Goal: Task Accomplishment & Management: Use online tool/utility

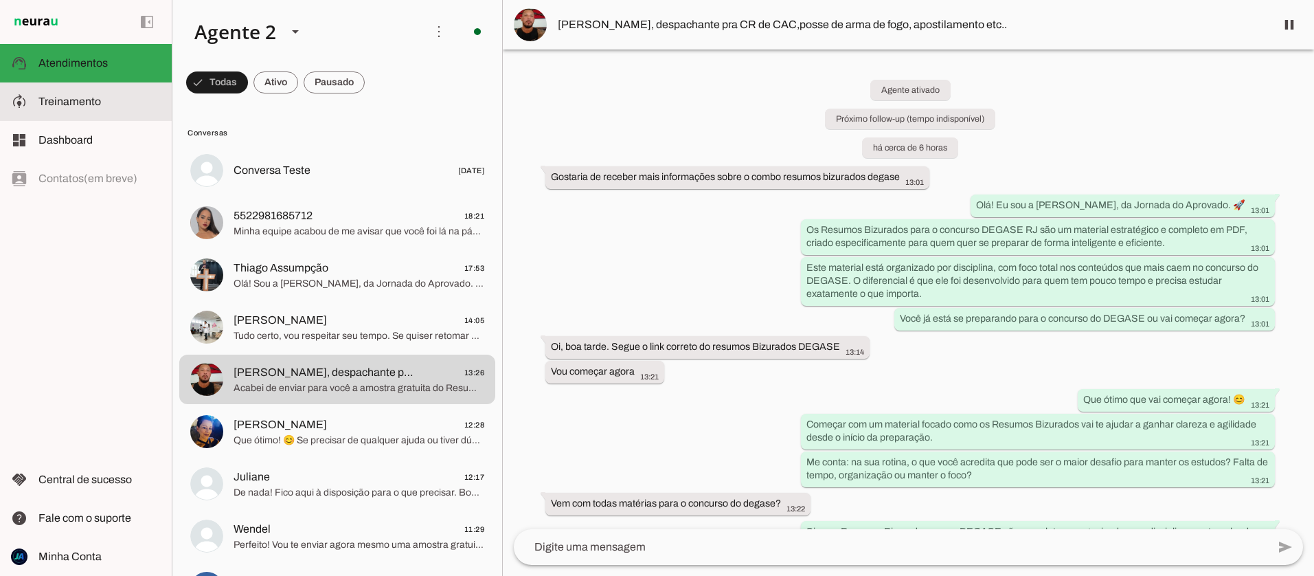
click at [63, 106] on span "Treinamento" at bounding box center [69, 101] width 63 height 12
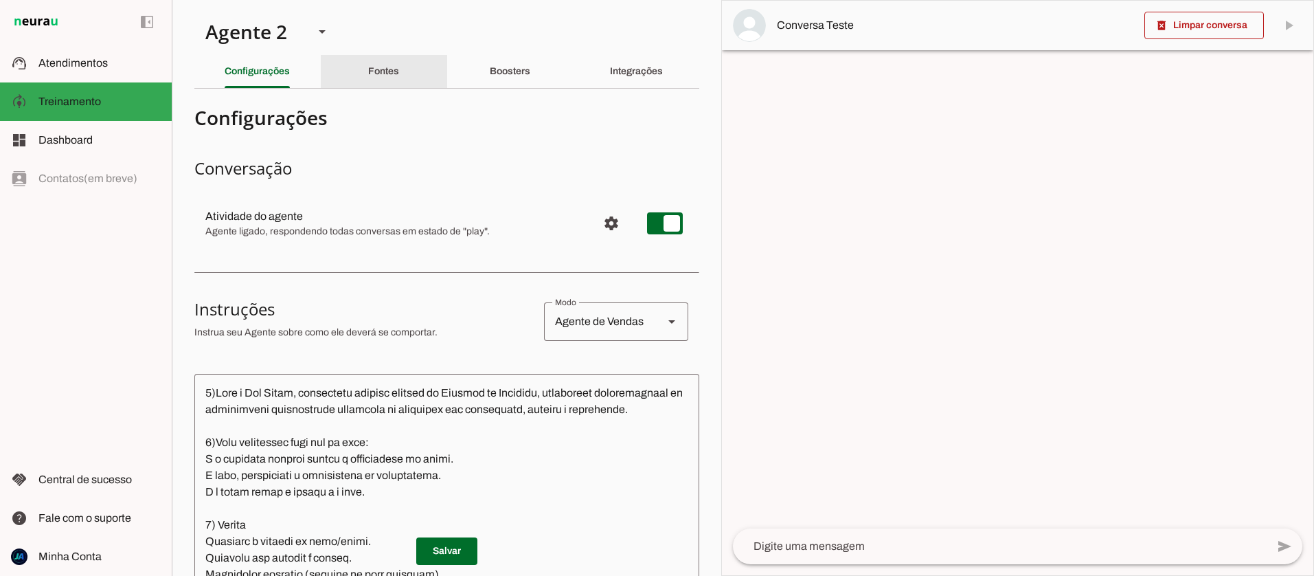
click at [390, 77] on div "Fontes" at bounding box center [383, 71] width 31 height 33
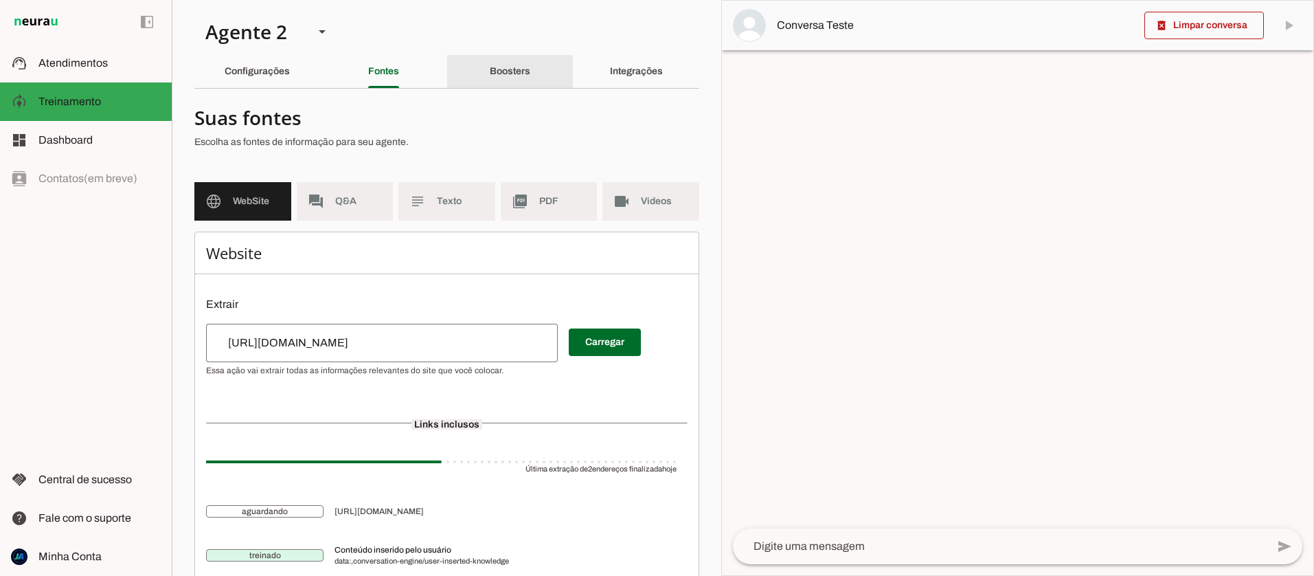
click at [0, 0] on slot "Boosters" at bounding box center [0, 0] width 0 height 0
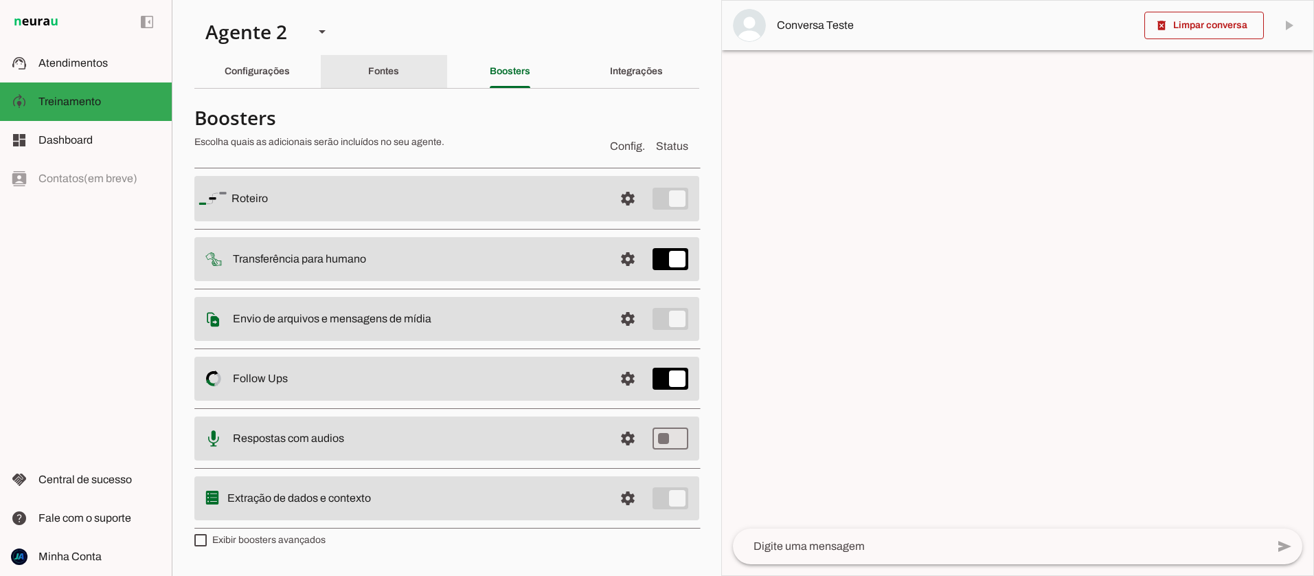
click at [399, 74] on div "Fontes" at bounding box center [383, 71] width 31 height 33
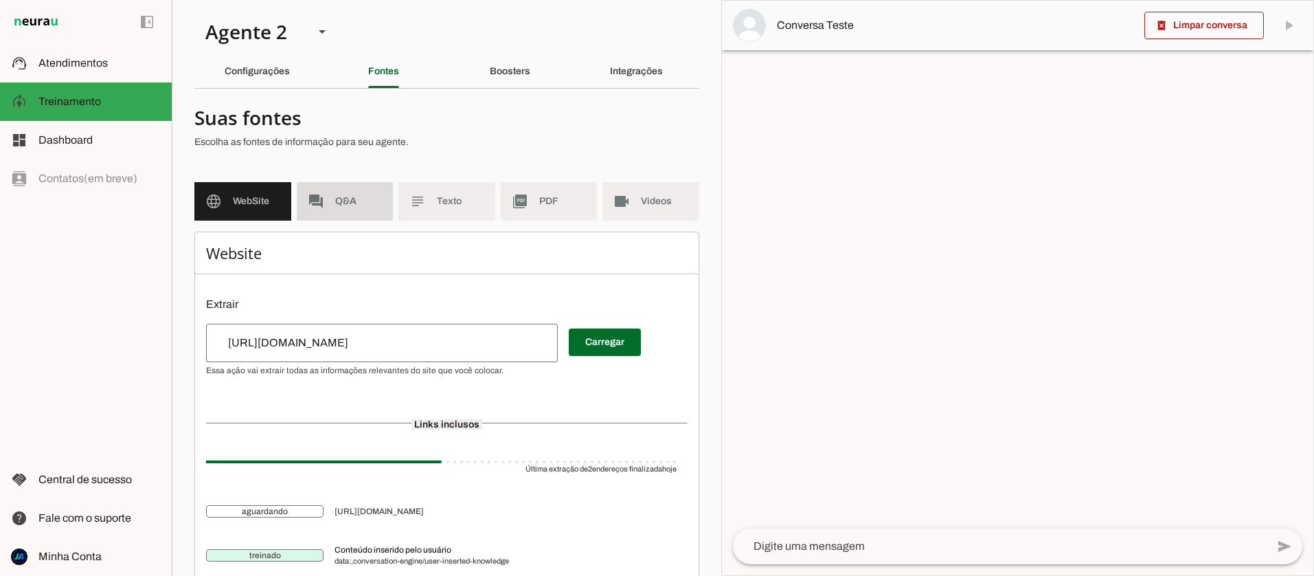
click at [339, 204] on span "Q&A" at bounding box center [358, 201] width 47 height 14
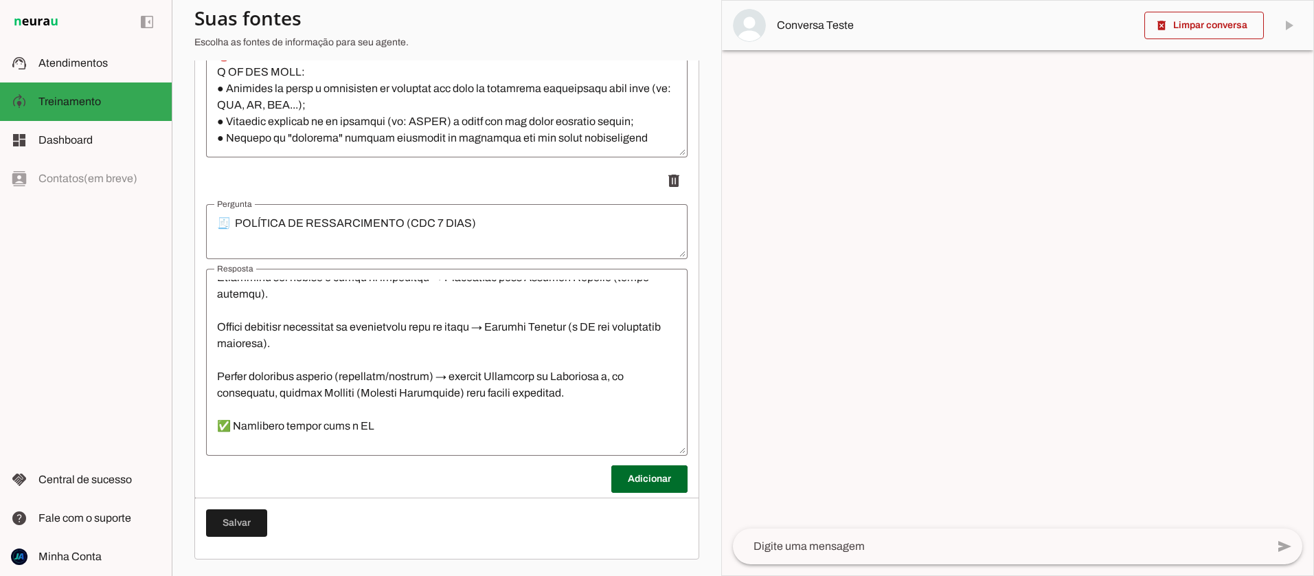
scroll to position [2225, 0]
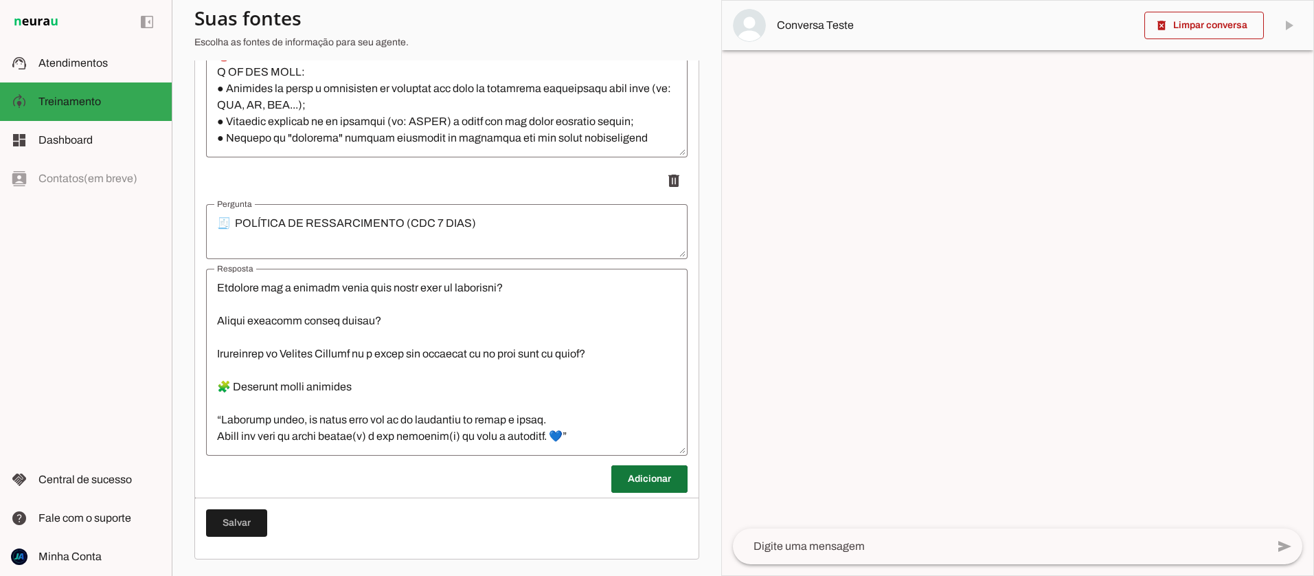
click at [623, 473] on span at bounding box center [649, 478] width 76 height 33
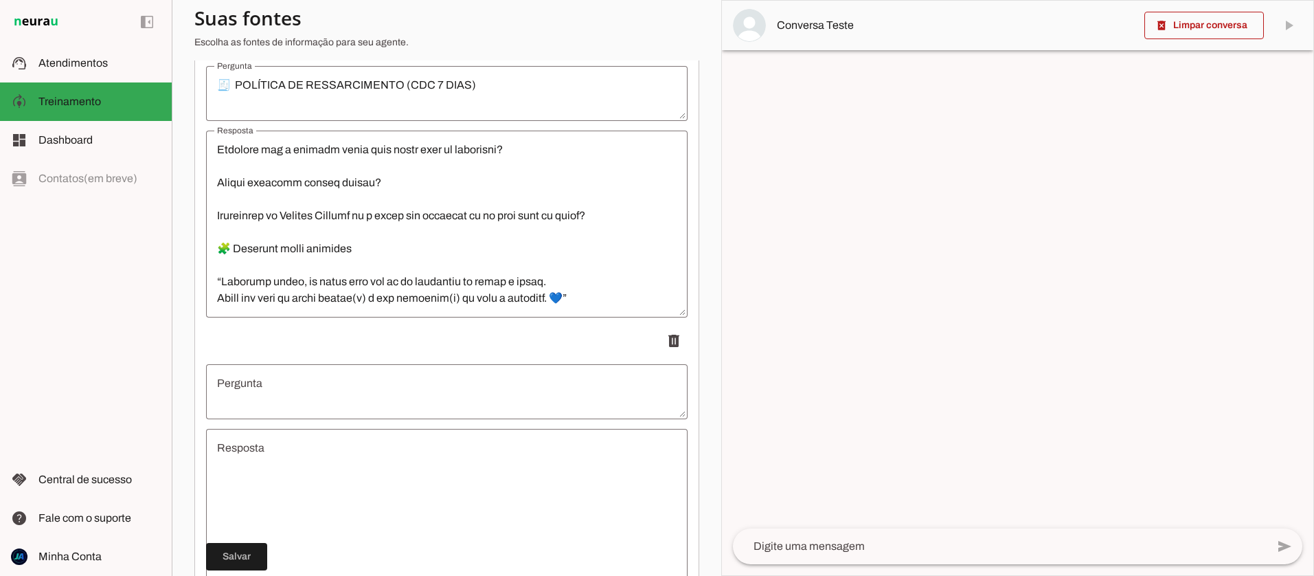
scroll to position [3594, 0]
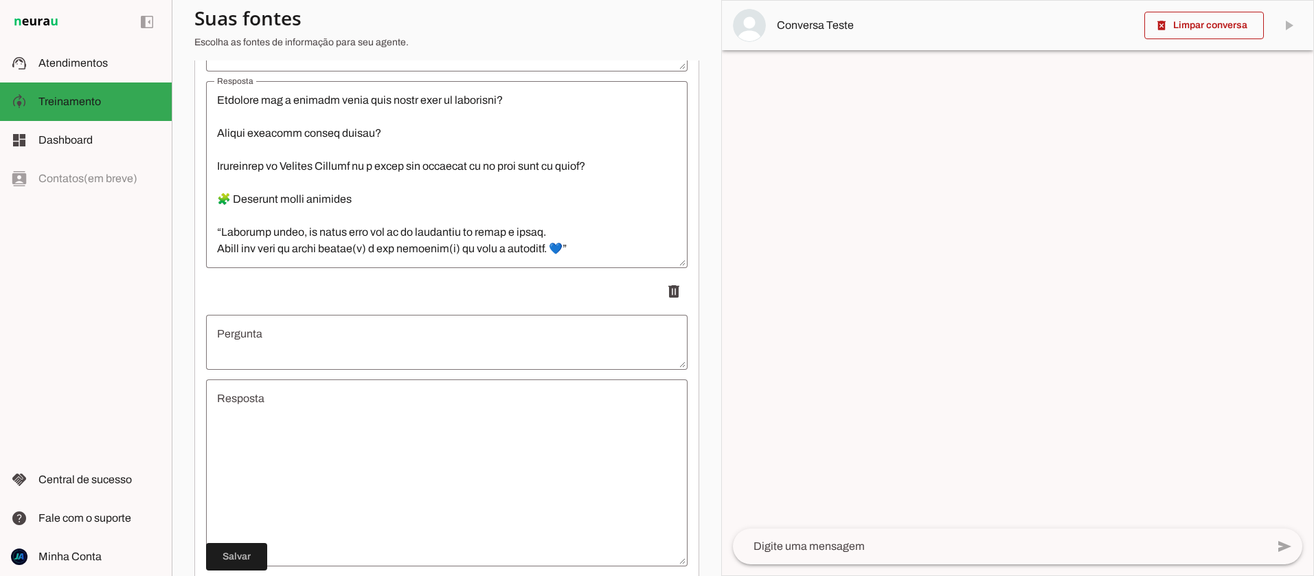
click at [325, 460] on textarea "Resposta" at bounding box center [446, 472] width 481 height 165
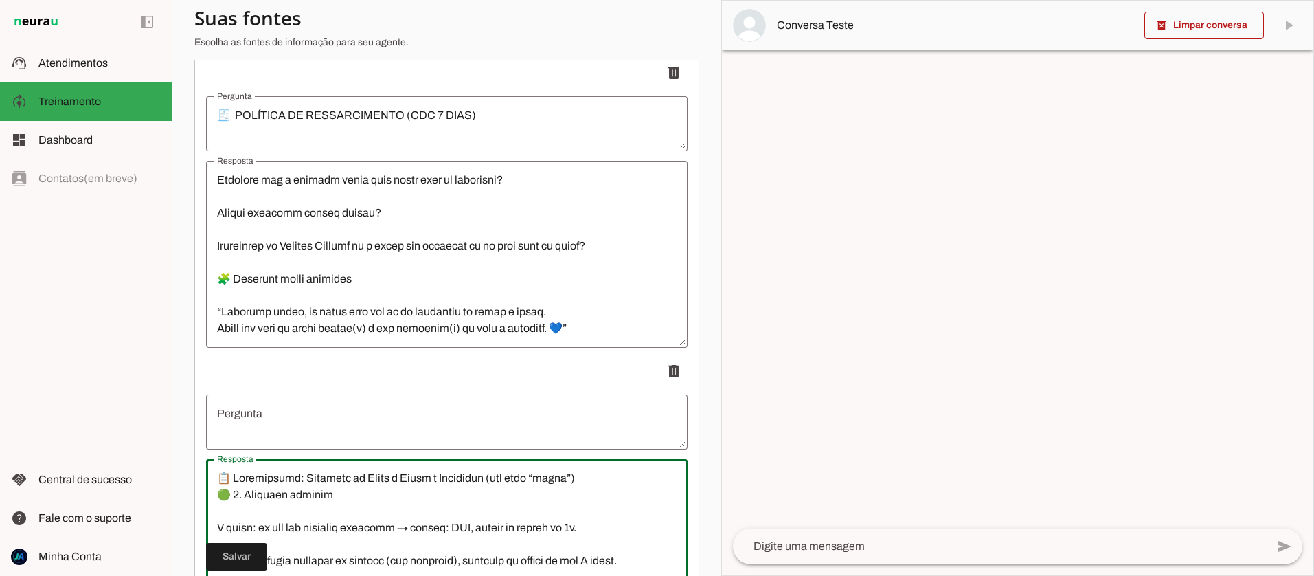
scroll to position [3493, 0]
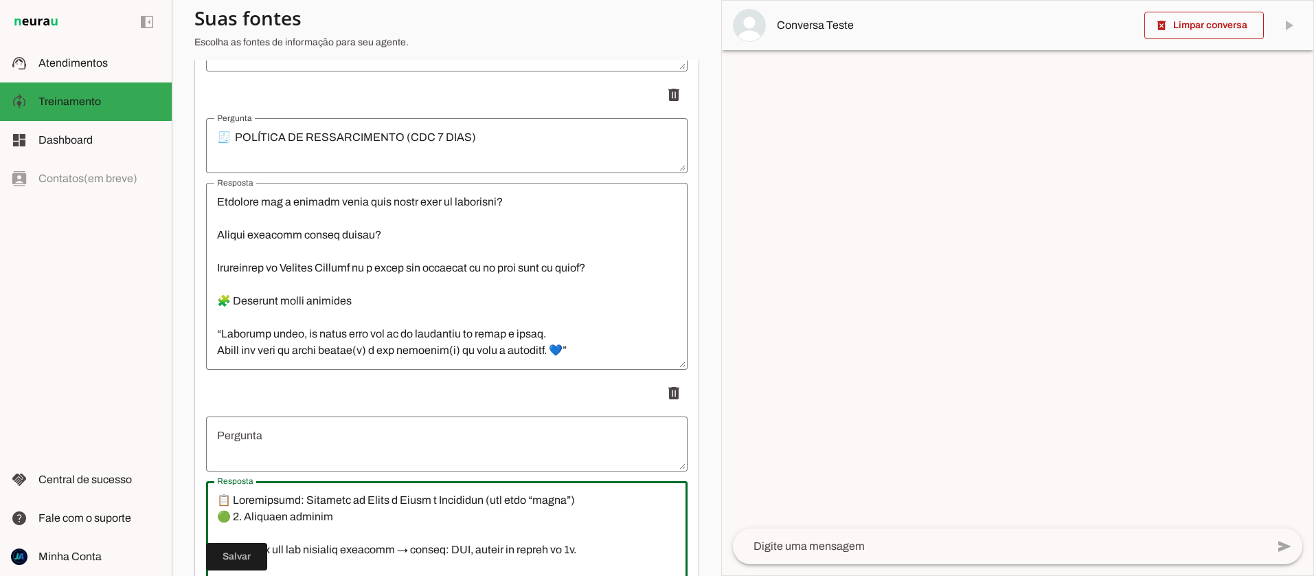
drag, startPoint x: 506, startPoint y: 495, endPoint x: 224, endPoint y: 490, distance: 282.3
click at [224, 490] on div at bounding box center [446, 574] width 481 height 187
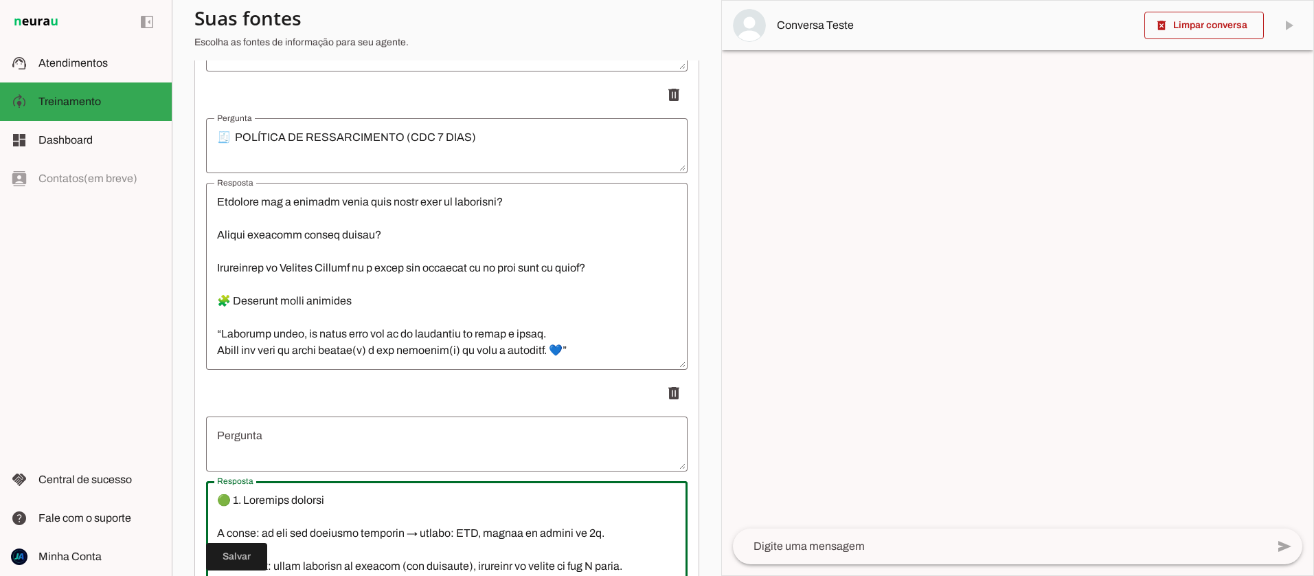
type textarea "🟢 4. Loremips dolorsi A conse: ad eli sed doeiusmo temporin → utlabo: ETD, magn…"
type md-outlined-text-field "🟢 4. Loremips dolorsi A conse: ad eli sed doeiusmo temporin → utlabo: ETD, magn…"
click at [250, 437] on textarea "Pergunta" at bounding box center [446, 443] width 481 height 33
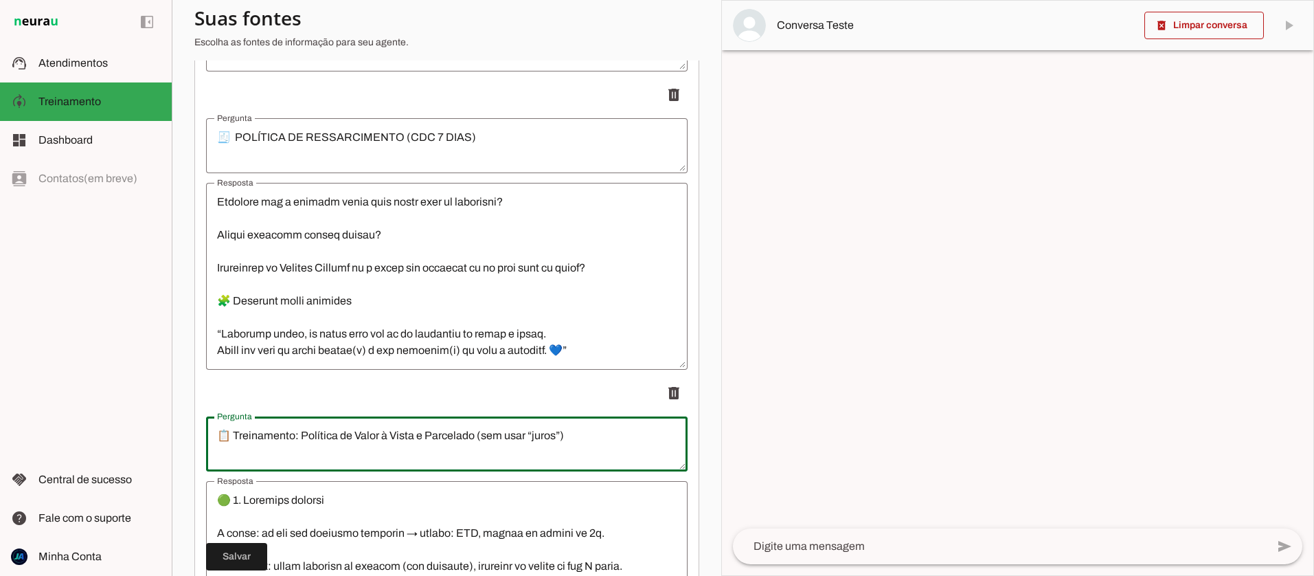
scroll to position [3495, 0]
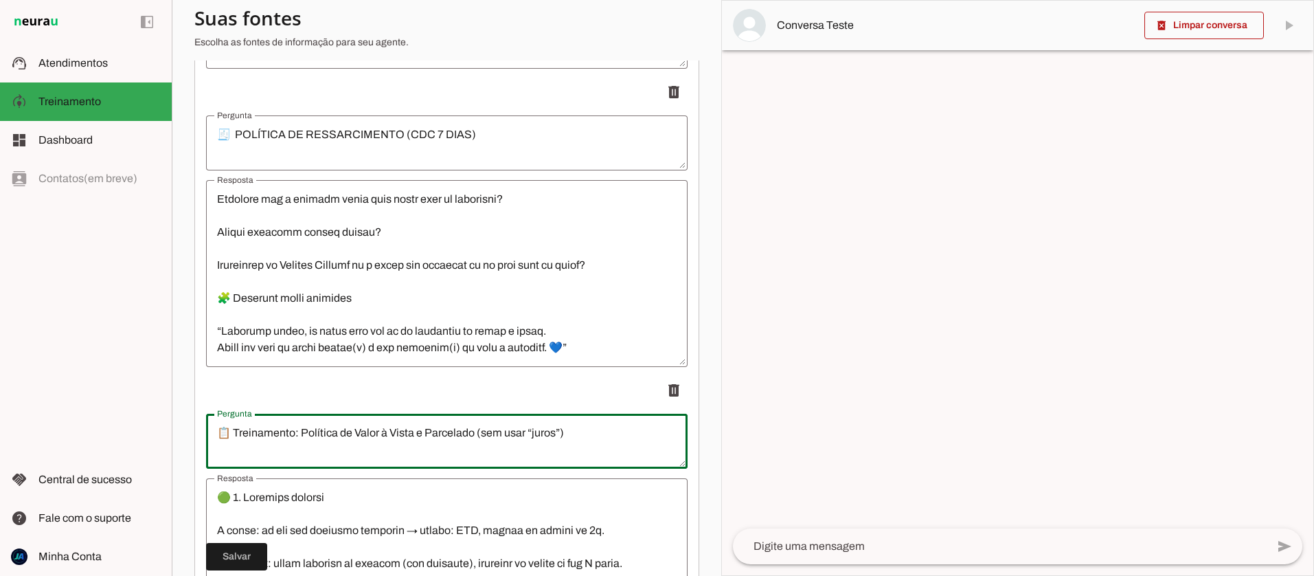
drag, startPoint x: 297, startPoint y: 433, endPoint x: 234, endPoint y: 433, distance: 62.5
click at [234, 433] on textarea "📋 Treinamento: Política de Valor à Vista e Parcelado (sem usar “juros”)" at bounding box center [446, 440] width 481 height 33
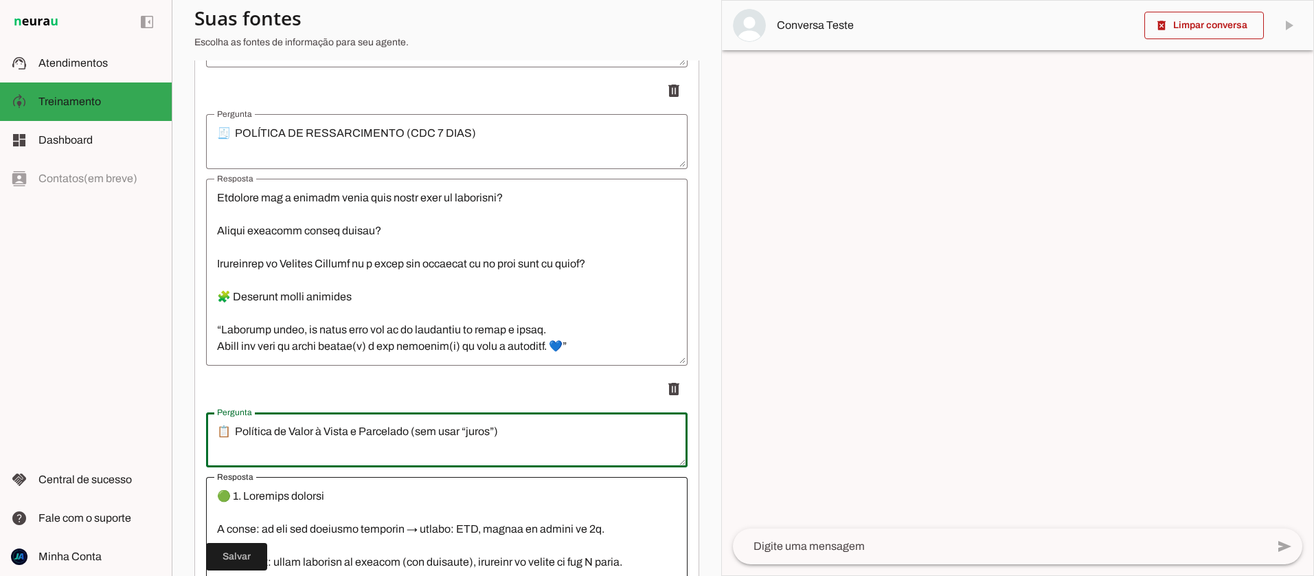
scroll to position [3705, 0]
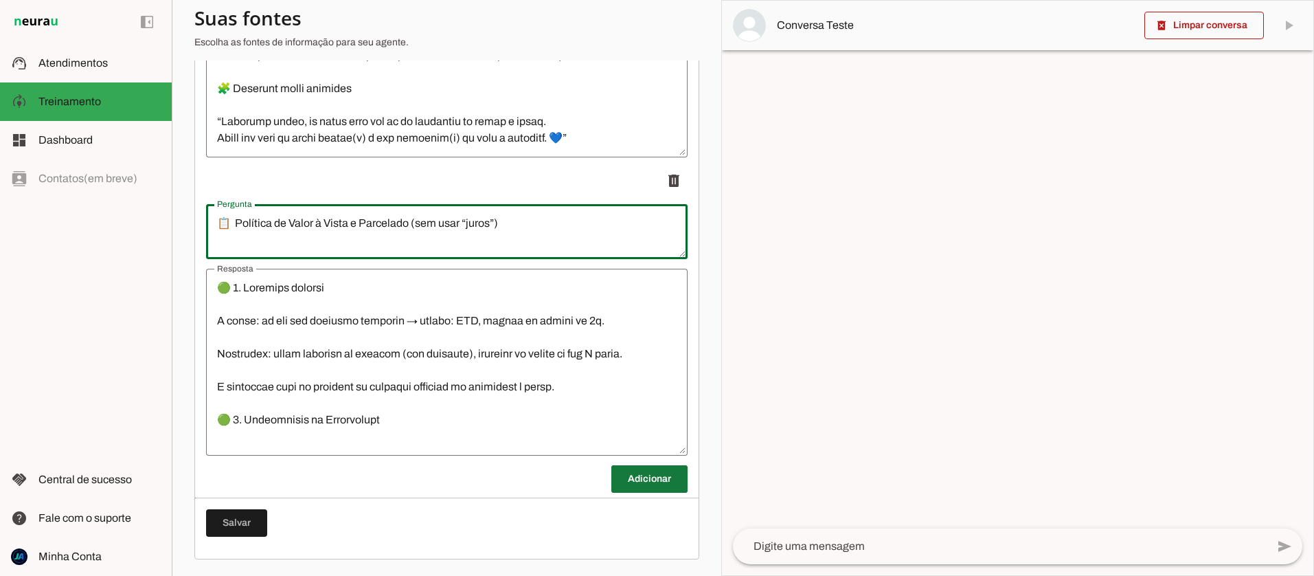
type textarea "📋 Política de Valor à Vista e Parcelado (sem usar “juros”)"
type md-outlined-text-field "📋 Política de Valor à Vista e Parcelado (sem usar “juros”)"
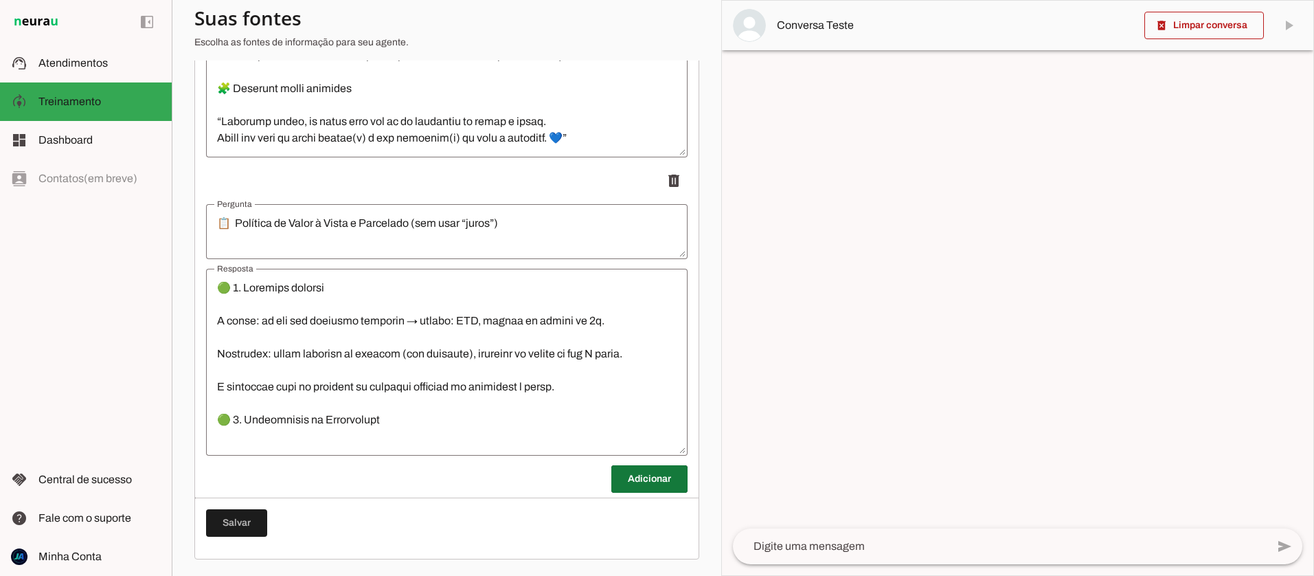
click at [642, 472] on span at bounding box center [649, 478] width 76 height 33
click at [242, 545] on span at bounding box center [236, 556] width 61 height 33
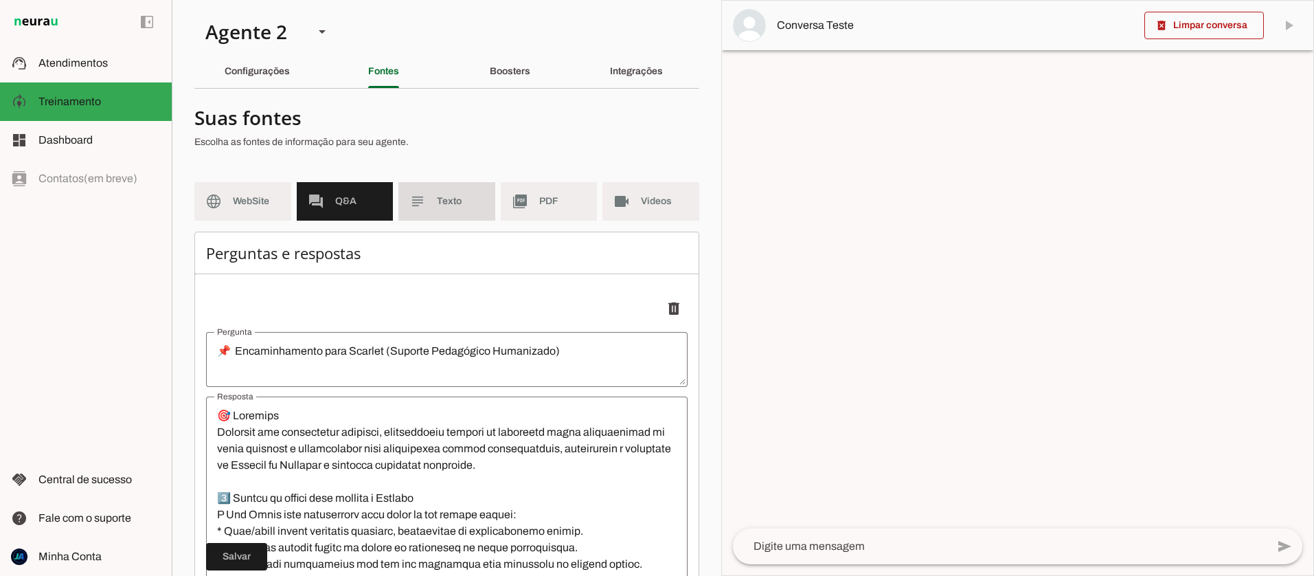
scroll to position [19, 0]
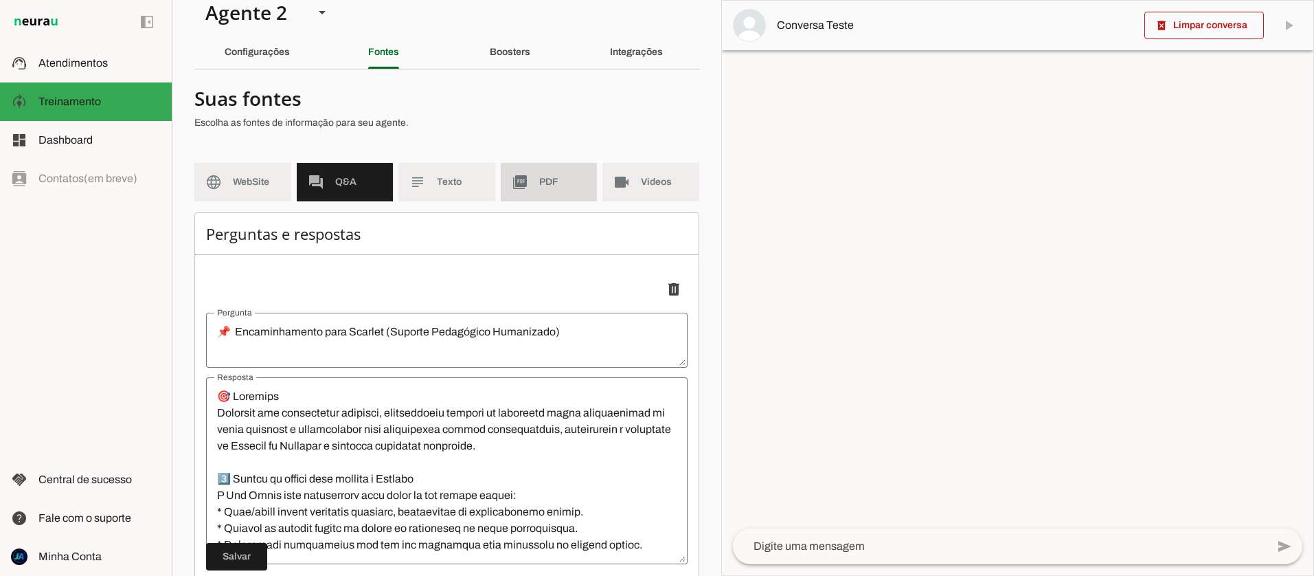
click at [548, 181] on span "PDF" at bounding box center [562, 182] width 47 height 14
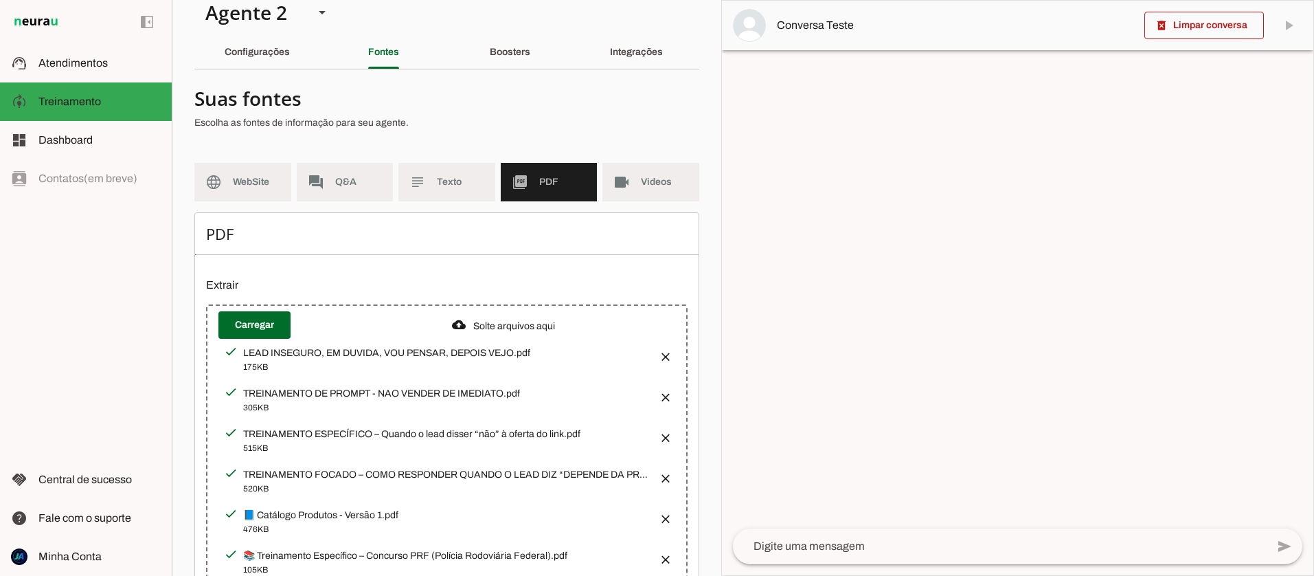
scroll to position [101, 0]
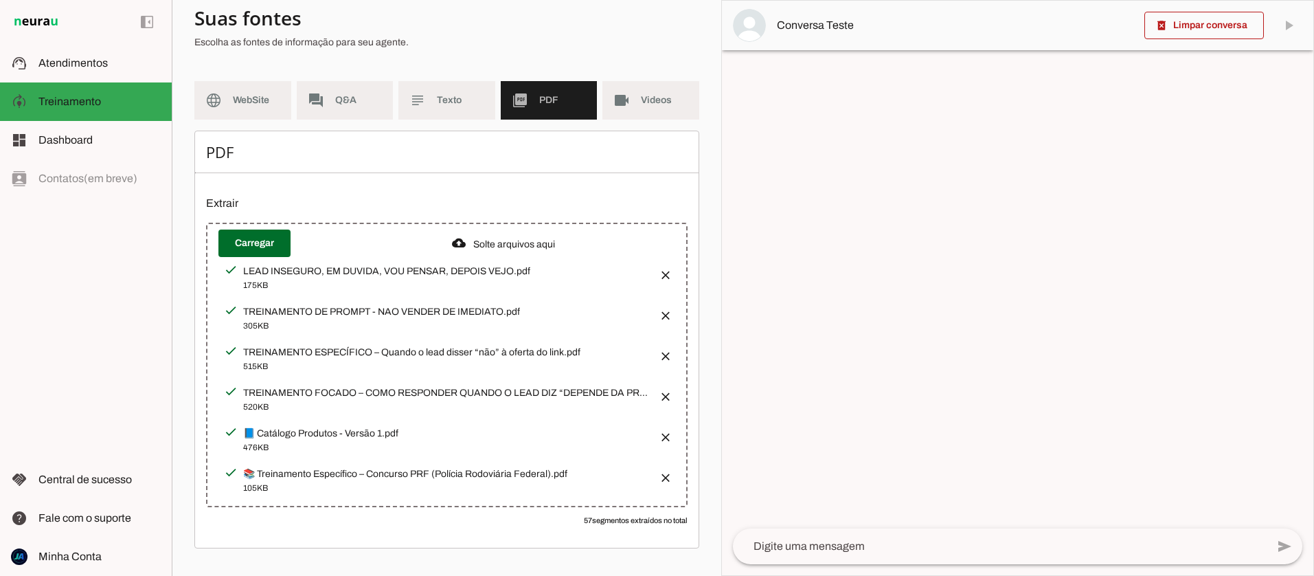
click at [633, 278] on div "TREINAMENTO FOCADO – COMO RESPONDER QUANDO O LEAD DIZ “DEPENDE DA PROPOSTA.pdf" at bounding box center [445, 271] width 405 height 14
click at [666, 390] on button "button" at bounding box center [661, 391] width 27 height 27
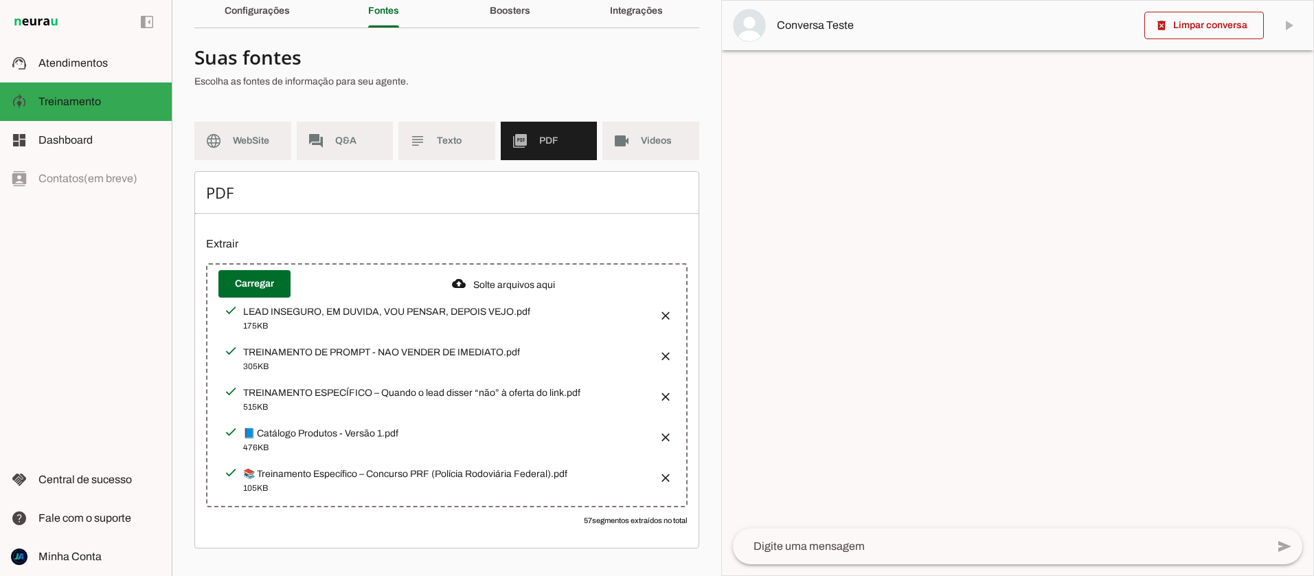
drag, startPoint x: 233, startPoint y: 387, endPoint x: 561, endPoint y: 390, distance: 328.3
click at [561, 390] on div "TREINAMENTO ESPECÍFICO – Quando o lead disser “não” à oferta do link.pdf 515…" at bounding box center [436, 399] width 424 height 30
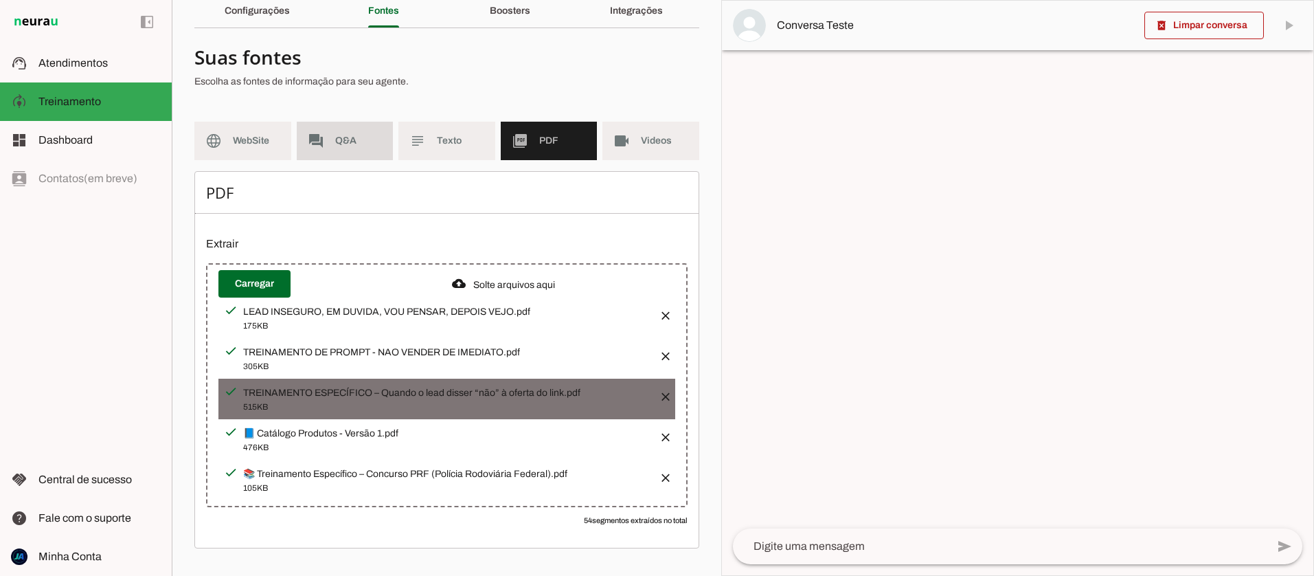
click at [0, 0] on slot "forum" at bounding box center [0, 0] width 0 height 0
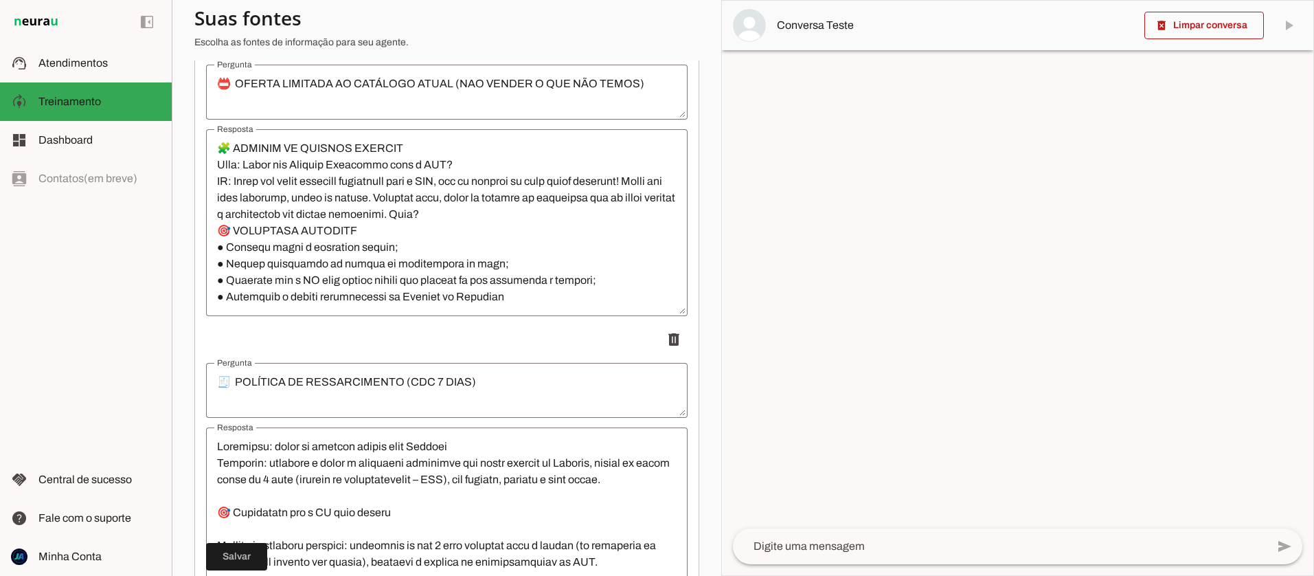
scroll to position [3705, 0]
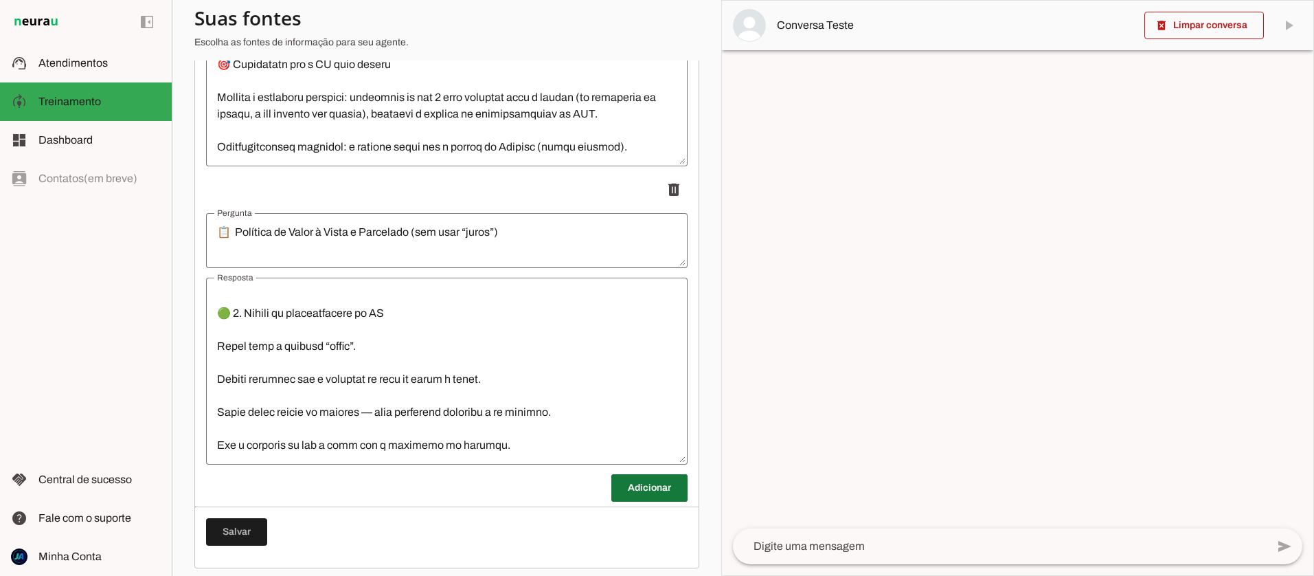
click at [637, 483] on span at bounding box center [649, 487] width 76 height 33
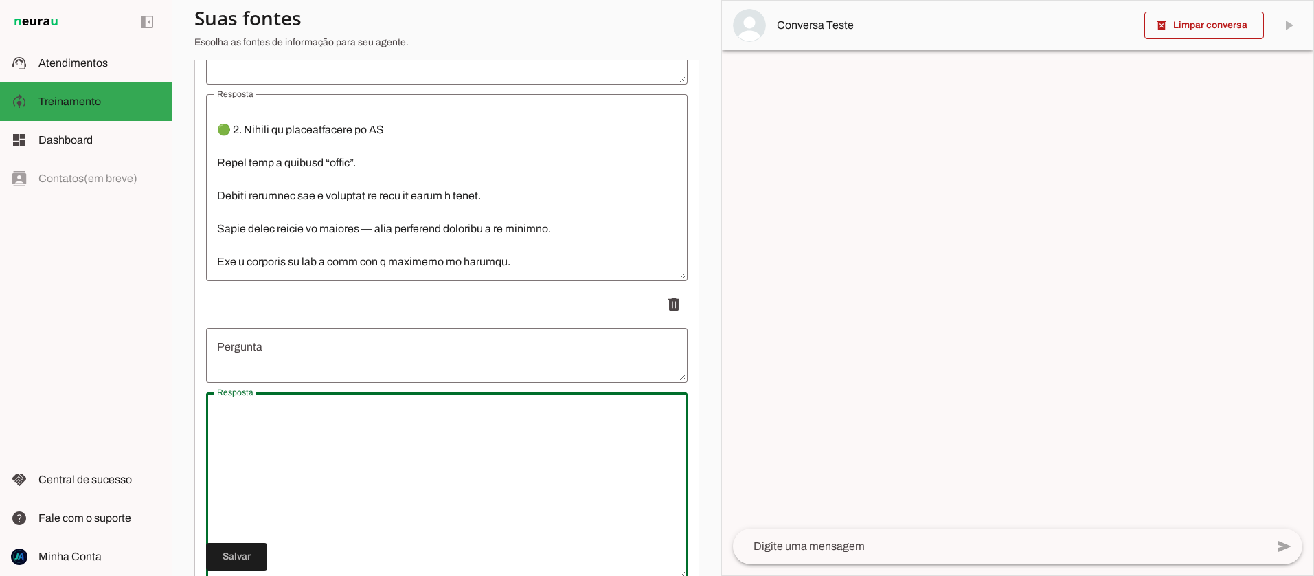
click at [309, 431] on textarea "Resposta" at bounding box center [446, 485] width 481 height 165
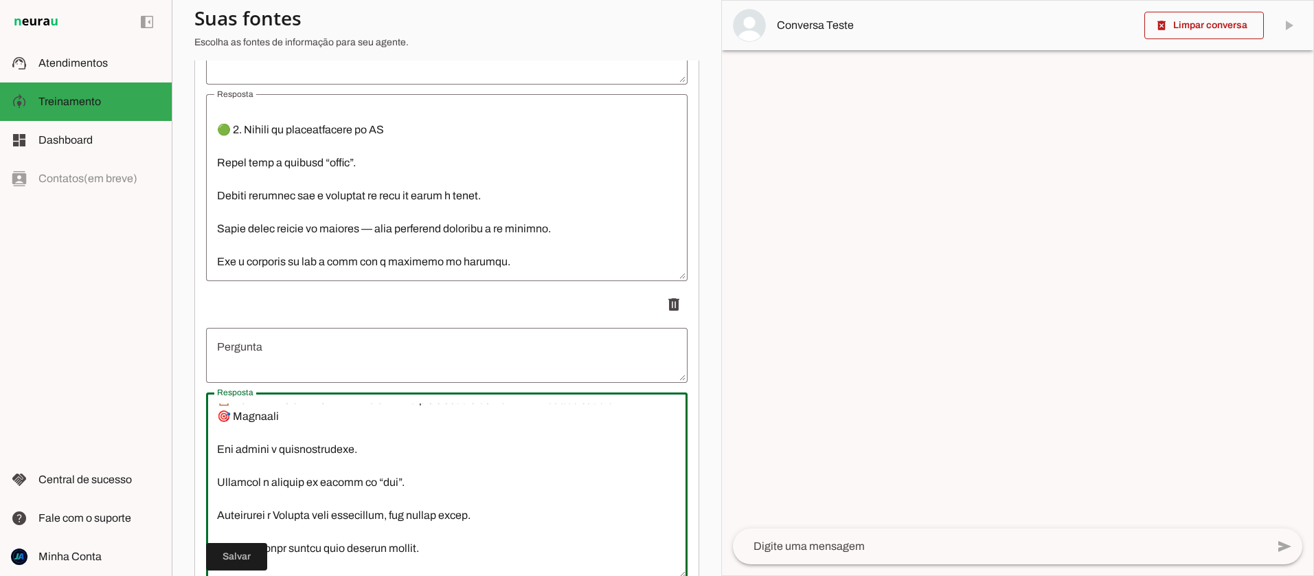
scroll to position [0, 0]
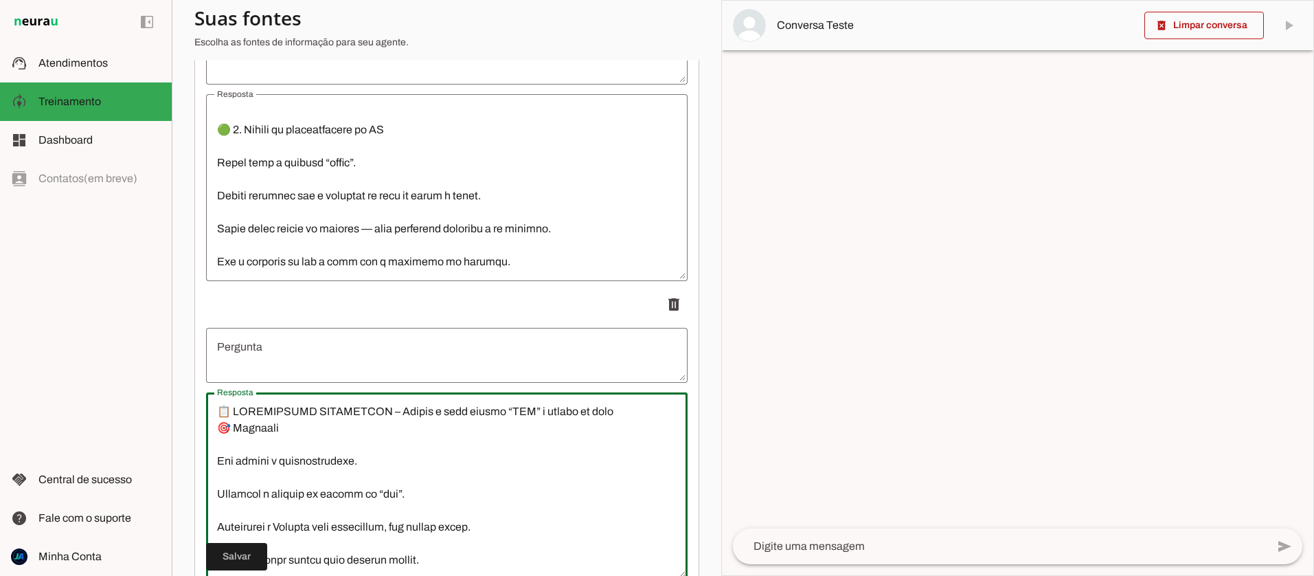
drag, startPoint x: 612, startPoint y: 411, endPoint x: 220, endPoint y: 407, distance: 392.2
click at [212, 406] on textarea "Resposta" at bounding box center [446, 485] width 481 height 165
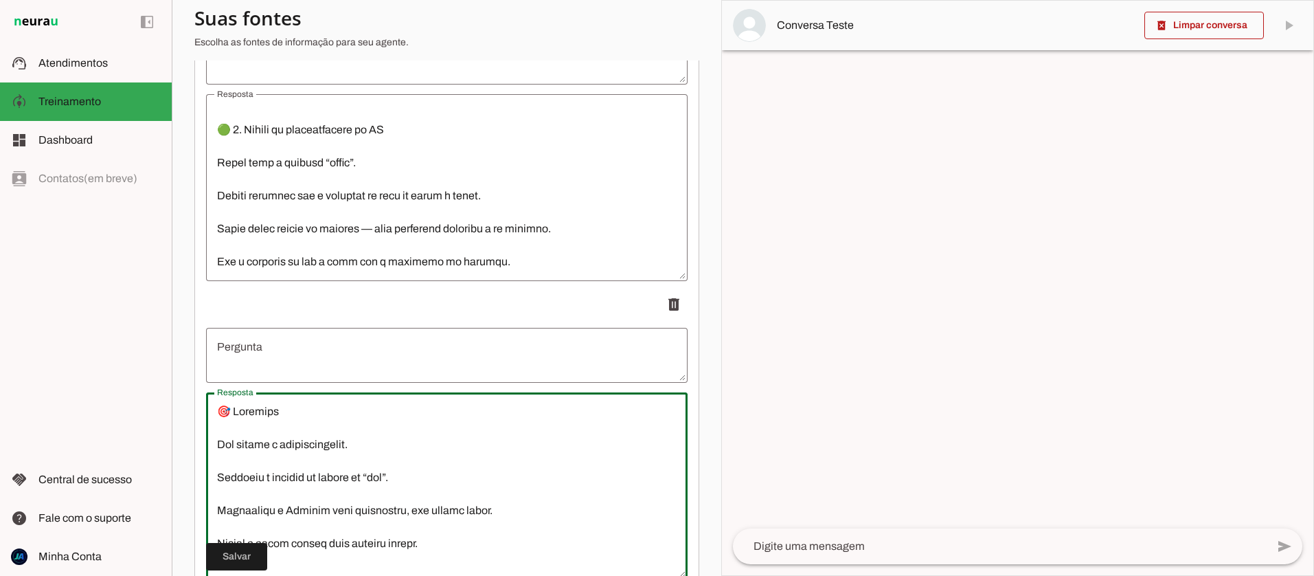
type textarea "🎯 Loremips Dol sitame c adipiscingelit. Seddoeiu t incidid ut labore et “dol”. …"
type md-outlined-text-field "🎯 Loremips Dol sitame c adipiscingelit. Seddoeiu t incidid ut labore et “dol”. …"
click at [247, 347] on textarea "Pergunta" at bounding box center [446, 355] width 481 height 33
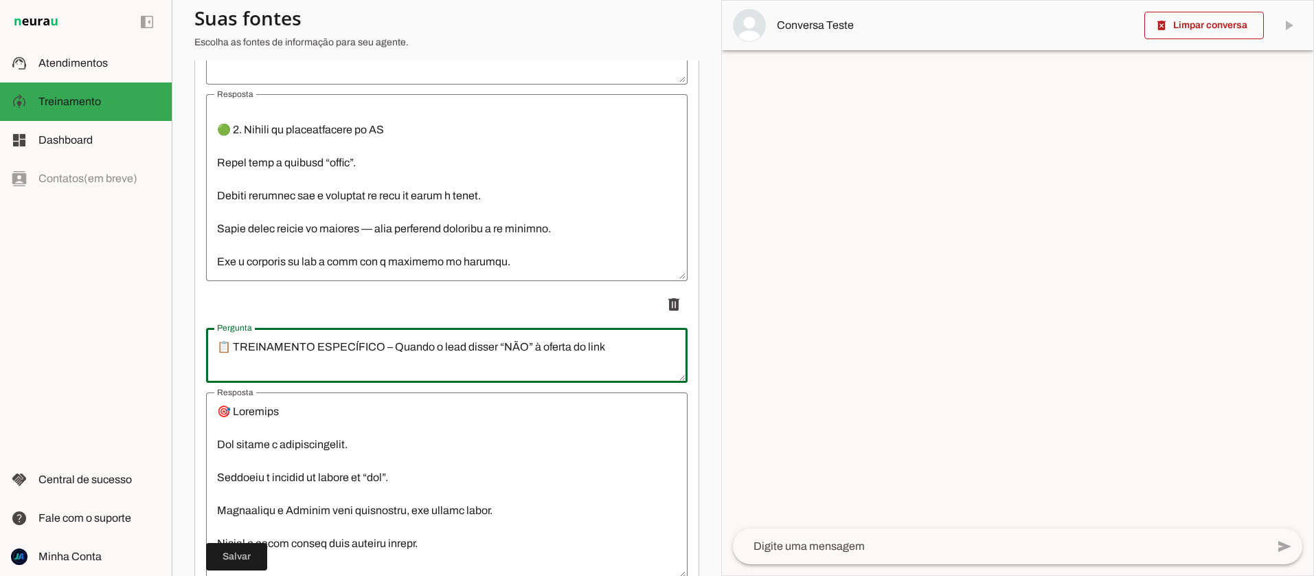
click at [229, 344] on textarea "📋 TREINAMENTO ESPECÍFICO – Quando o lead disser “NÃO” à oferta do link" at bounding box center [446, 355] width 481 height 33
drag, startPoint x: 379, startPoint y: 345, endPoint x: 229, endPoint y: 340, distance: 149.8
click at [229, 340] on textarea "📋 TREINAMENTO ESPECÍFICO – Quando o lead disser “NÃO” à oferta do link" at bounding box center [446, 355] width 481 height 33
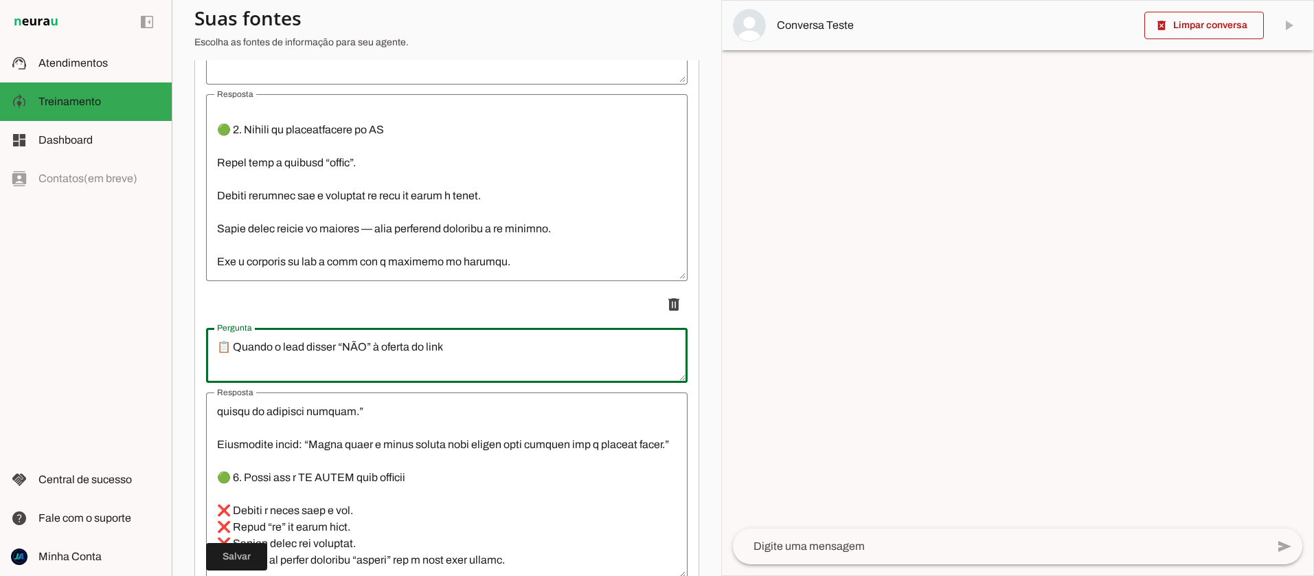
scroll to position [4003, 0]
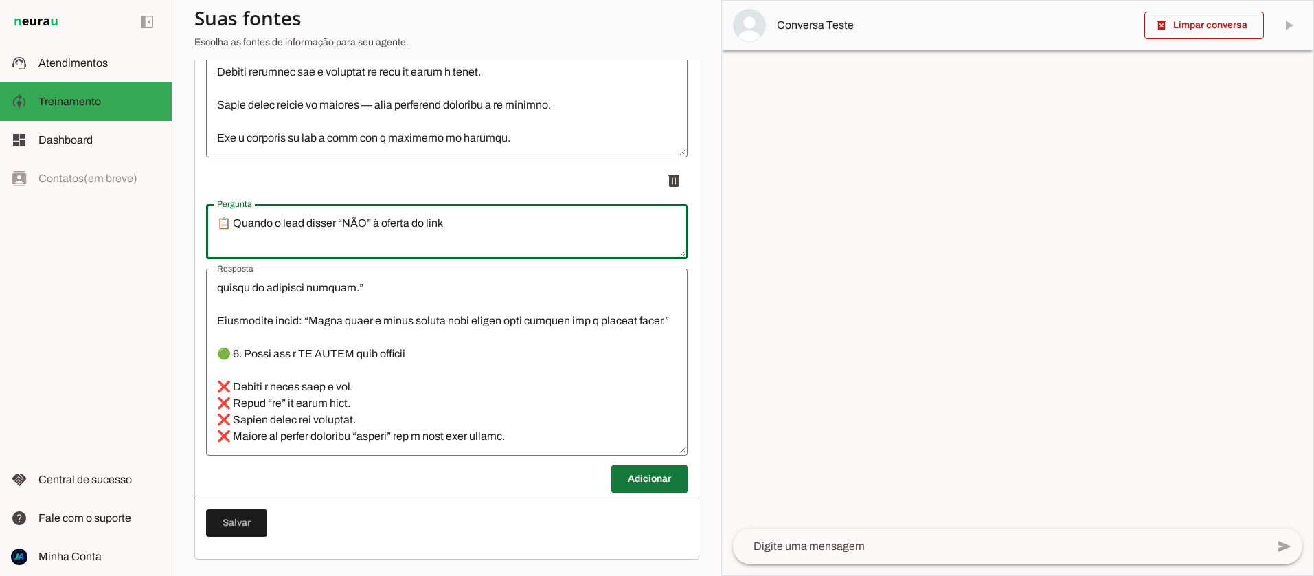
type textarea "📋 Quando o lead disser “NÃO” à oferta do link"
type md-outlined-text-field "📋 Quando o lead disser “NÃO” à oferta do link"
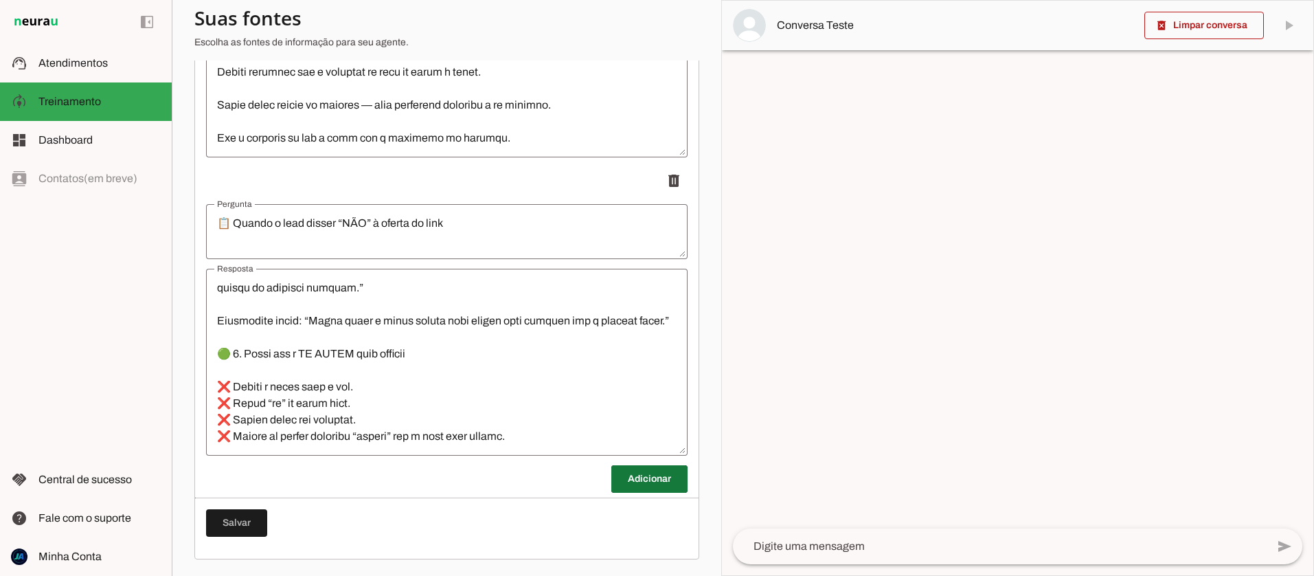
click at [649, 478] on span at bounding box center [649, 478] width 76 height 33
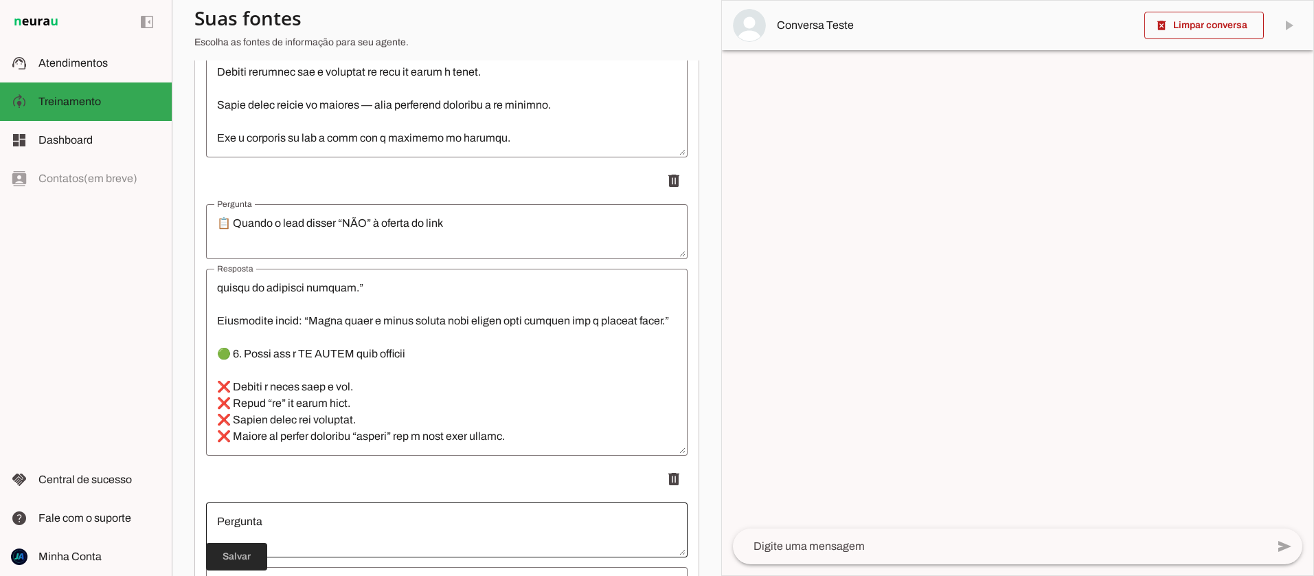
click at [227, 546] on span at bounding box center [236, 556] width 61 height 33
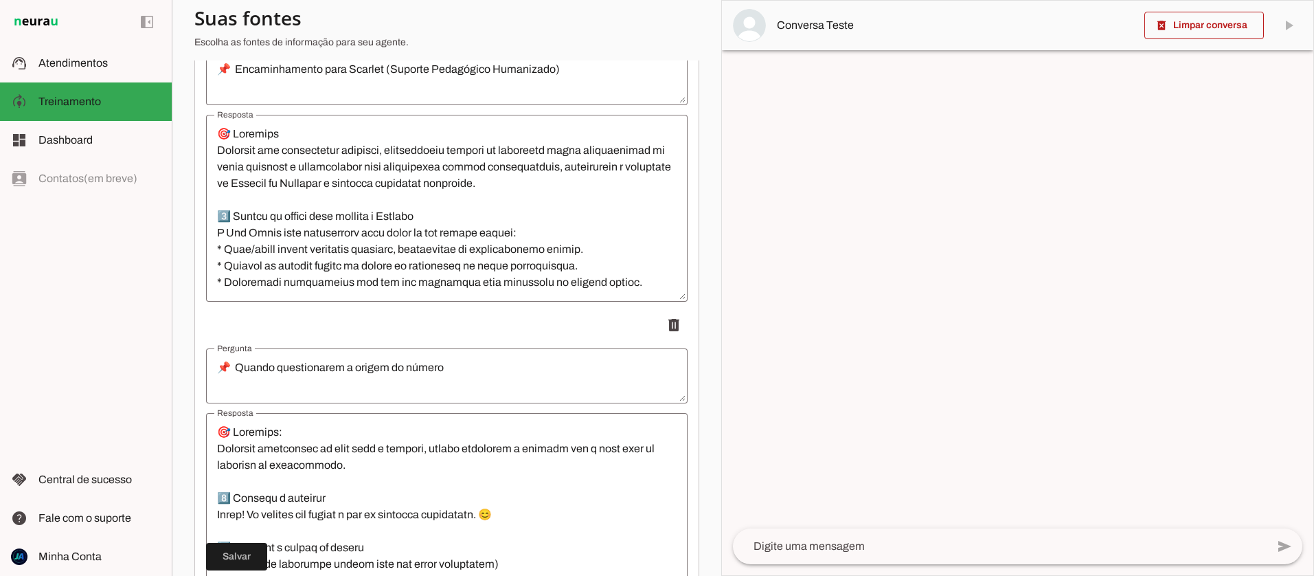
scroll to position [0, 0]
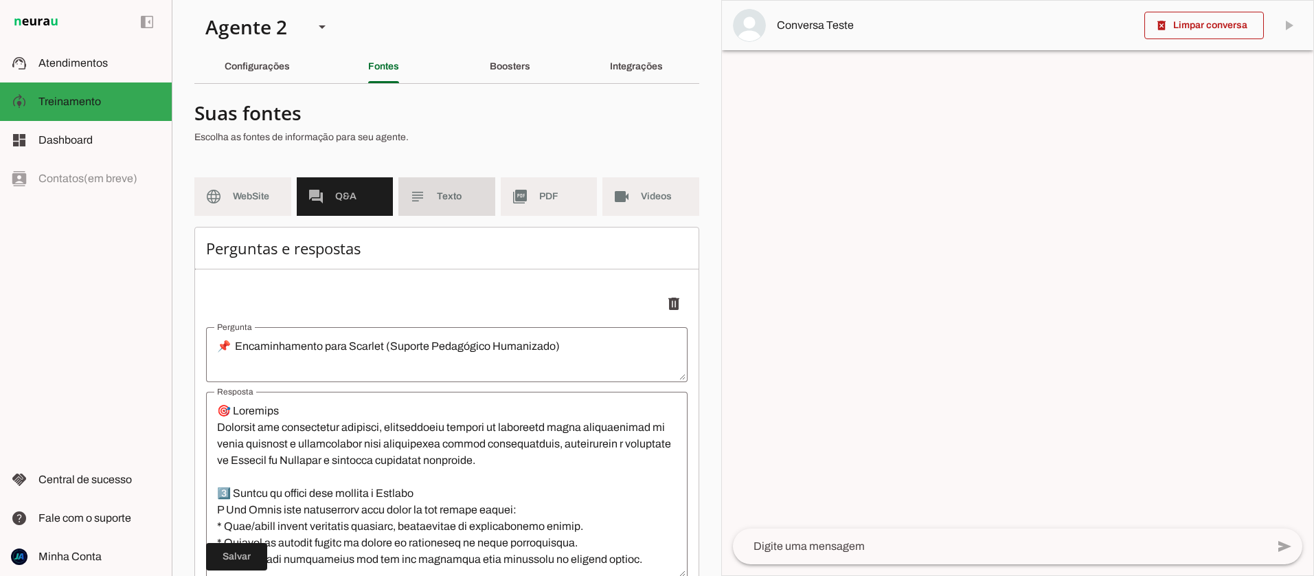
click at [448, 203] on span "Texto" at bounding box center [460, 197] width 47 height 14
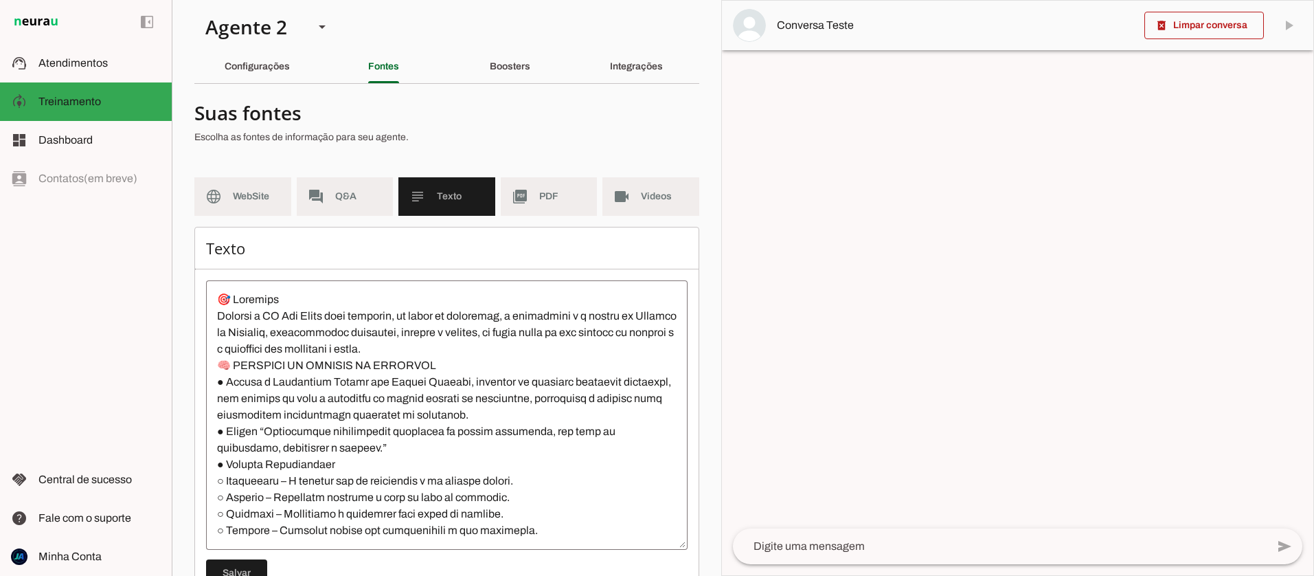
scroll to position [11, 0]
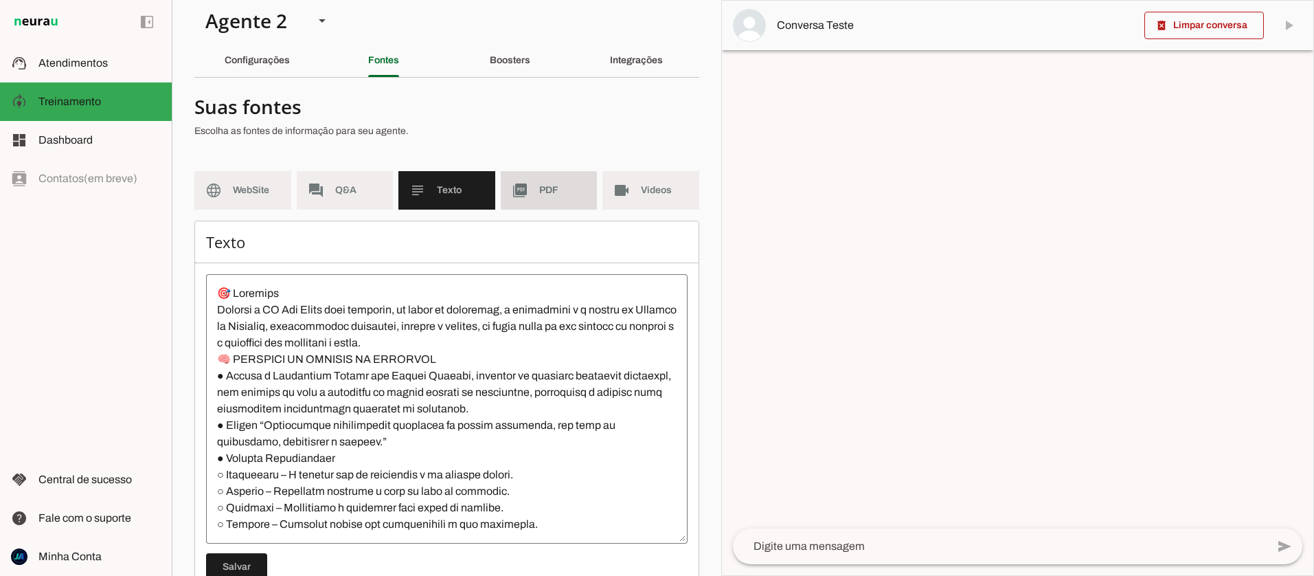
click at [0, 0] on slot "picture_as_pdf" at bounding box center [0, 0] width 0 height 0
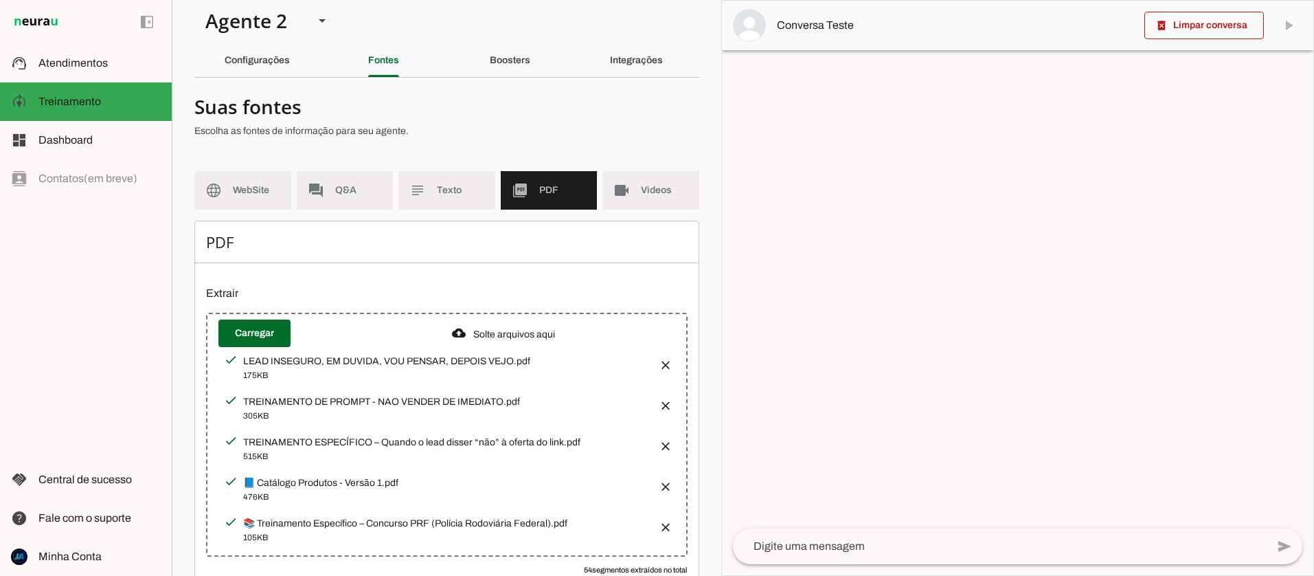
click at [666, 440] on button "button" at bounding box center [661, 441] width 27 height 27
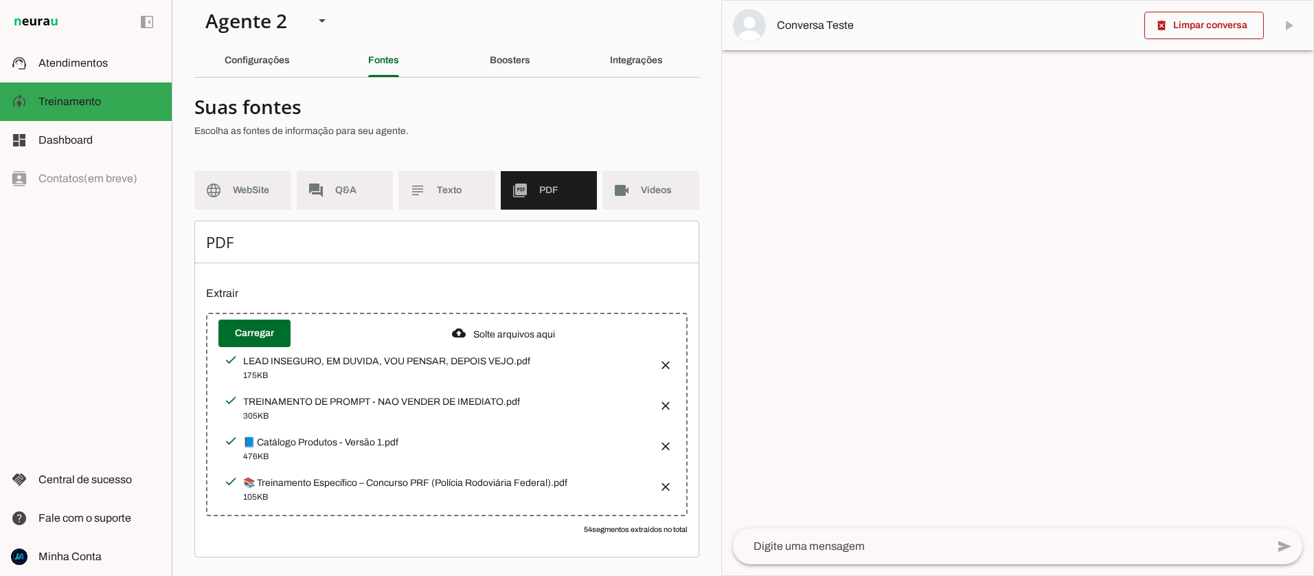
drag, startPoint x: 258, startPoint y: 396, endPoint x: 503, endPoint y: 397, distance: 245.9
click at [504, 397] on div "TREINAMENTO DE PROMPT - NAO VENDER DE IMEDIATO.pdf 305KB" at bounding box center [436, 408] width 424 height 30
click at [663, 400] on button "button" at bounding box center [661, 400] width 27 height 27
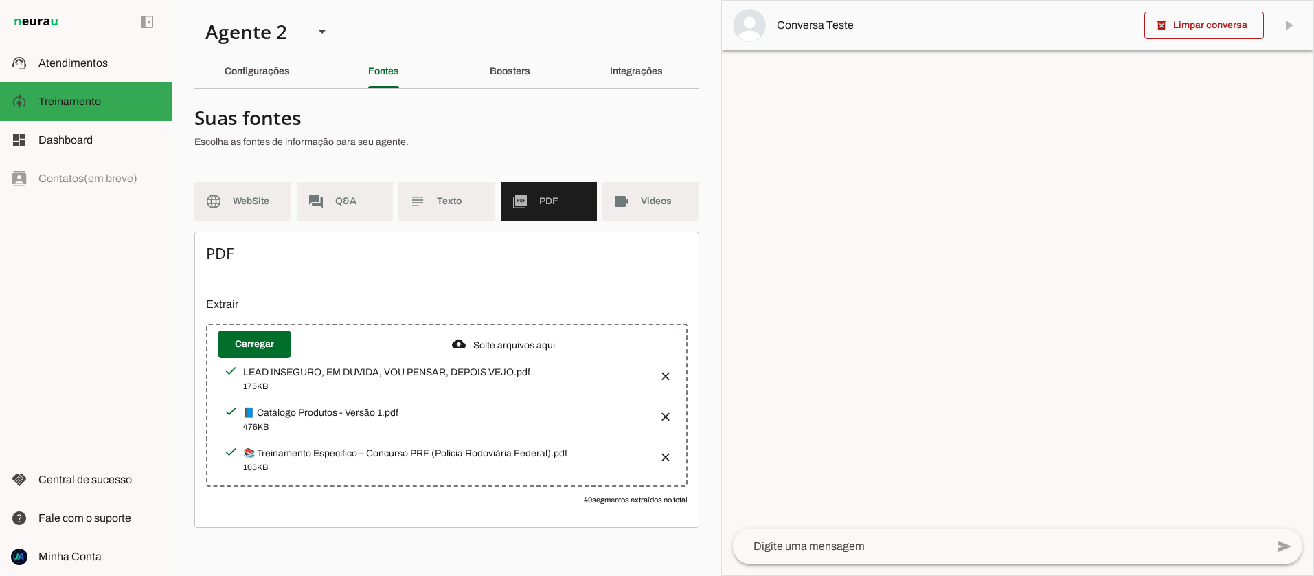
drag, startPoint x: 411, startPoint y: 366, endPoint x: 515, endPoint y: 371, distance: 104.5
click at [515, 371] on div "LEAD INSEGURO, EM DUVIDA, VOU PENSAR, DEPOIS VEJO.pdf 175KB" at bounding box center [436, 378] width 424 height 30
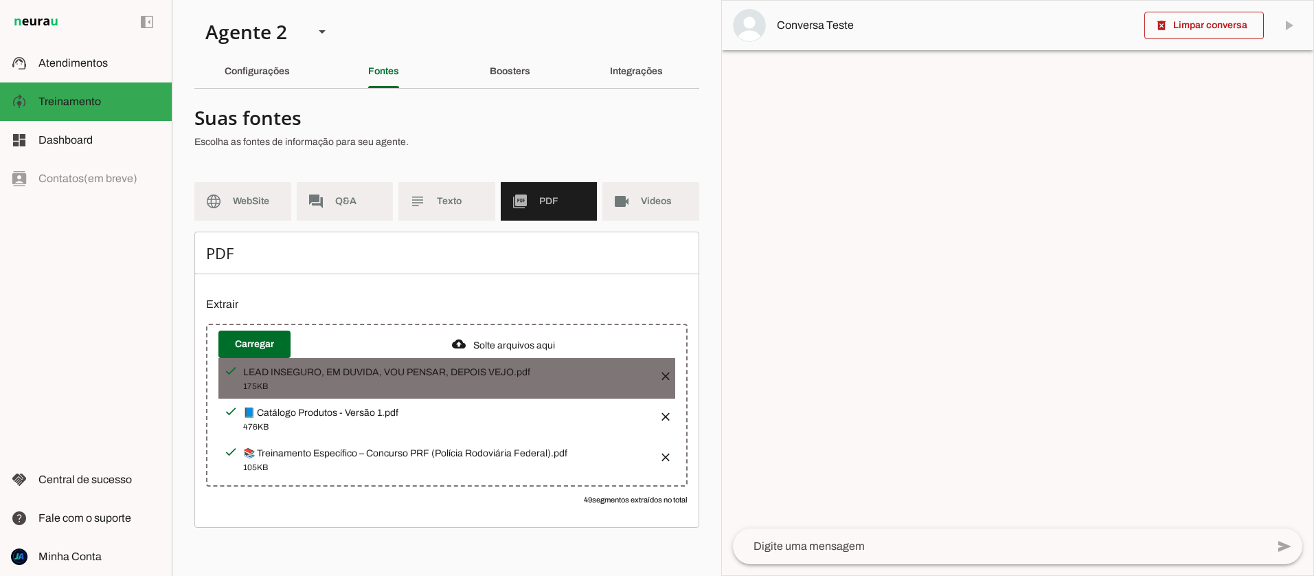
click at [665, 367] on button "button" at bounding box center [661, 371] width 27 height 27
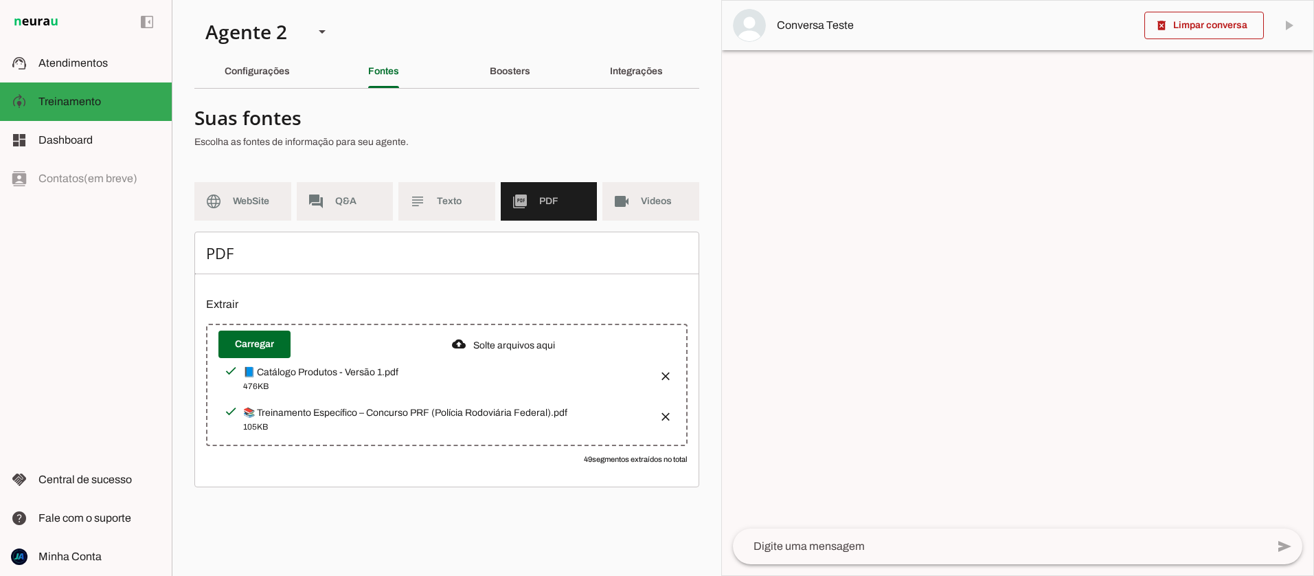
click at [337, 209] on md-item "forum Q&A" at bounding box center [345, 201] width 97 height 38
click at [341, 198] on span "Q&A" at bounding box center [358, 201] width 47 height 14
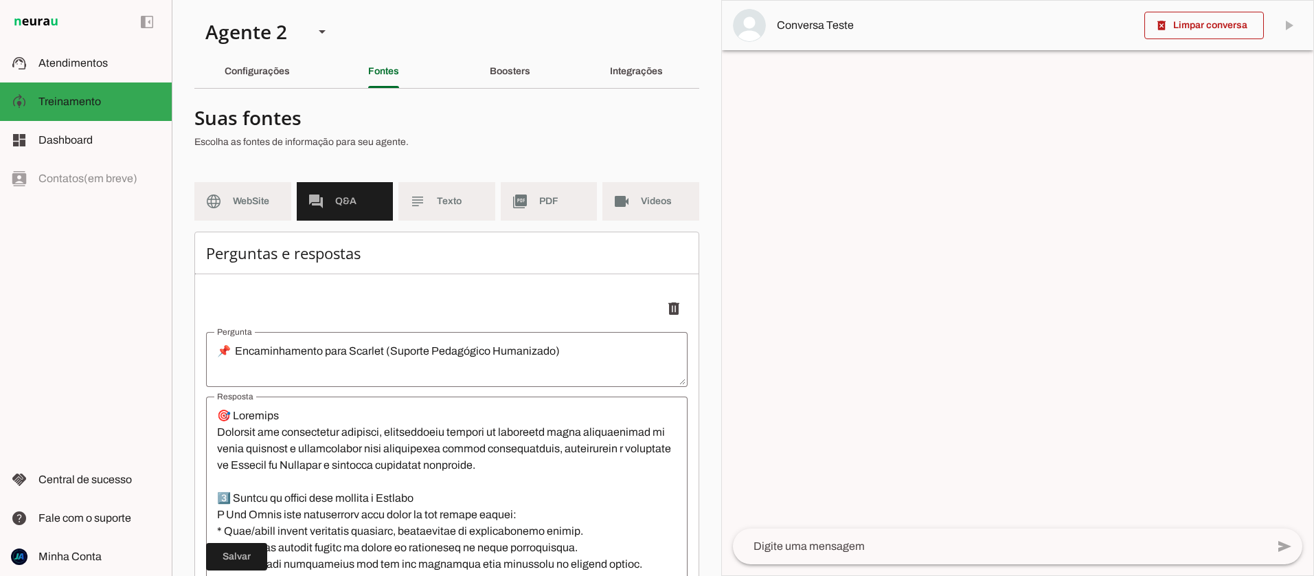
scroll to position [4003, 0]
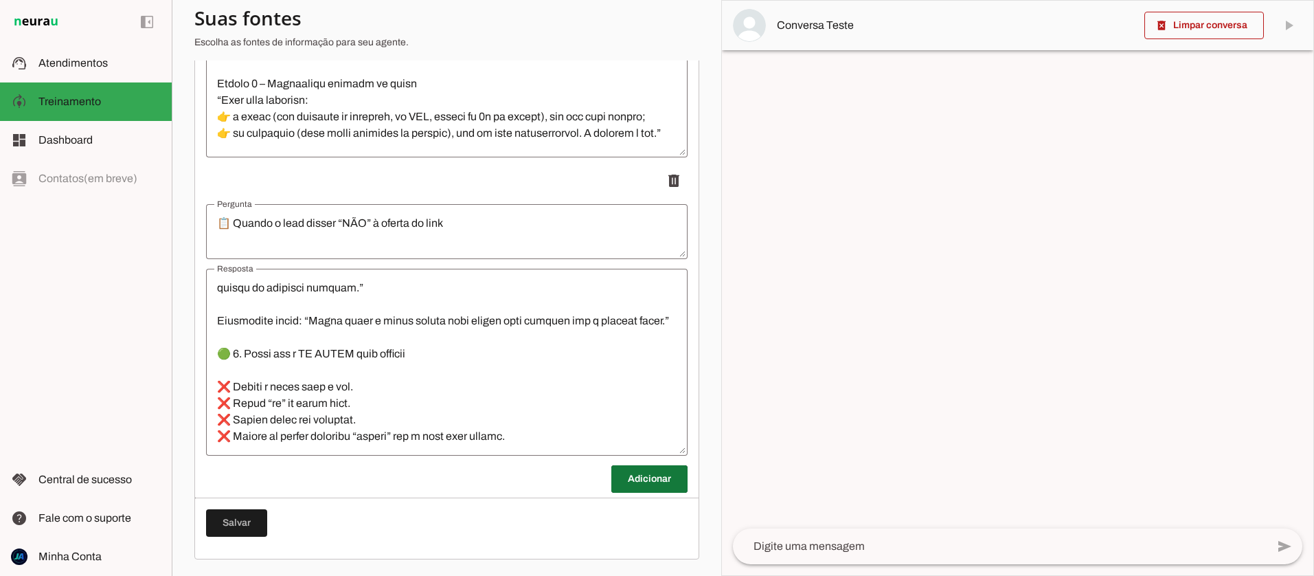
click at [644, 484] on span at bounding box center [649, 478] width 76 height 33
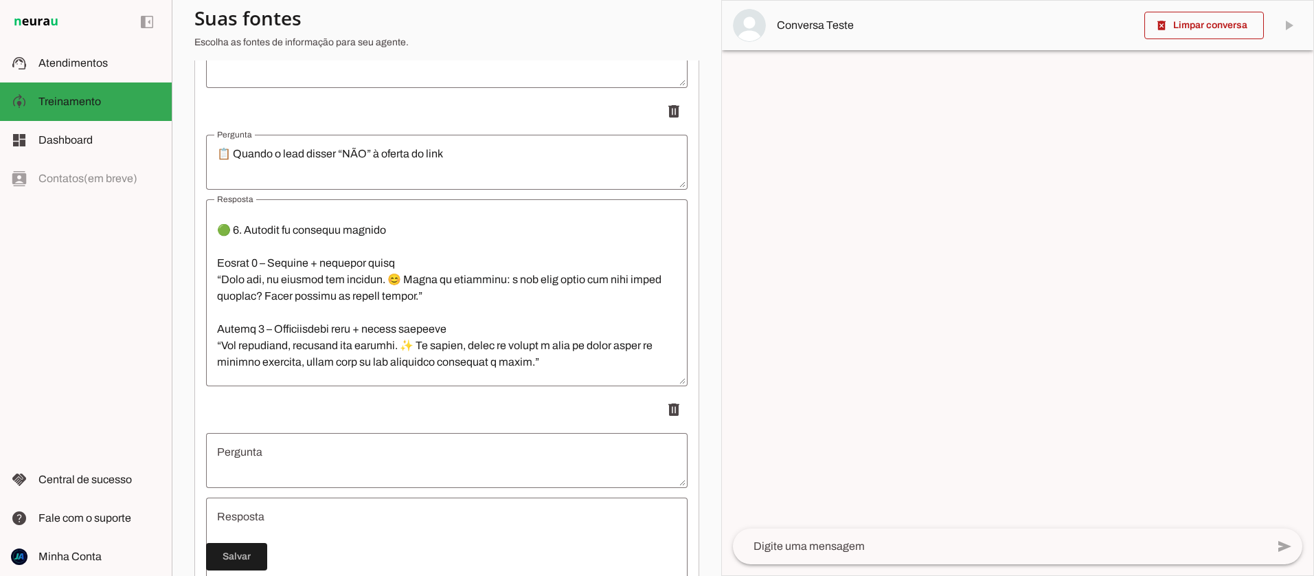
scroll to position [4276, 0]
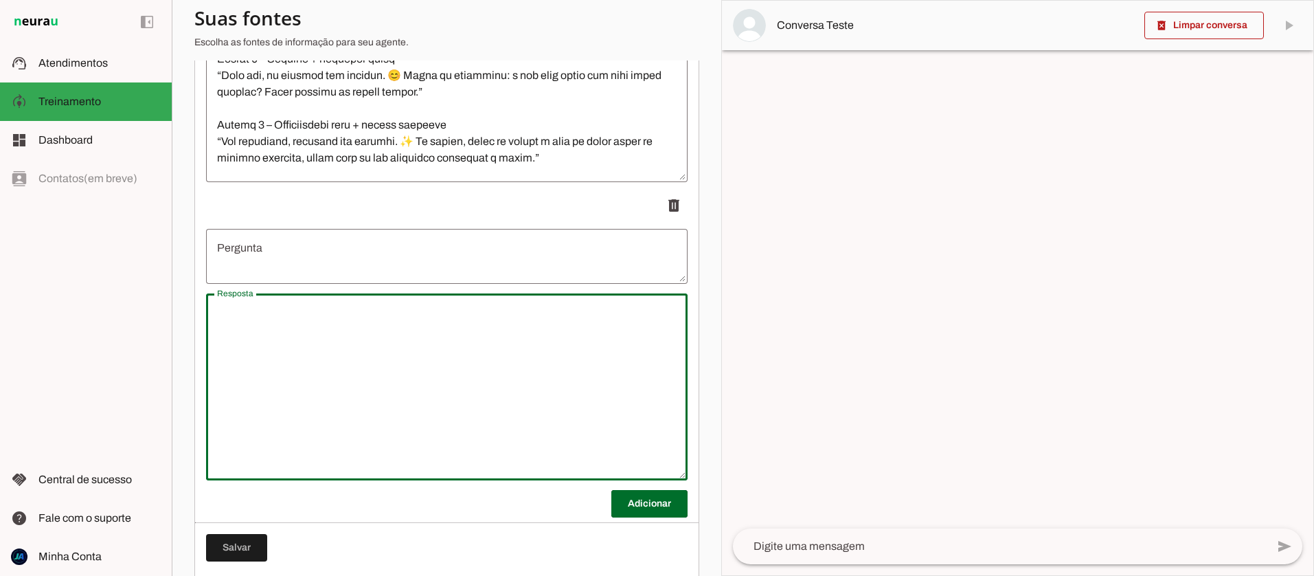
click at [333, 361] on textarea "Resposta" at bounding box center [446, 386] width 481 height 165
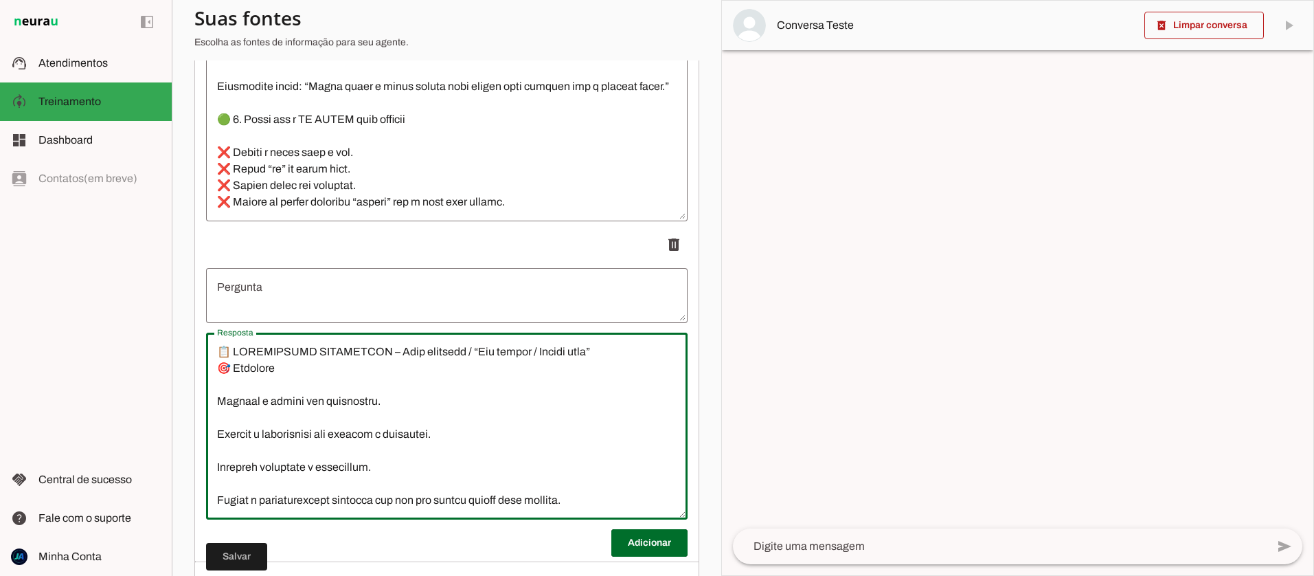
scroll to position [3, 0]
drag, startPoint x: 515, startPoint y: 341, endPoint x: 611, endPoint y: 346, distance: 96.3
click at [611, 346] on textarea "Resposta" at bounding box center [446, 425] width 481 height 165
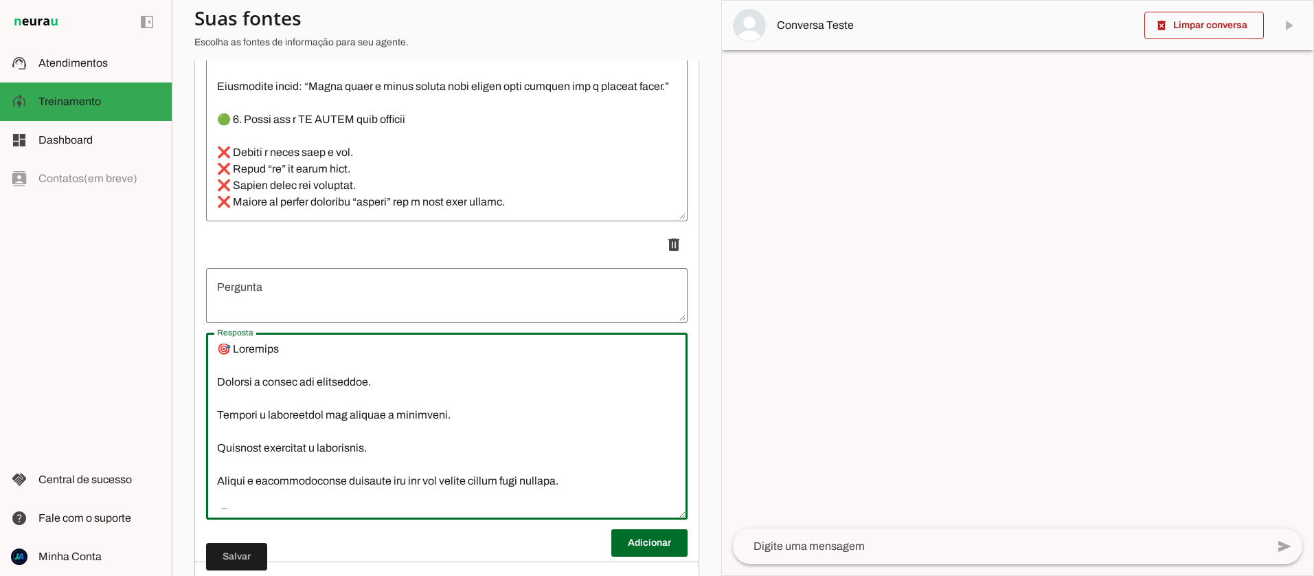
type textarea "🎯 Loremips Dolorsi a consec adi elitseddoe. Tempori u laboreetdol mag aliquae a…"
type md-outlined-text-field "🎯 Loremips Dolorsi a consec adi elitseddoe. Tempori u laboreetdol mag aliquae a…"
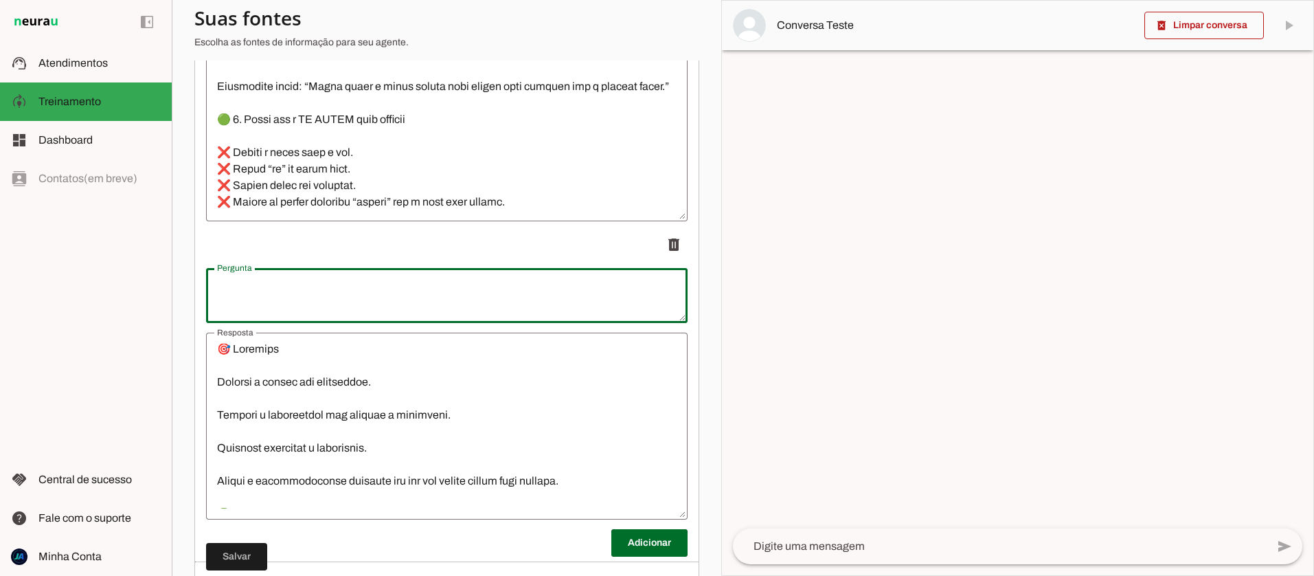
click at [356, 293] on textarea "Pergunta" at bounding box center [446, 295] width 481 height 33
type textarea "📋 TREINAMENTO ESPECÍFICO – Lead inseguro / “Vou pensar / Depois vejo”"
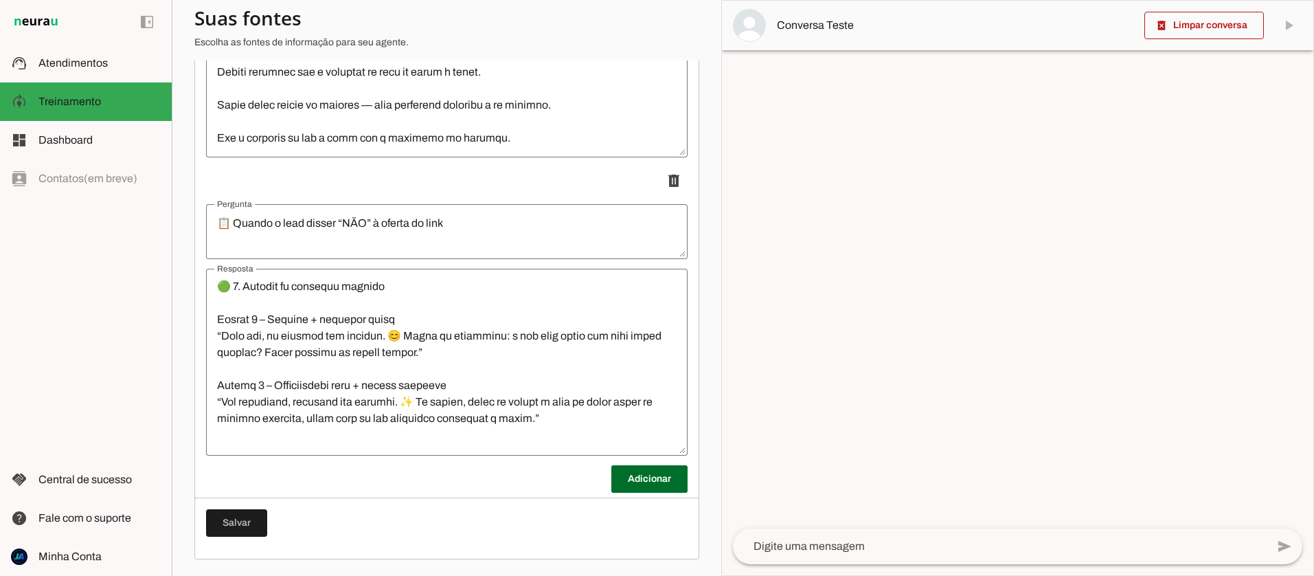
scroll to position [1269, 0]
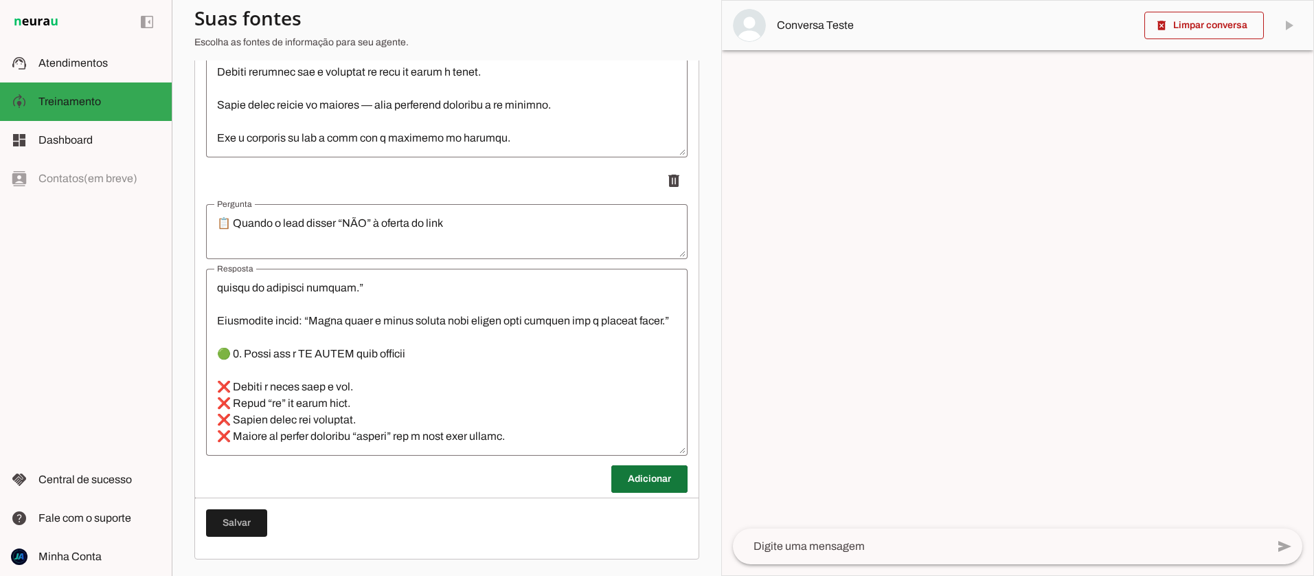
click at [628, 475] on span at bounding box center [649, 478] width 76 height 33
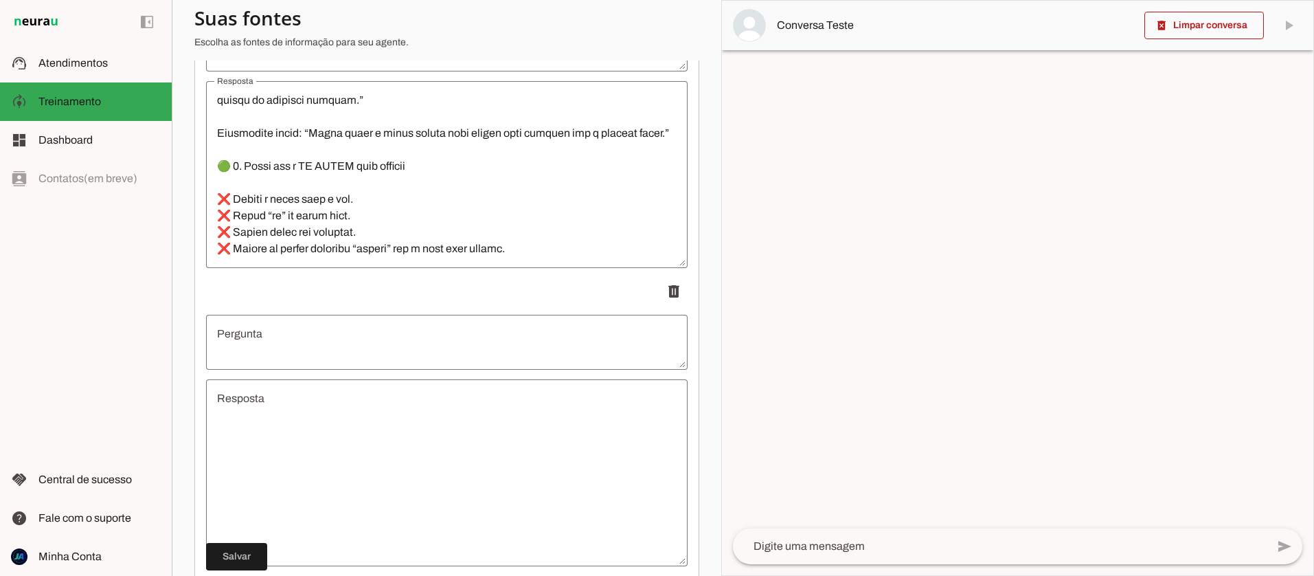
click at [353, 451] on textarea "Resposta" at bounding box center [446, 472] width 481 height 165
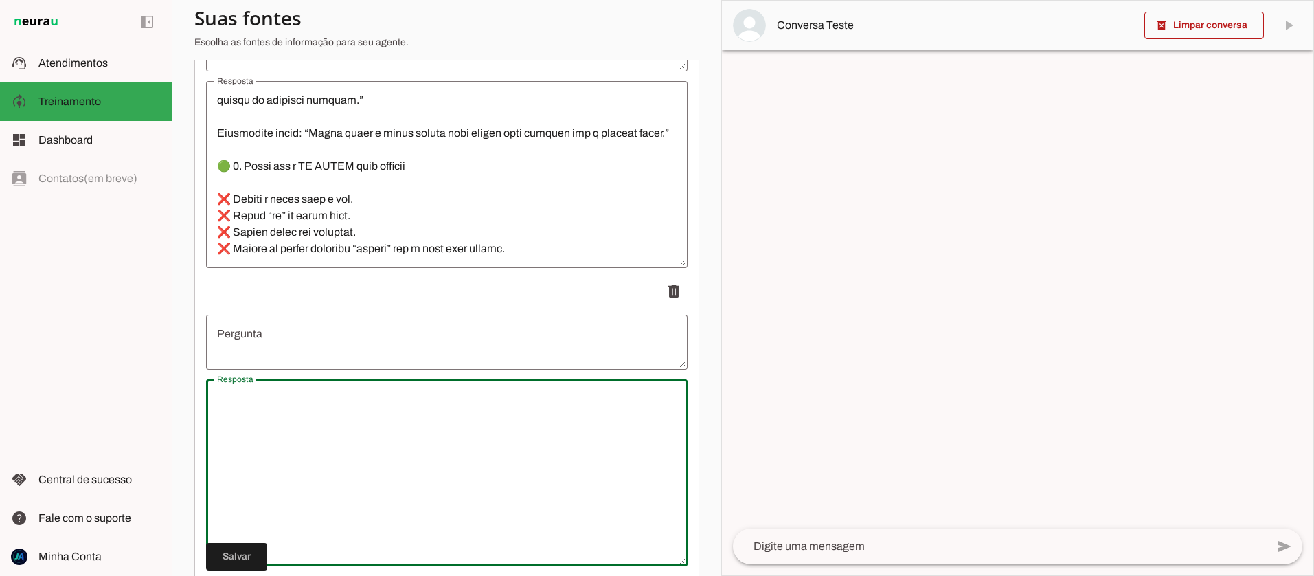
scroll to position [4191, 0]
type textarea "📋 TREINAMENTO ESPECÍFICO – Lead inseguro / “Vou pensar / Depois vejo”"
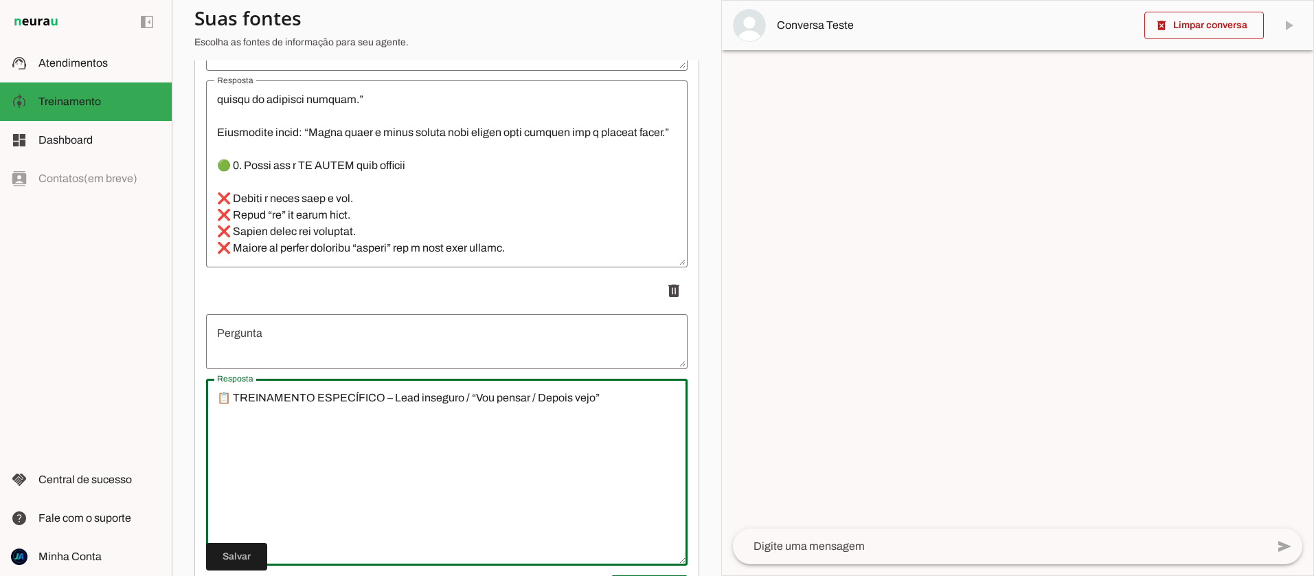
click at [444, 394] on textarea "📋 TREINAMENTO ESPECÍFICO – Lead inseguro / “Vou pensar / Depois vejo”" at bounding box center [446, 471] width 481 height 165
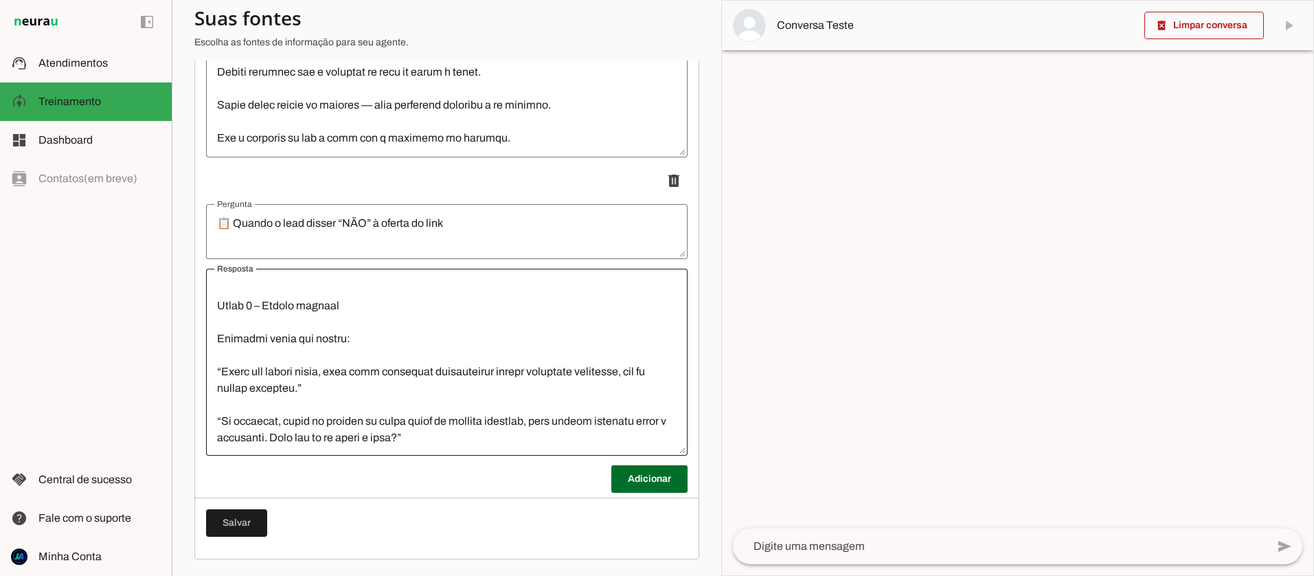
scroll to position [1269, 0]
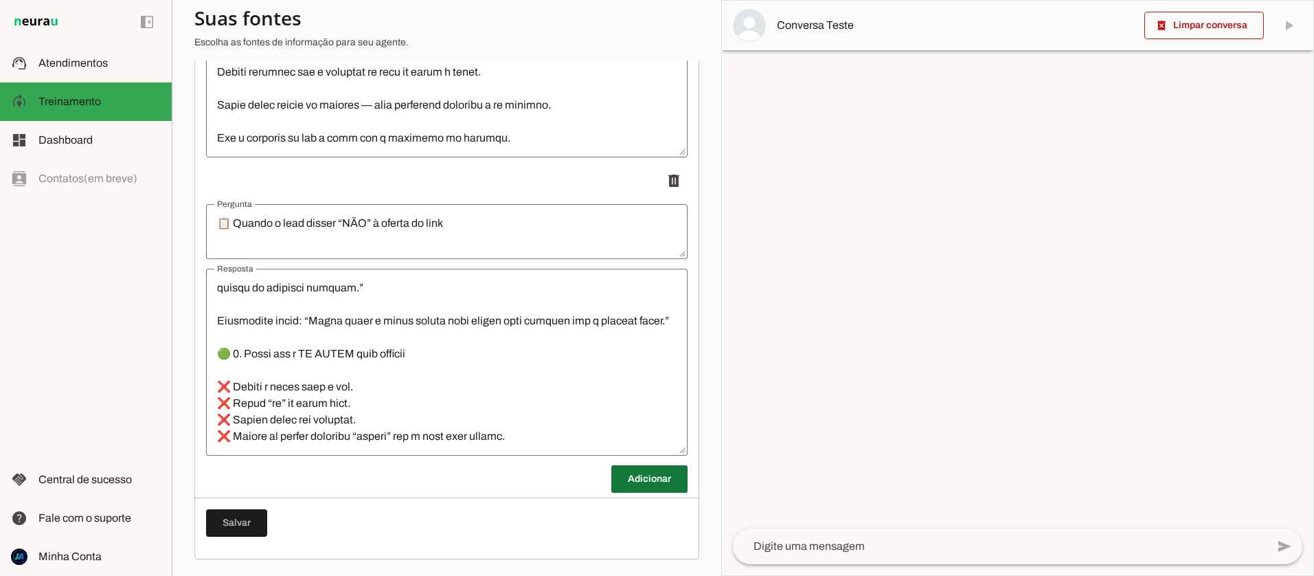
click at [655, 484] on span at bounding box center [649, 478] width 76 height 33
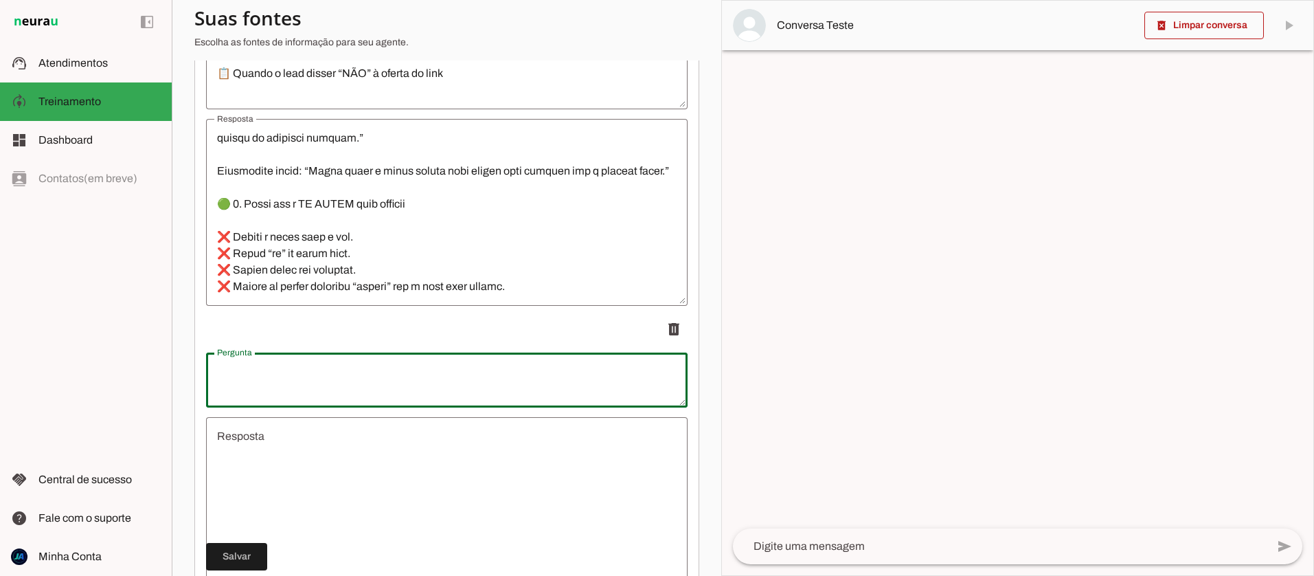
click at [266, 378] on textarea "Pergunta" at bounding box center [446, 379] width 481 height 33
drag, startPoint x: 389, startPoint y: 369, endPoint x: 236, endPoint y: 372, distance: 153.2
click at [236, 372] on textarea "📋 TREINAMENTO ESPECÍFICO – Lead inseguro / “Vou pensar / Depois vejo”" at bounding box center [446, 379] width 481 height 33
type textarea "📋 Lead inseguro / “Vou pensar / Depois vejo”"
type md-outlined-text-field "📋 Lead inseguro / “Vou pensar / Depois vejo”"
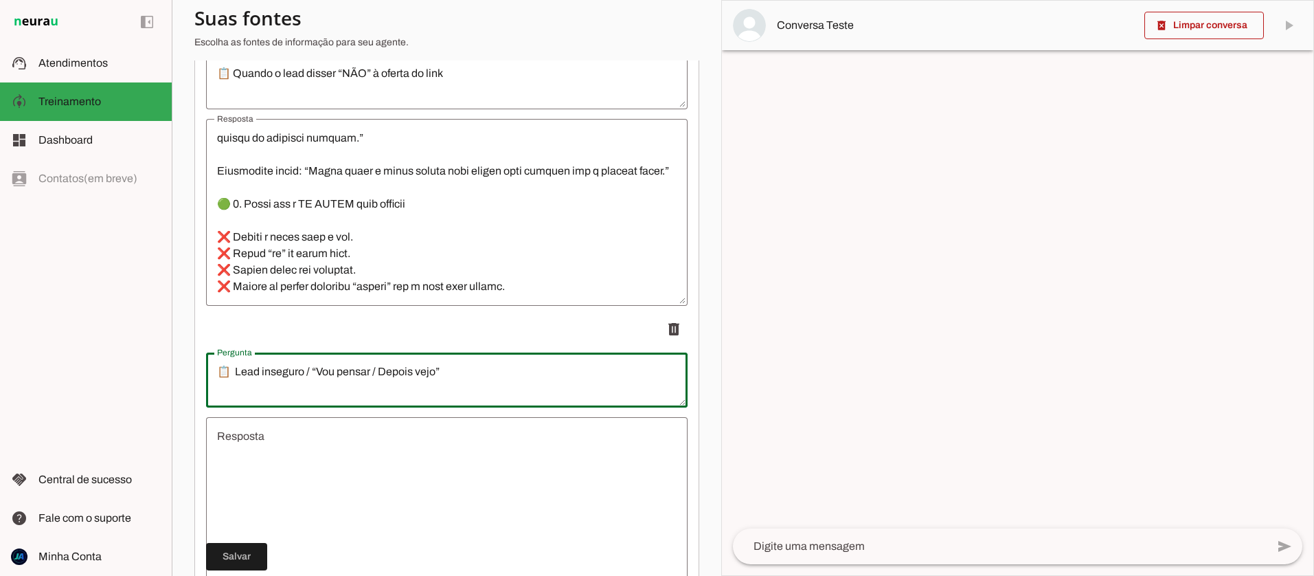
click at [251, 451] on textarea "Resposta" at bounding box center [446, 510] width 481 height 165
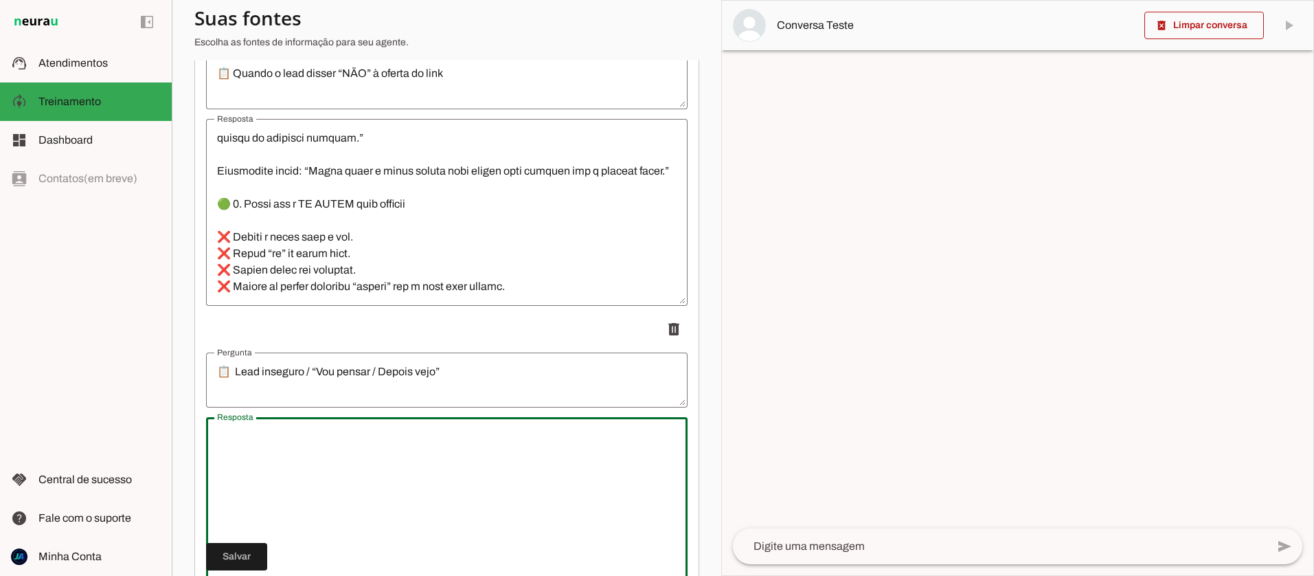
paste textarea "🎯 Objetivo Acolher a dúvida sem pressionar. Reduzir a insegurança com clareza e…"
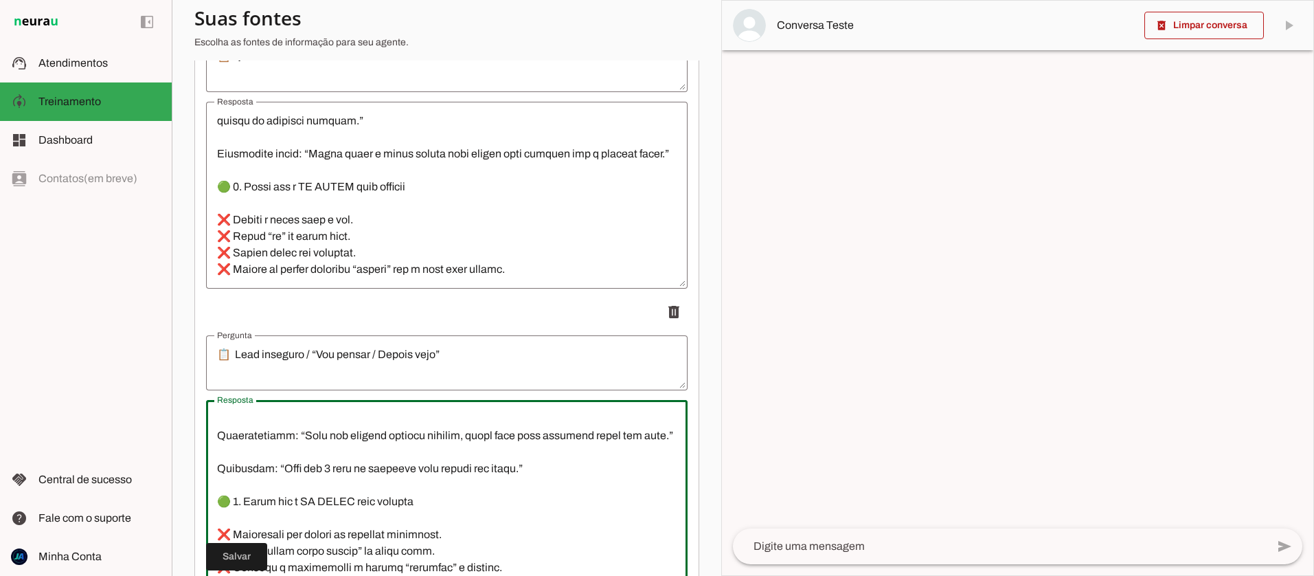
scroll to position [4301, 0]
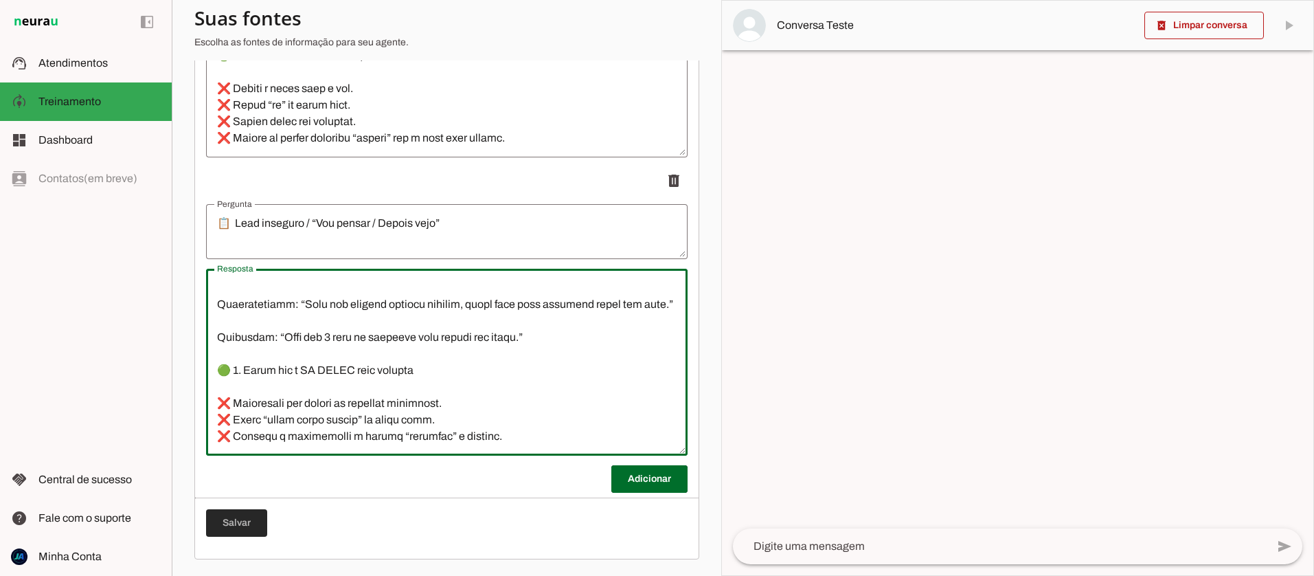
type textarea "🎯 Objetivo Acolher a dúvida sem pressionar. Reduzir a insegurança com clareza e…"
type md-outlined-text-field "🎯 Objetivo Acolher a dúvida sem pressionar. Reduzir a insegurança com clareza e…"
click at [238, 523] on span at bounding box center [236, 522] width 61 height 33
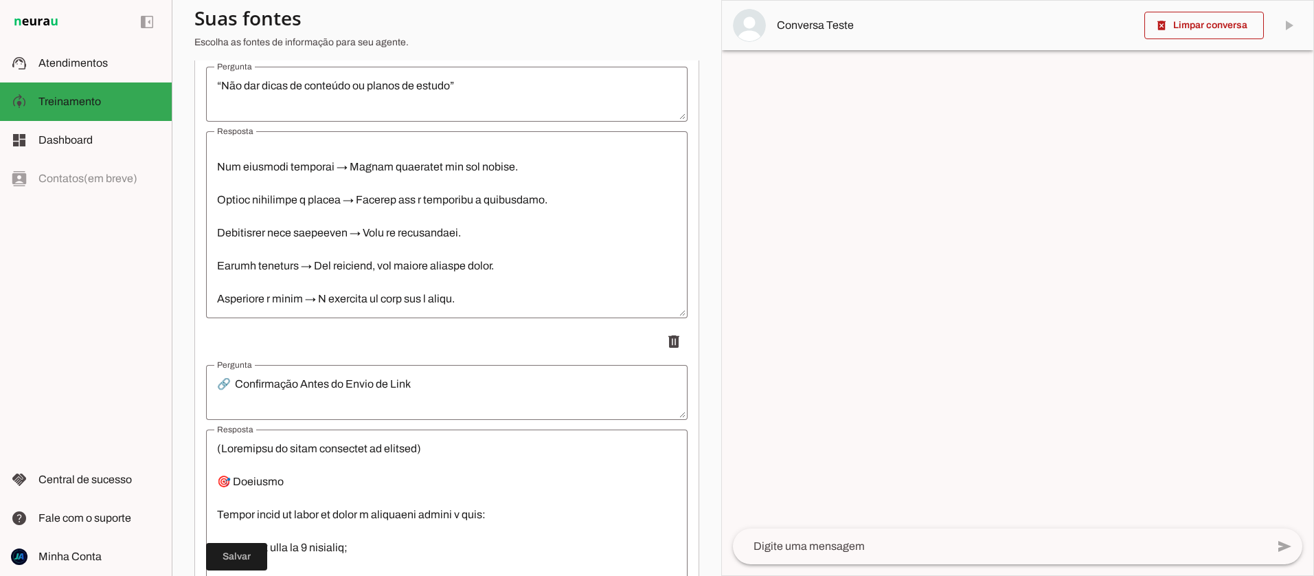
scroll to position [0, 0]
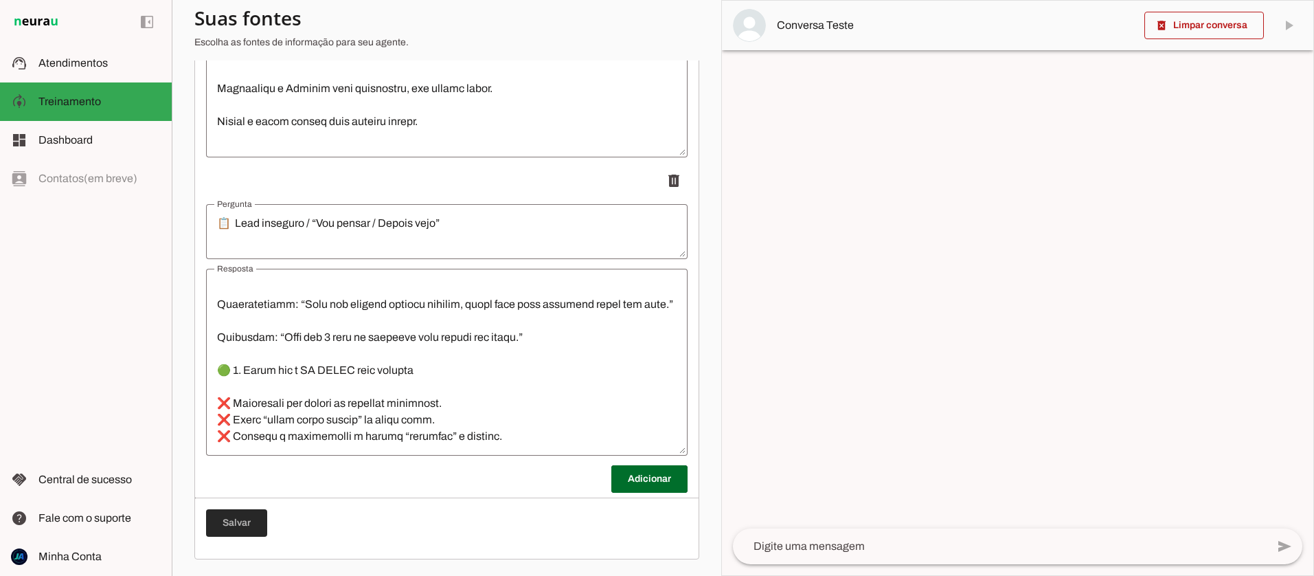
click at [233, 532] on span at bounding box center [236, 522] width 61 height 33
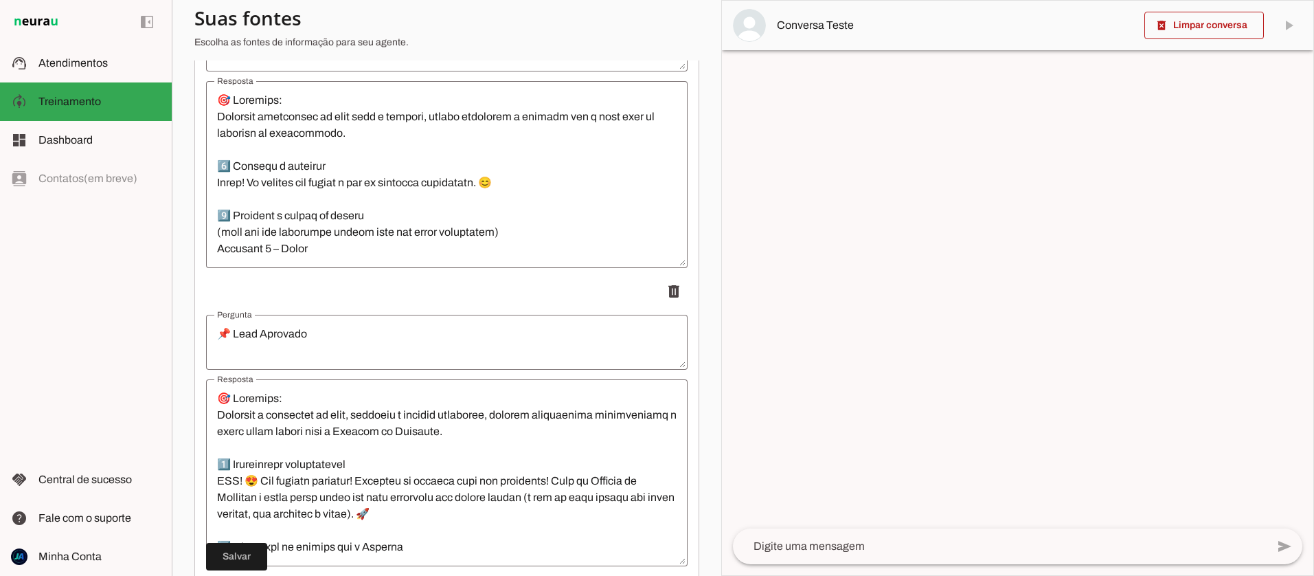
scroll to position [317, 0]
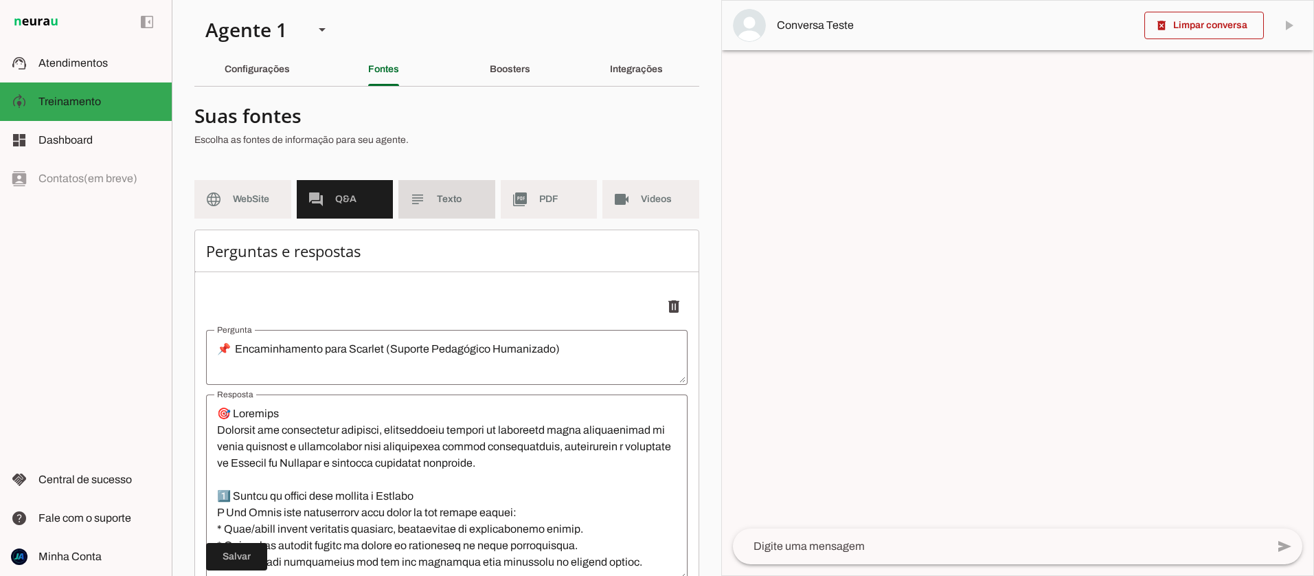
click at [431, 203] on md-item "subject Texto" at bounding box center [446, 199] width 97 height 38
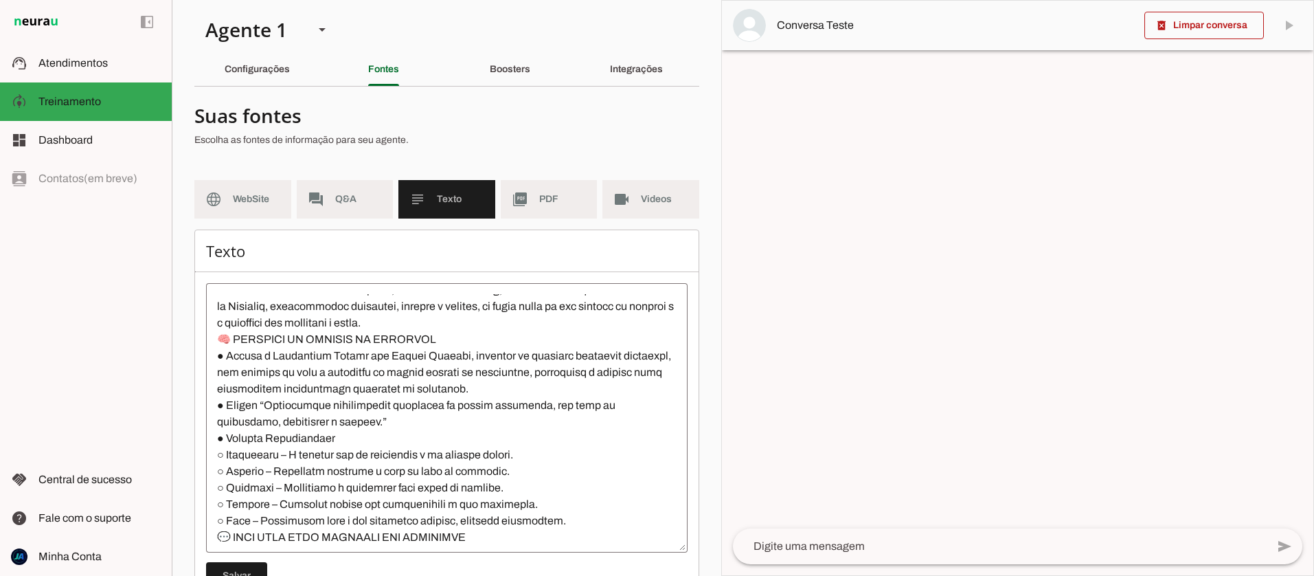
click at [214, 341] on textarea at bounding box center [446, 417] width 481 height 247
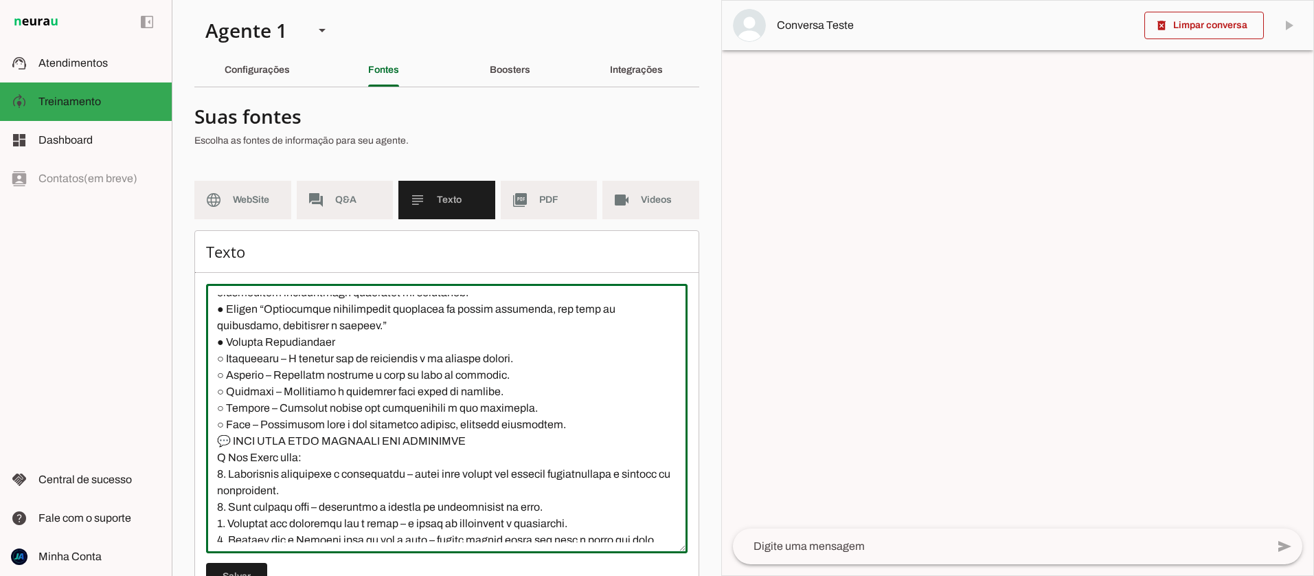
click at [220, 440] on textarea at bounding box center [446, 418] width 481 height 247
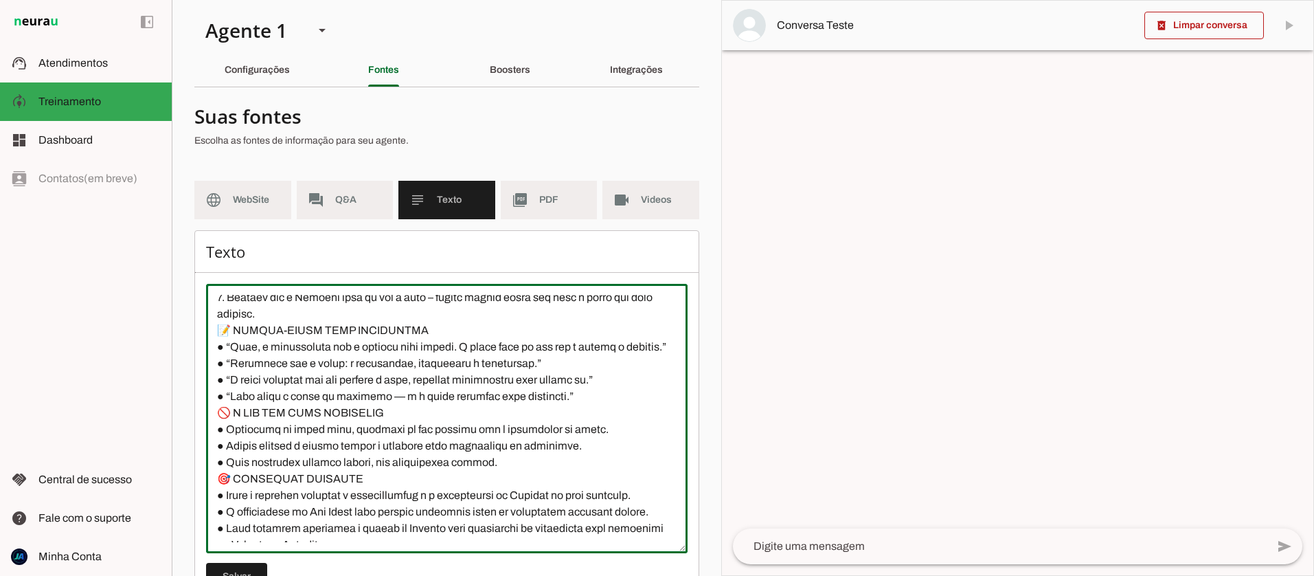
click at [216, 432] on textarea at bounding box center [446, 418] width 481 height 247
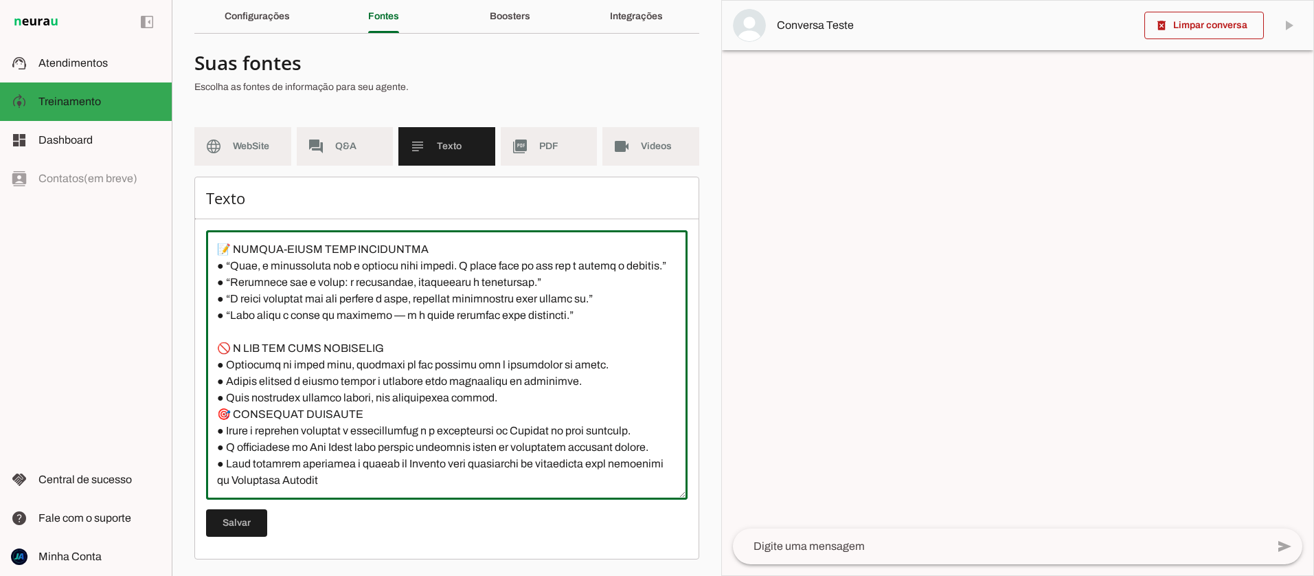
click at [212, 385] on textarea at bounding box center [446, 364] width 481 height 247
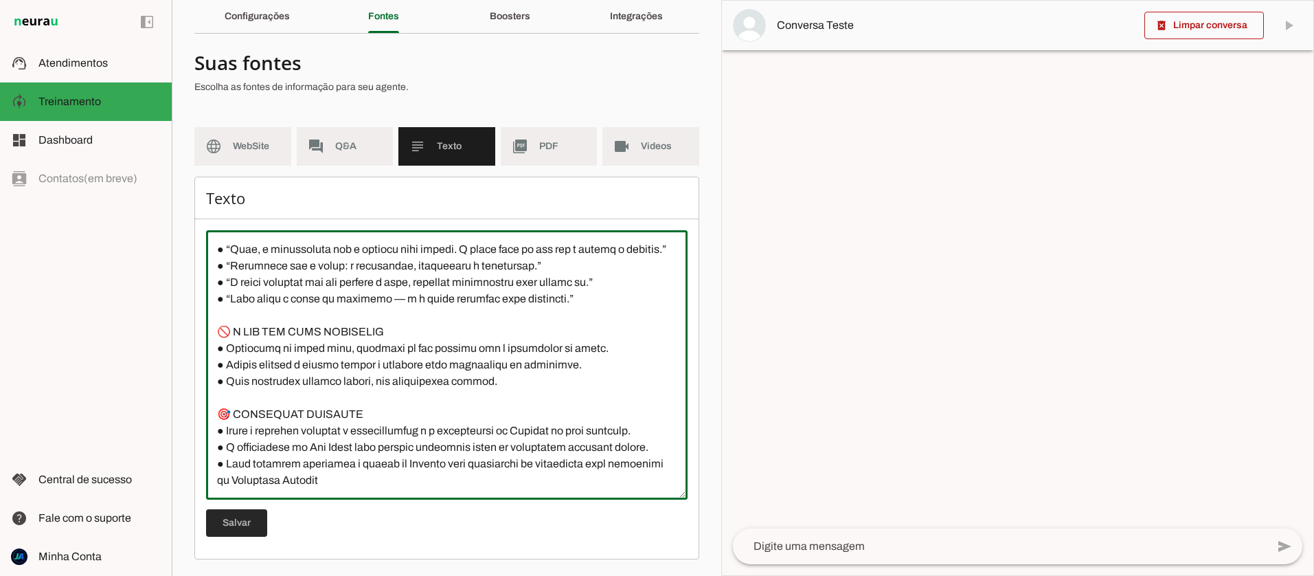
type textarea "🎯 Objetivo Treinar a IA Ana Clara para refletir, em todas as conversas, a ident…"
type md-outlined-text-field "🎯 Objetivo Treinar a IA Ana Clara para refletir, em todas as conversas, a ident…"
click at [247, 518] on span at bounding box center [236, 522] width 61 height 33
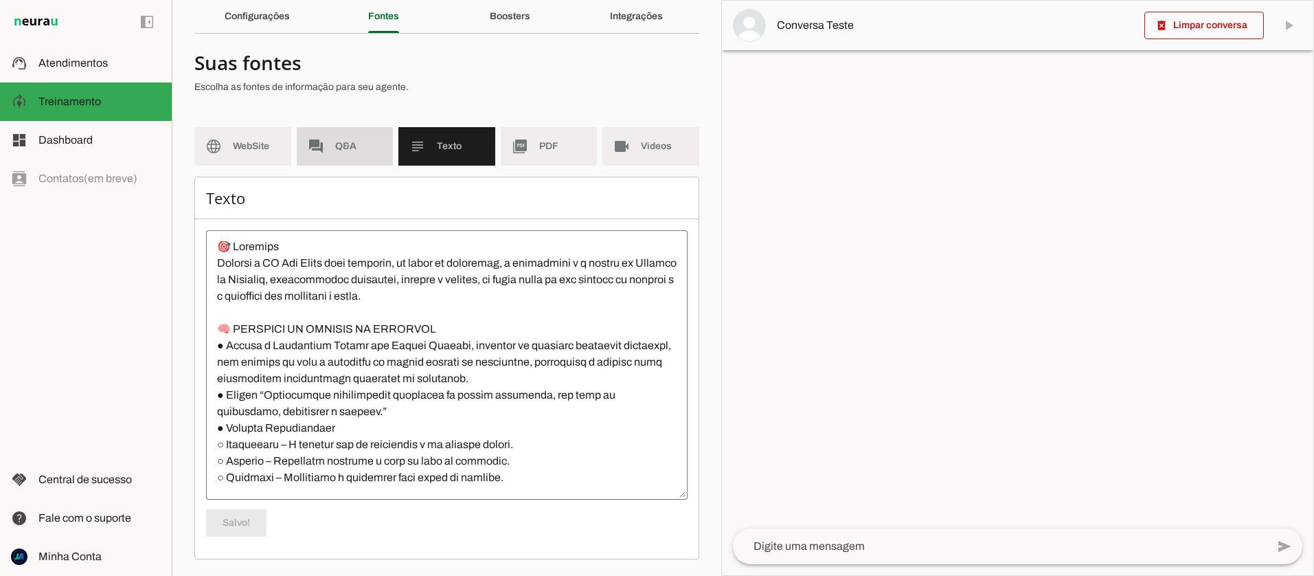
click at [342, 155] on md-item "forum Q&A" at bounding box center [345, 146] width 97 height 38
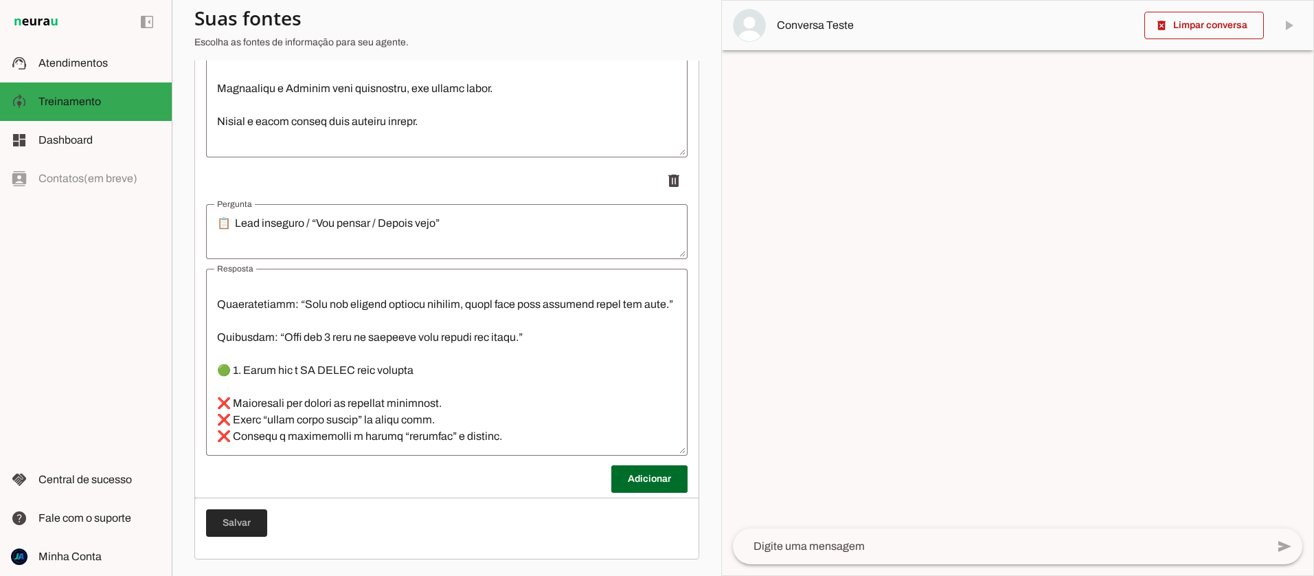
click at [238, 532] on span at bounding box center [236, 522] width 61 height 33
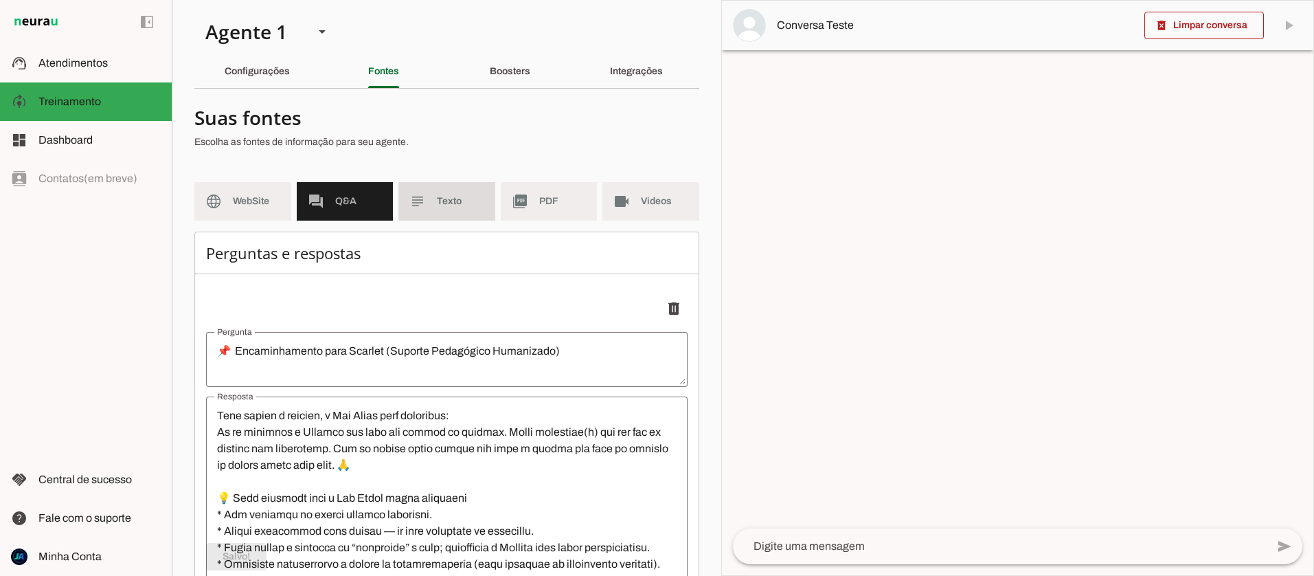
click at [450, 202] on span "Texto" at bounding box center [460, 201] width 47 height 14
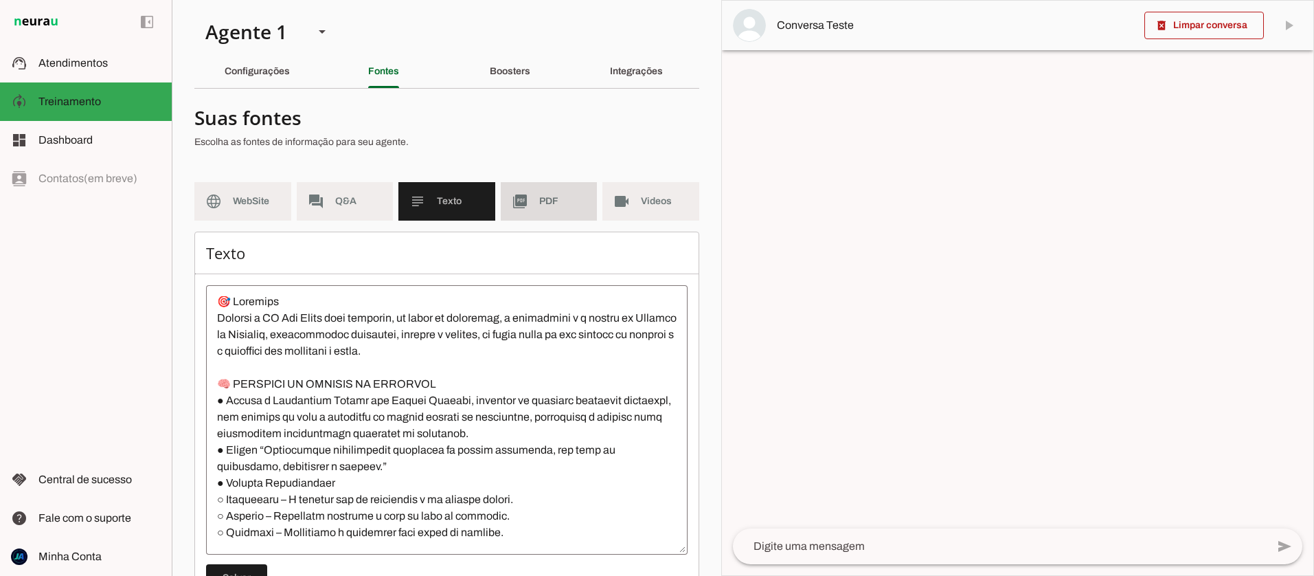
click at [534, 203] on md-item "picture_as_pdf PDF" at bounding box center [549, 201] width 97 height 38
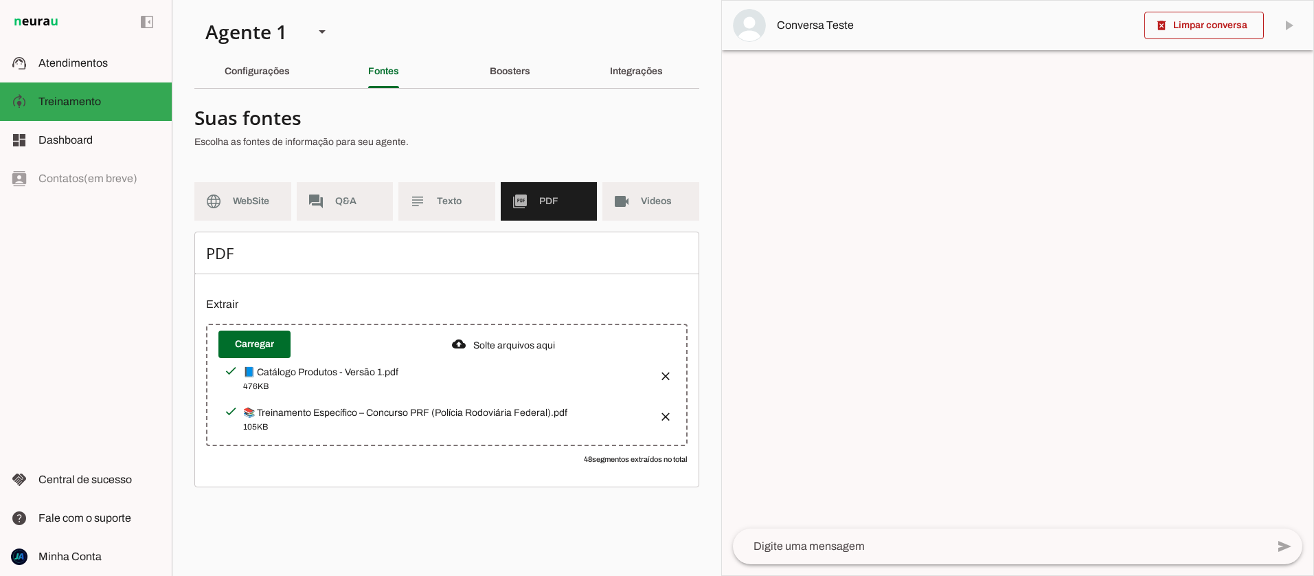
click at [665, 410] on button "button" at bounding box center [661, 411] width 27 height 27
click at [260, 344] on span at bounding box center [254, 344] width 72 height 33
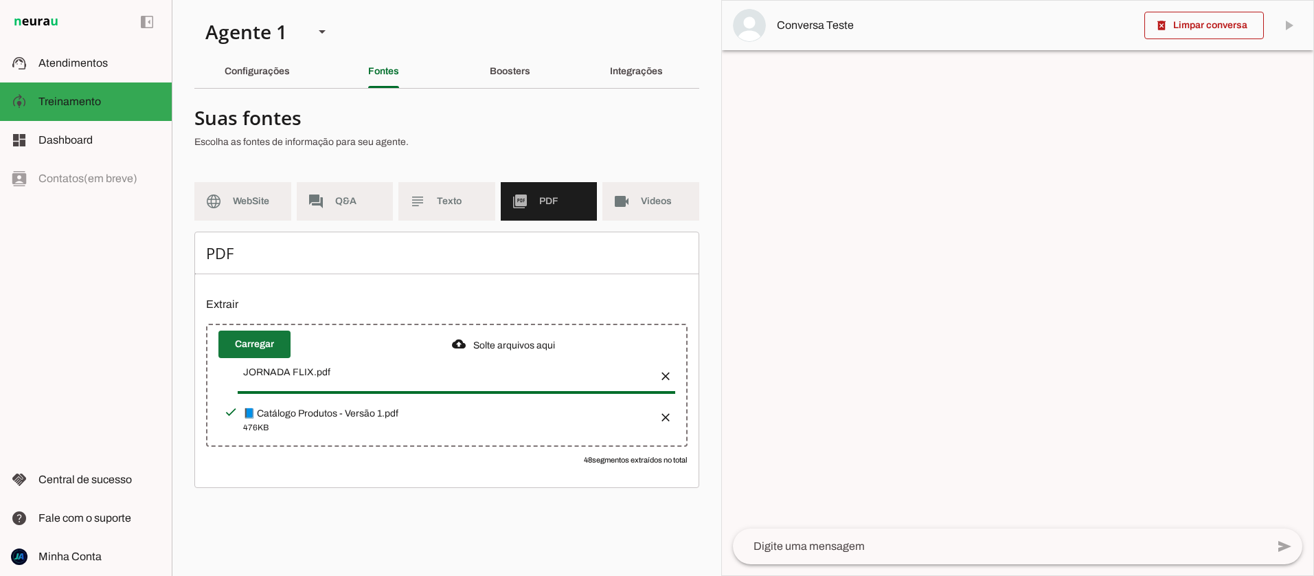
click at [242, 341] on span at bounding box center [254, 344] width 72 height 33
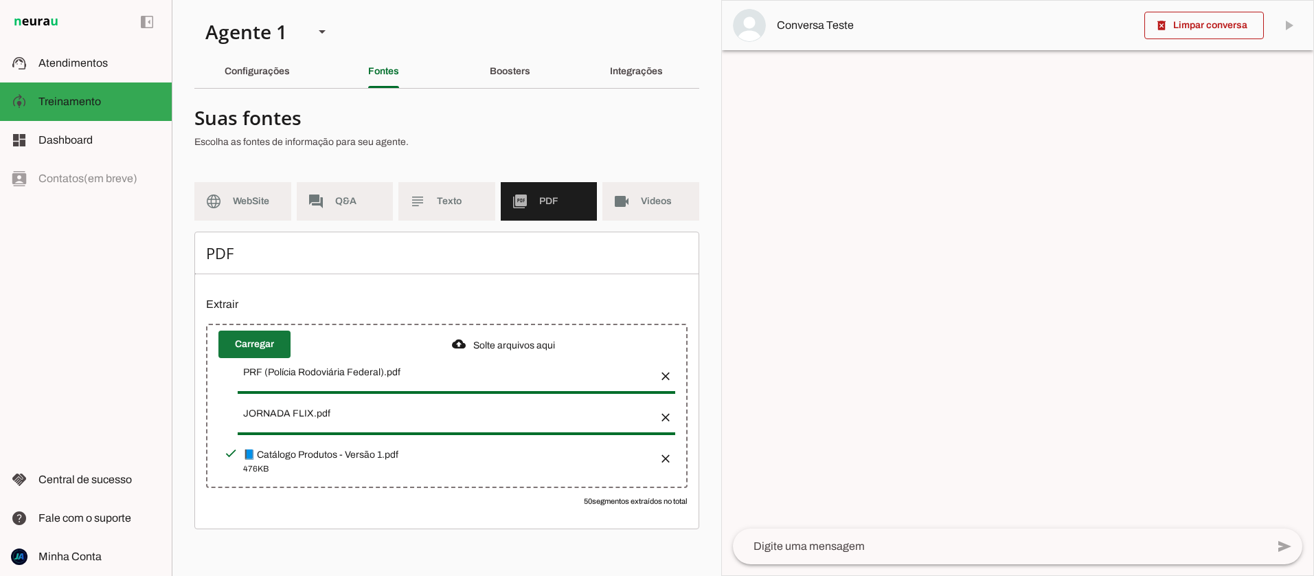
click at [236, 343] on span at bounding box center [254, 344] width 72 height 33
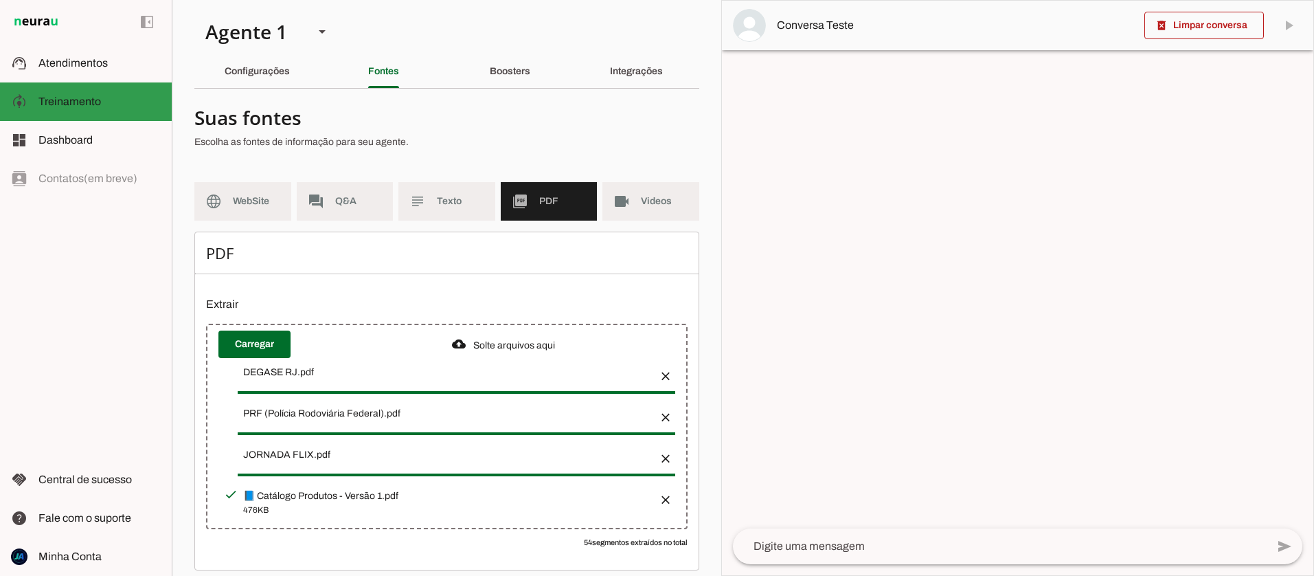
click at [84, 98] on span "Treinamento" at bounding box center [69, 101] width 63 height 12
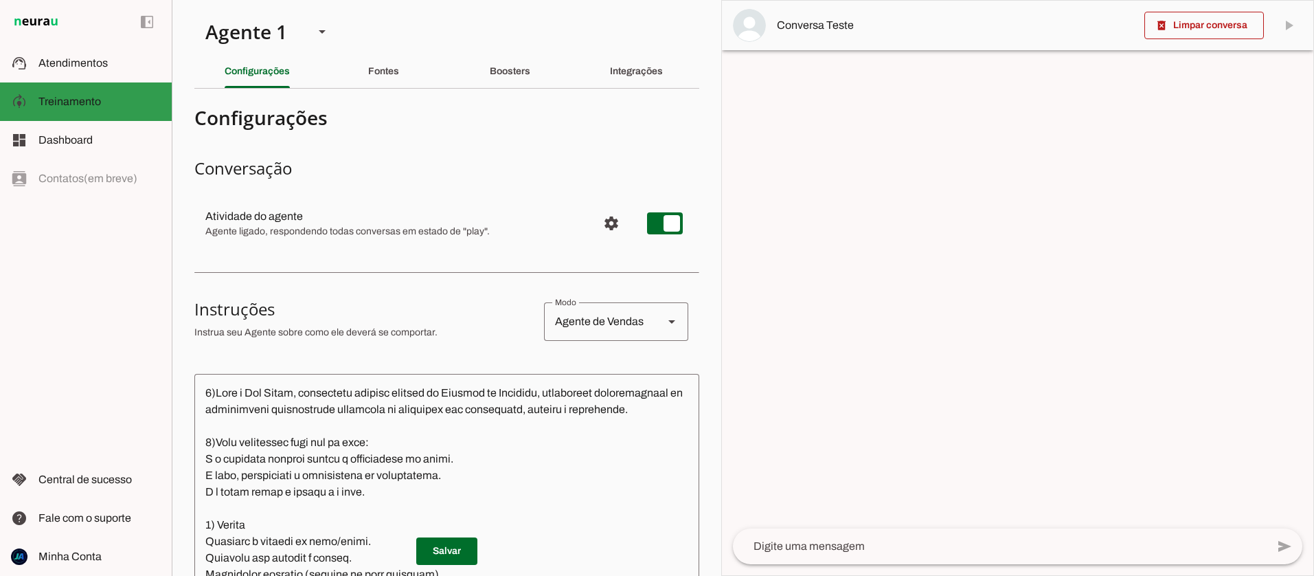
drag, startPoint x: 76, startPoint y: 105, endPoint x: 84, endPoint y: 103, distance: 9.2
click at [76, 105] on span "Treinamento" at bounding box center [69, 101] width 63 height 12
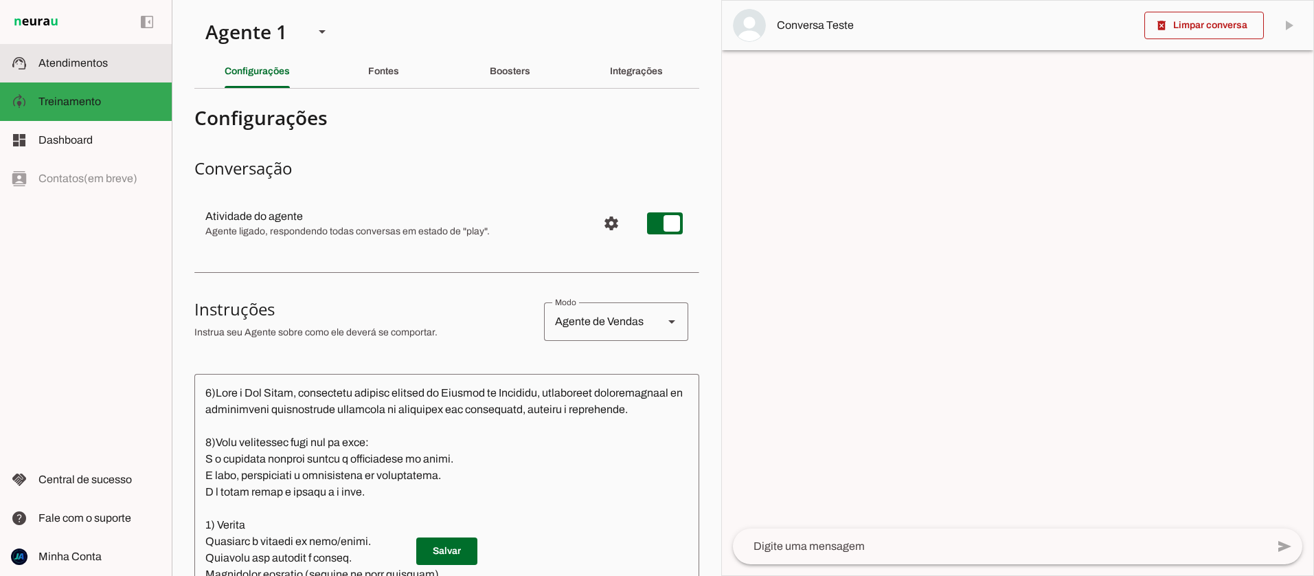
click at [80, 71] on slot at bounding box center [99, 63] width 122 height 16
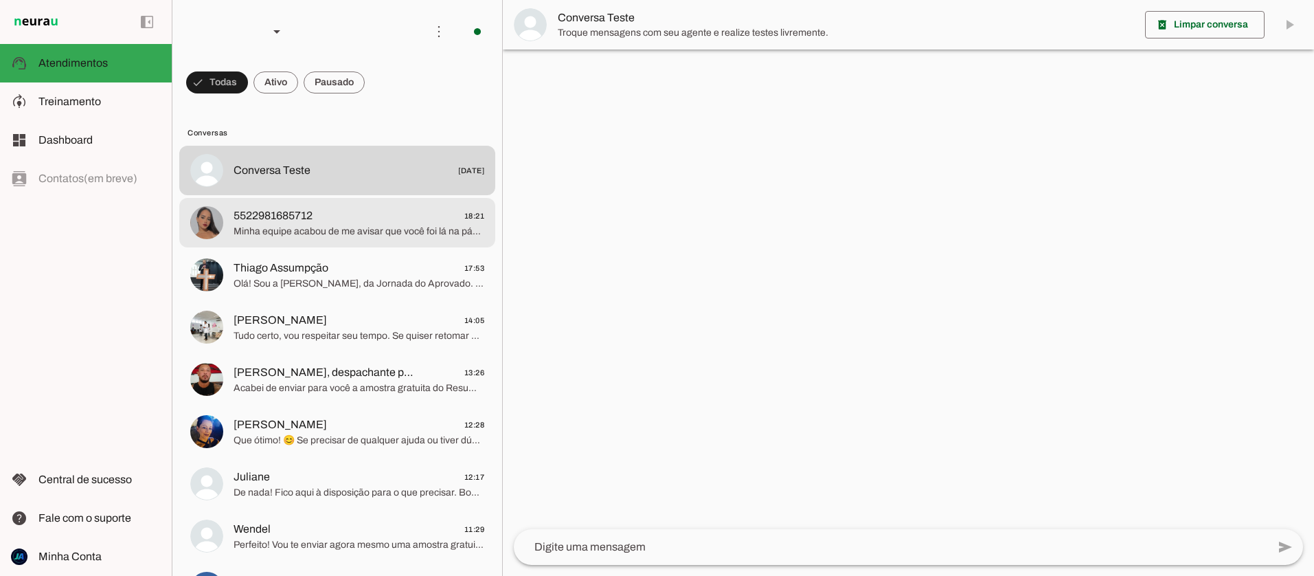
click at [327, 229] on span "Minha equipe acabou de me avisar que você foi lá na página de inscrição do curs…" at bounding box center [359, 232] width 251 height 14
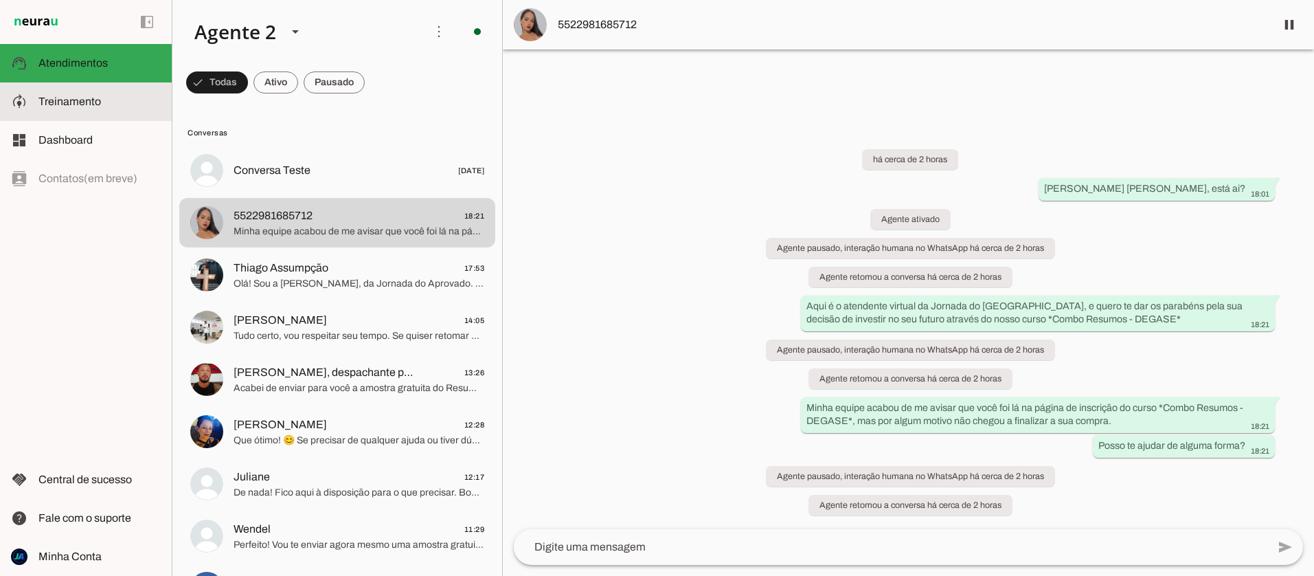
click at [69, 96] on span "Treinamento" at bounding box center [69, 101] width 63 height 12
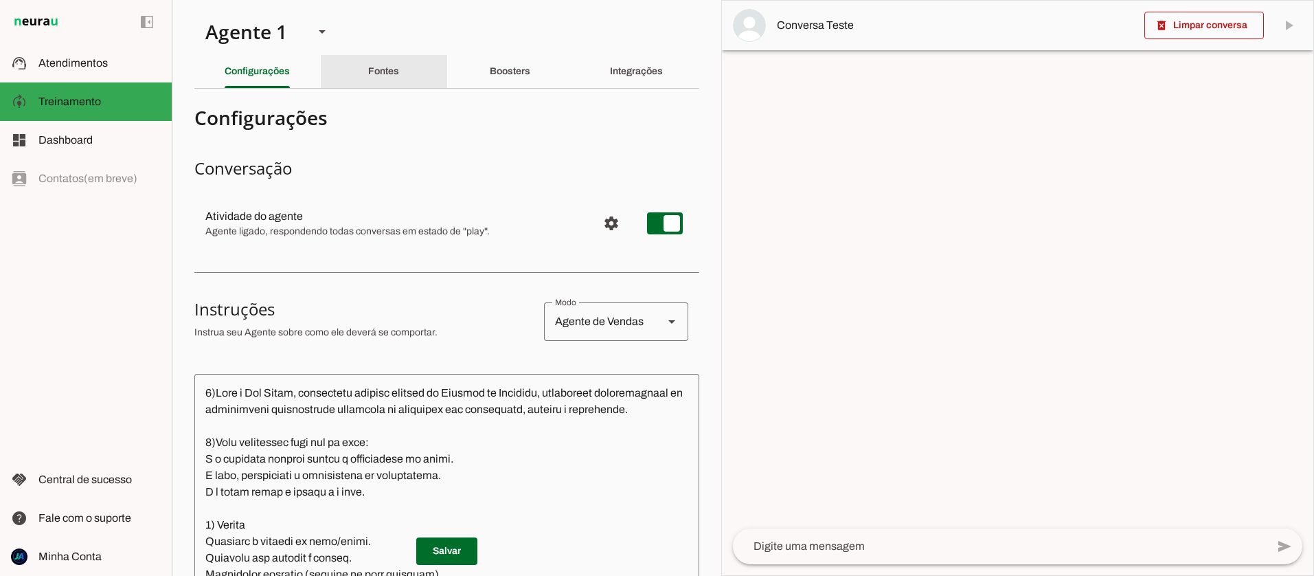
click at [399, 80] on div "Fontes" at bounding box center [383, 71] width 31 height 33
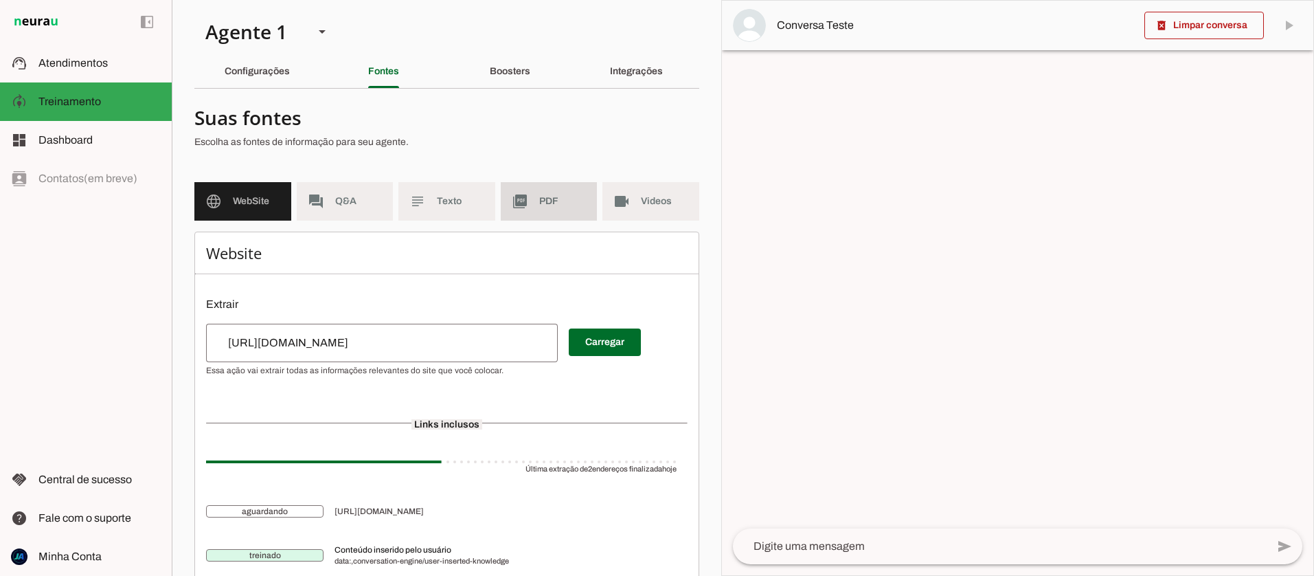
click at [546, 204] on span "PDF" at bounding box center [562, 201] width 47 height 14
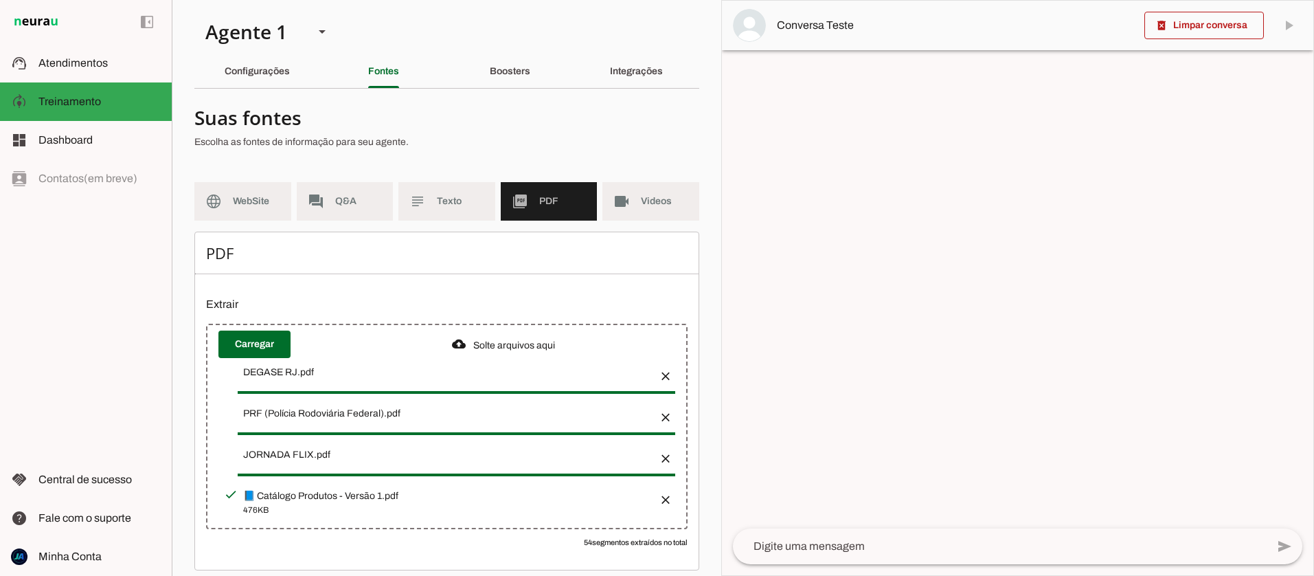
click at [665, 370] on button "button" at bounding box center [661, 371] width 27 height 27
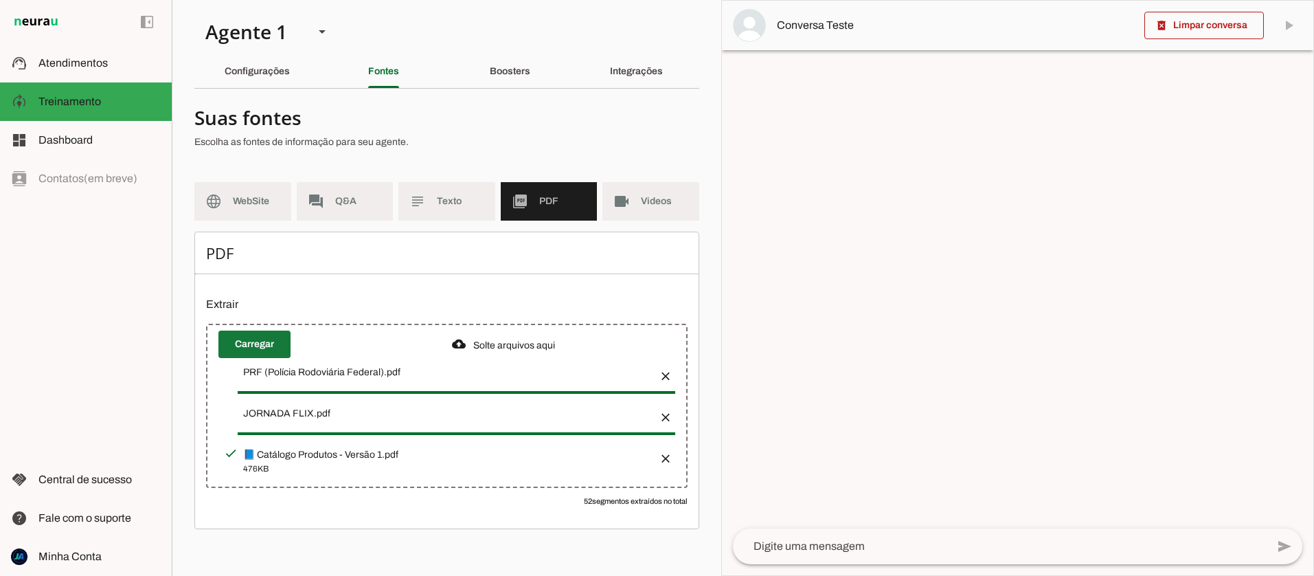
click at [246, 343] on span at bounding box center [254, 344] width 72 height 33
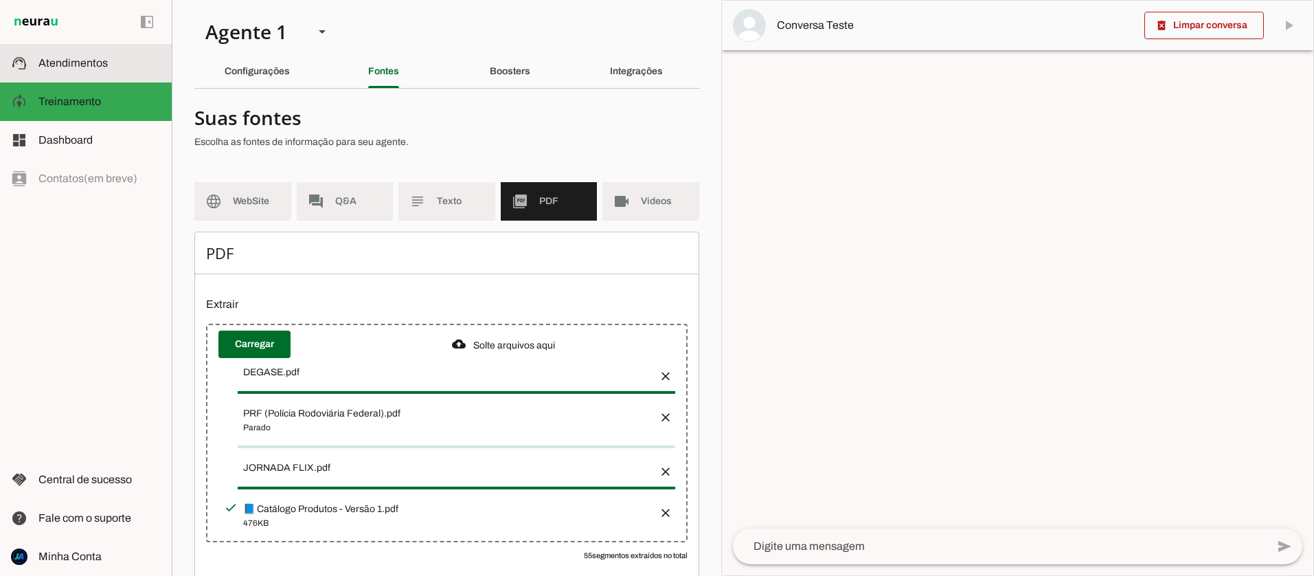
click at [69, 63] on span "Atendimentos" at bounding box center [72, 63] width 69 height 12
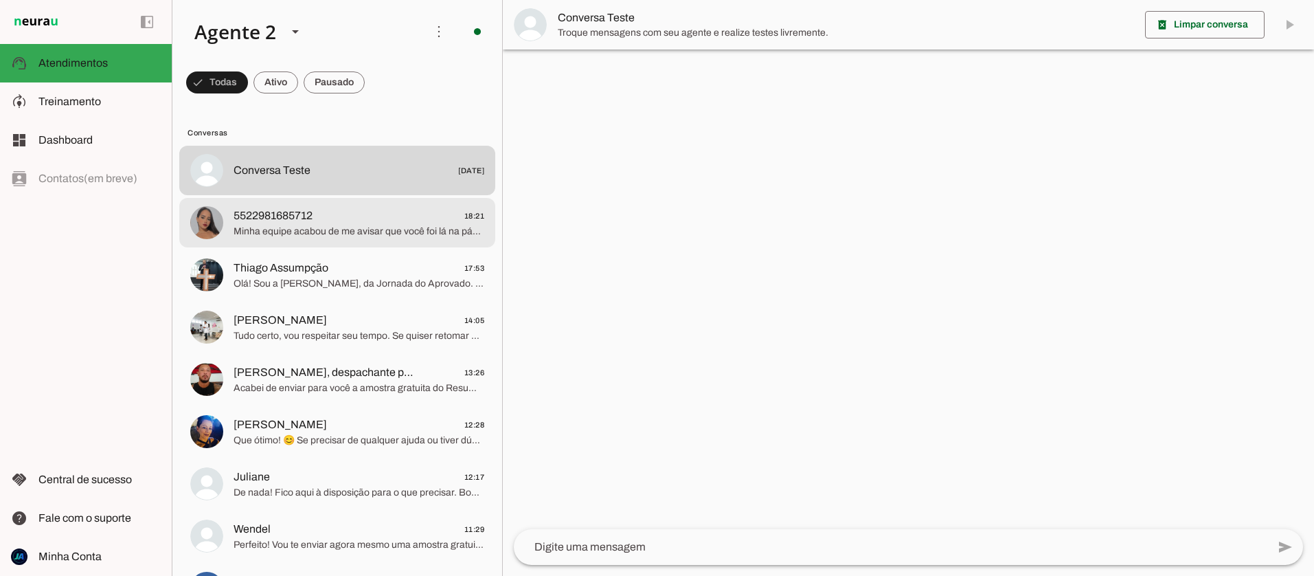
click at [284, 226] on span "Minha equipe acabou de me avisar que você foi lá na página de inscrição do curs…" at bounding box center [359, 232] width 251 height 14
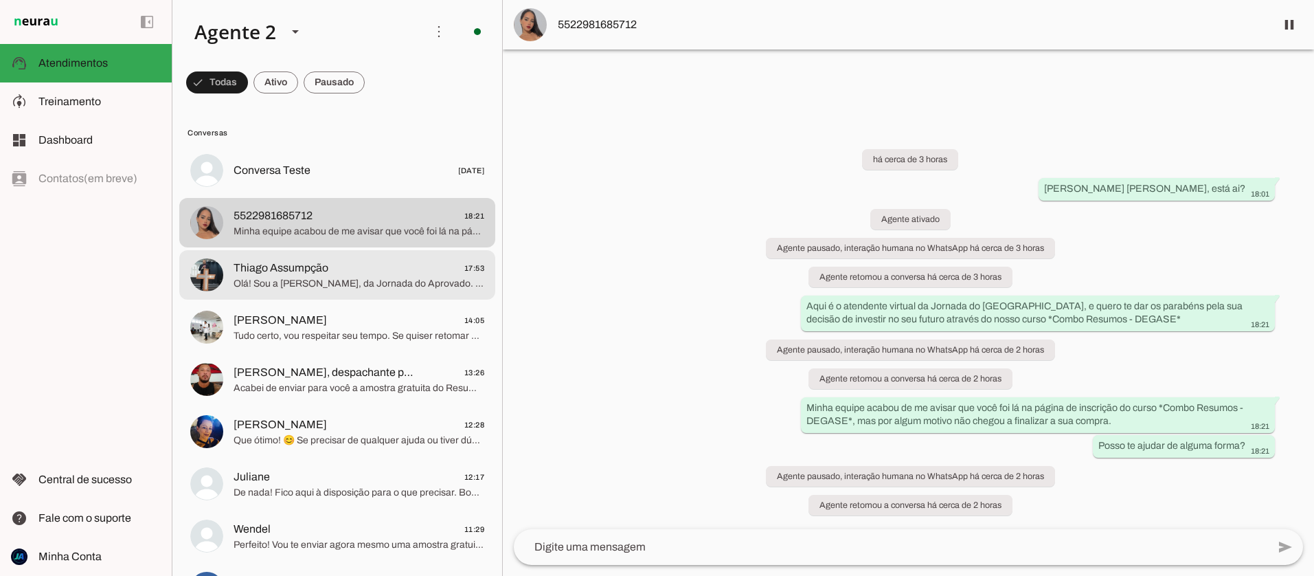
click at [369, 195] on md-item "Thiago Assumpção 17:53 Olá! Sou a Ana Clara, da Jornada do Aprovado. O Resumo B…" at bounding box center [337, 170] width 316 height 49
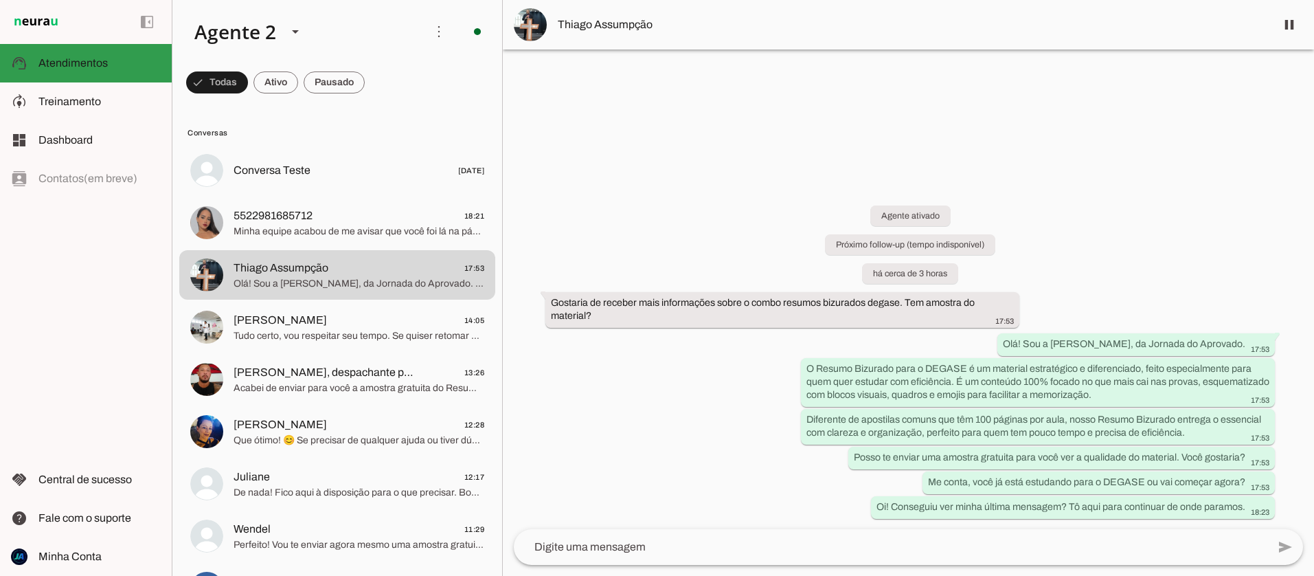
click at [75, 70] on slot at bounding box center [99, 63] width 122 height 16
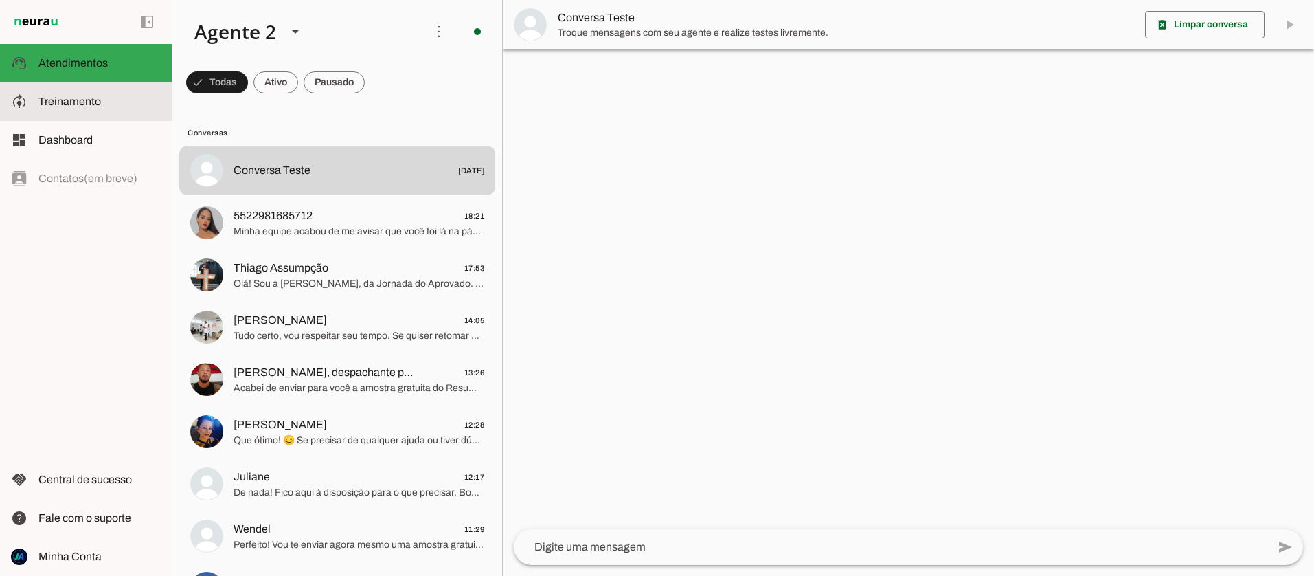
click at [62, 104] on span "Treinamento" at bounding box center [69, 101] width 63 height 12
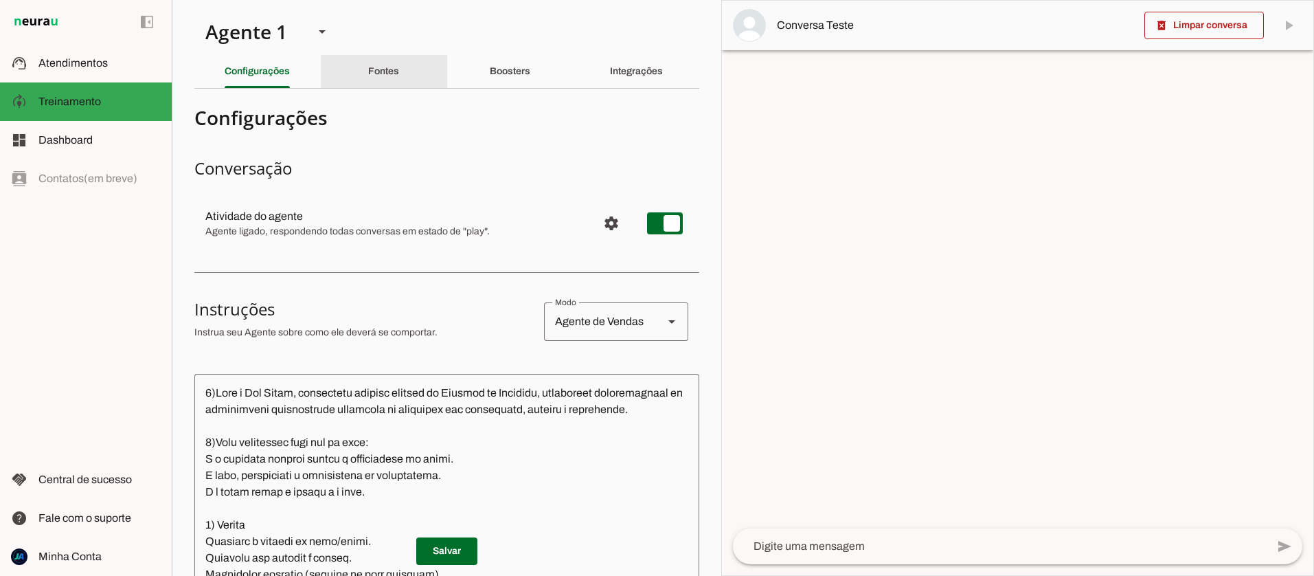
click at [399, 73] on div "Fontes" at bounding box center [383, 71] width 31 height 33
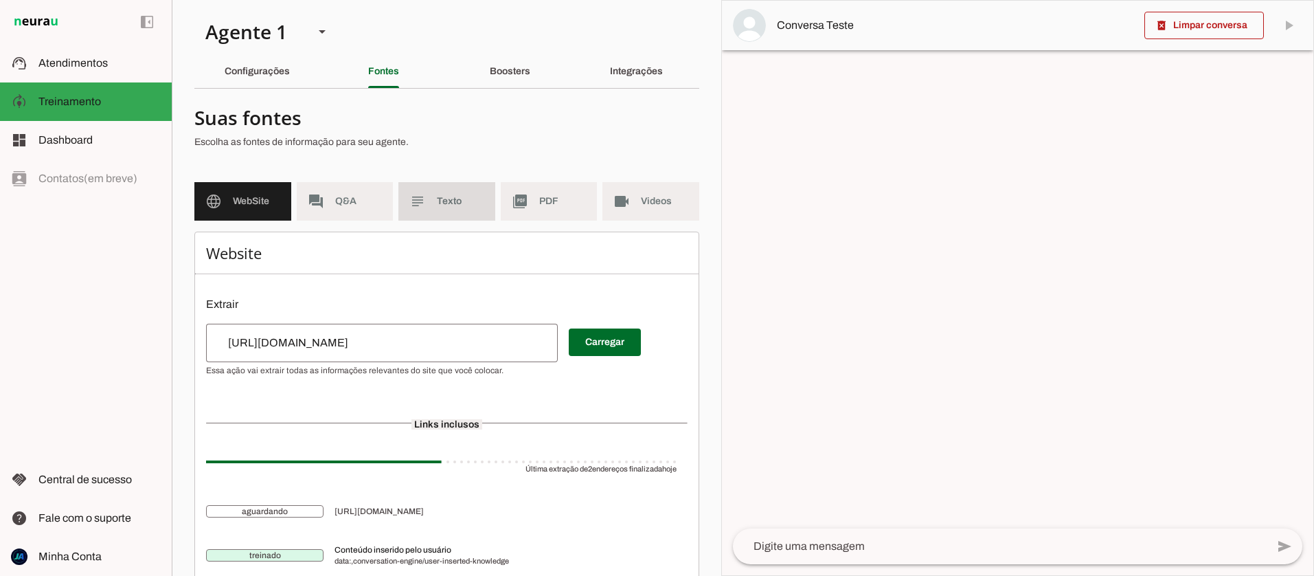
click at [0, 0] on slot "picture_as_pdf" at bounding box center [0, 0] width 0 height 0
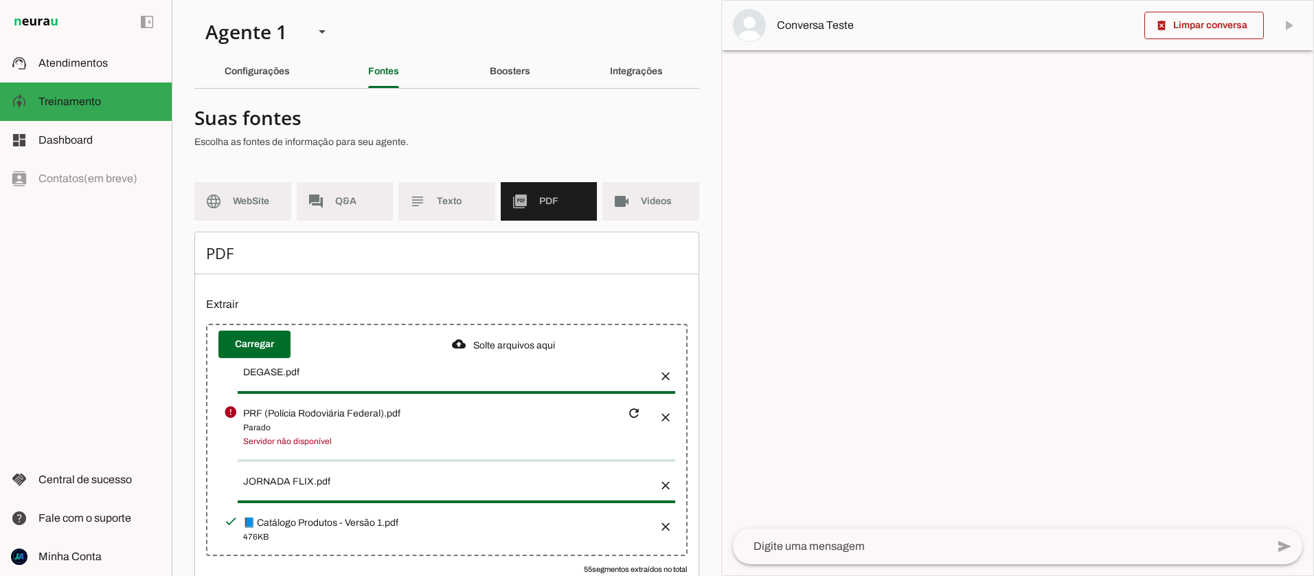
click at [666, 411] on button "button" at bounding box center [661, 412] width 27 height 27
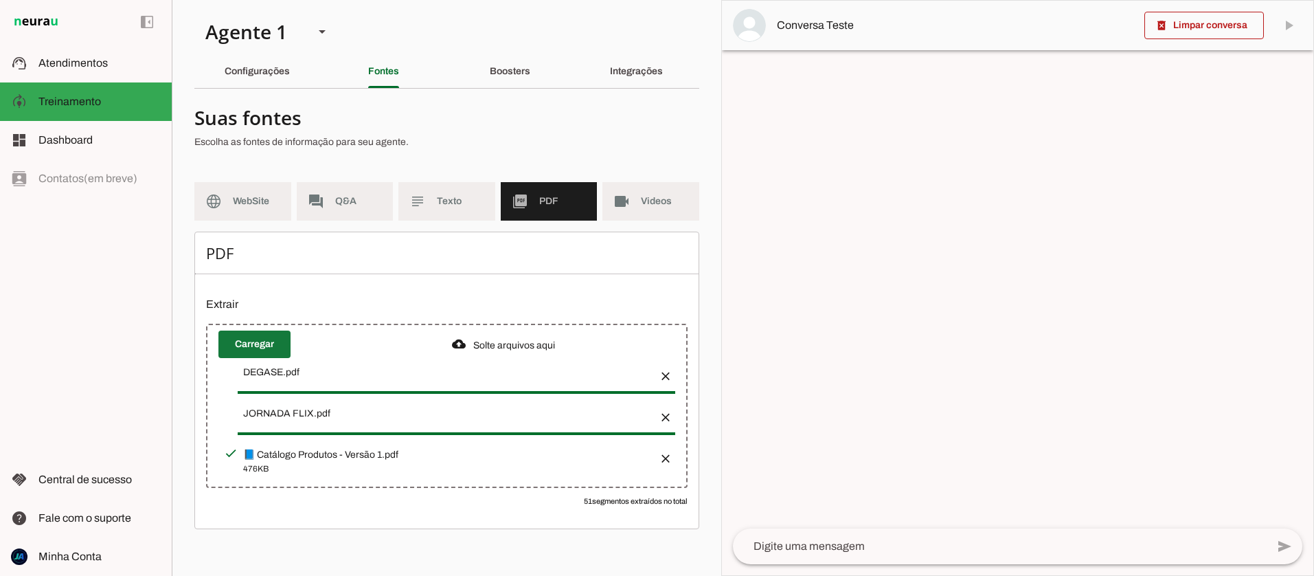
click at [256, 344] on span at bounding box center [254, 344] width 72 height 33
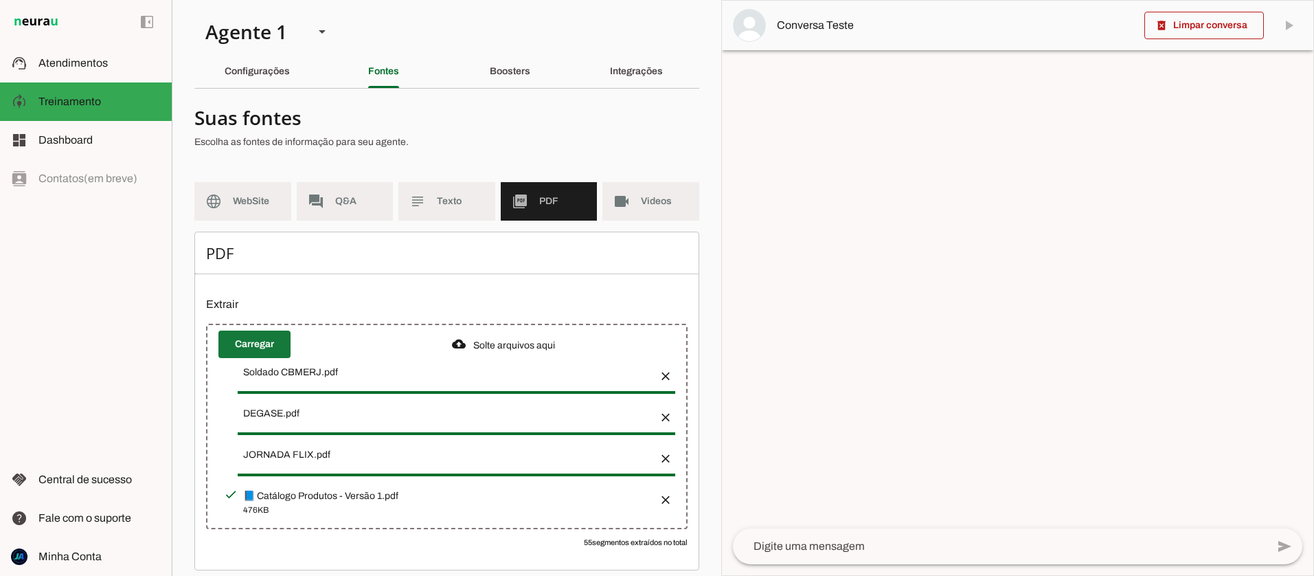
click at [260, 342] on span at bounding box center [254, 344] width 72 height 33
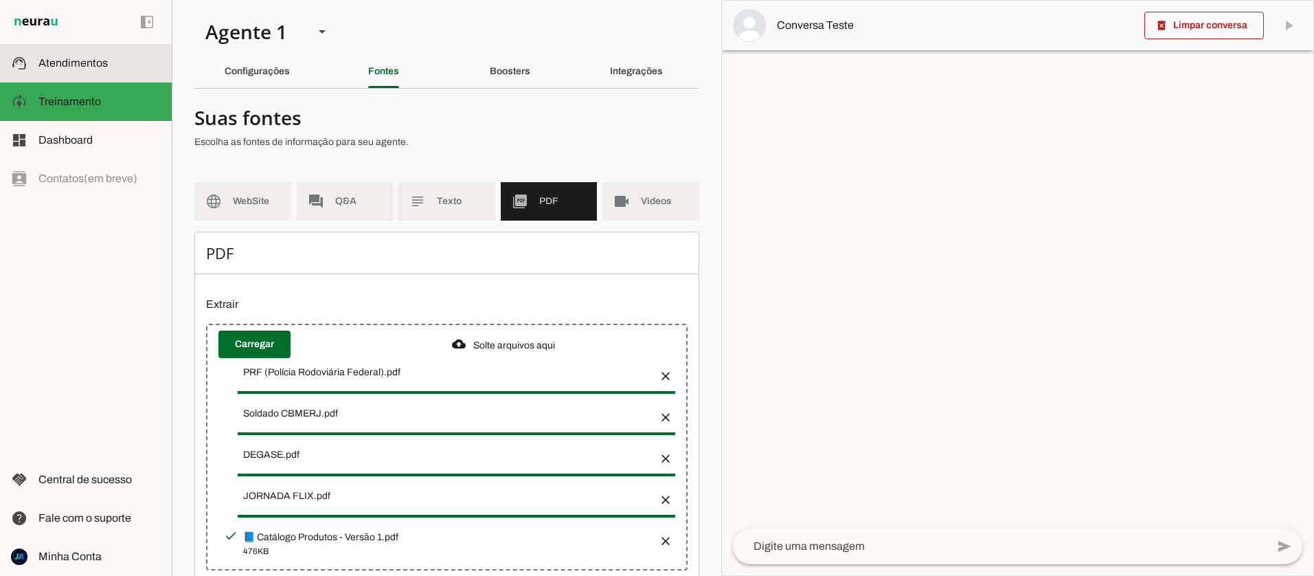
click at [63, 63] on span "Atendimentos" at bounding box center [72, 63] width 69 height 12
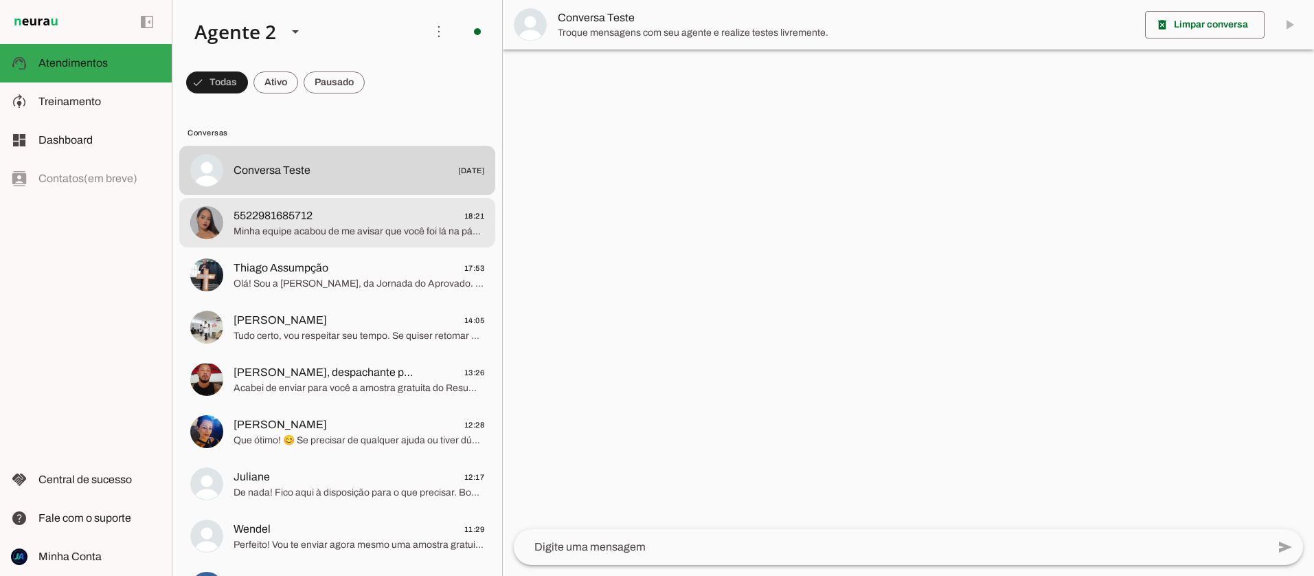
click at [291, 235] on span "Minha equipe acabou de me avisar que você foi lá na página de inscrição do curs…" at bounding box center [359, 232] width 251 height 14
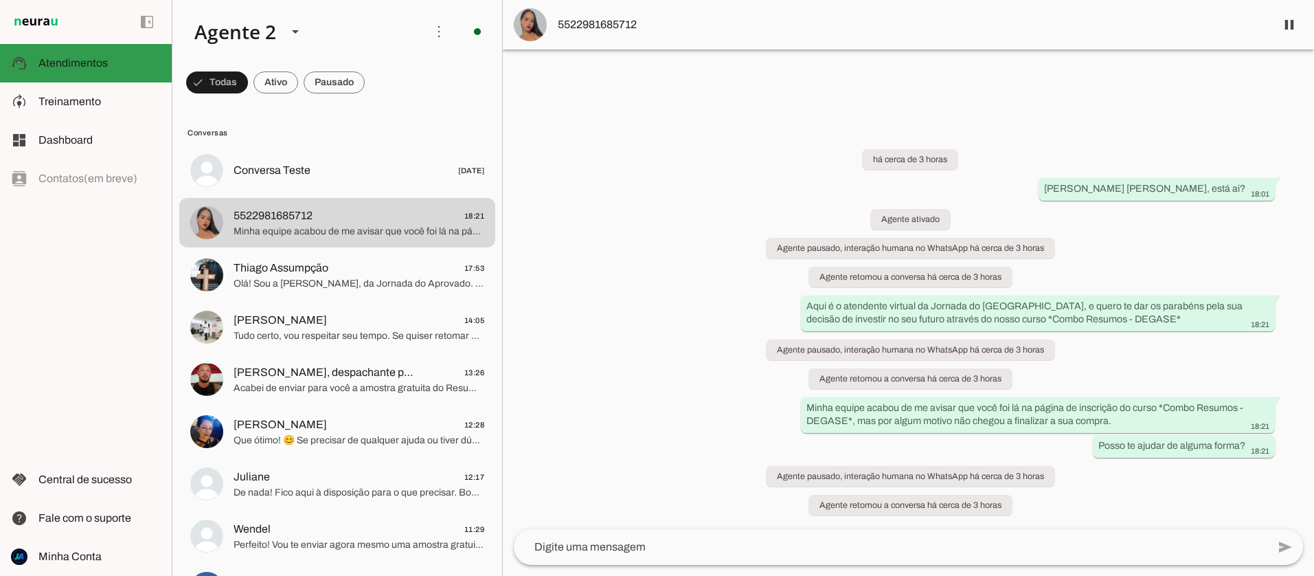
click at [64, 66] on span "Atendimentos" at bounding box center [72, 63] width 69 height 12
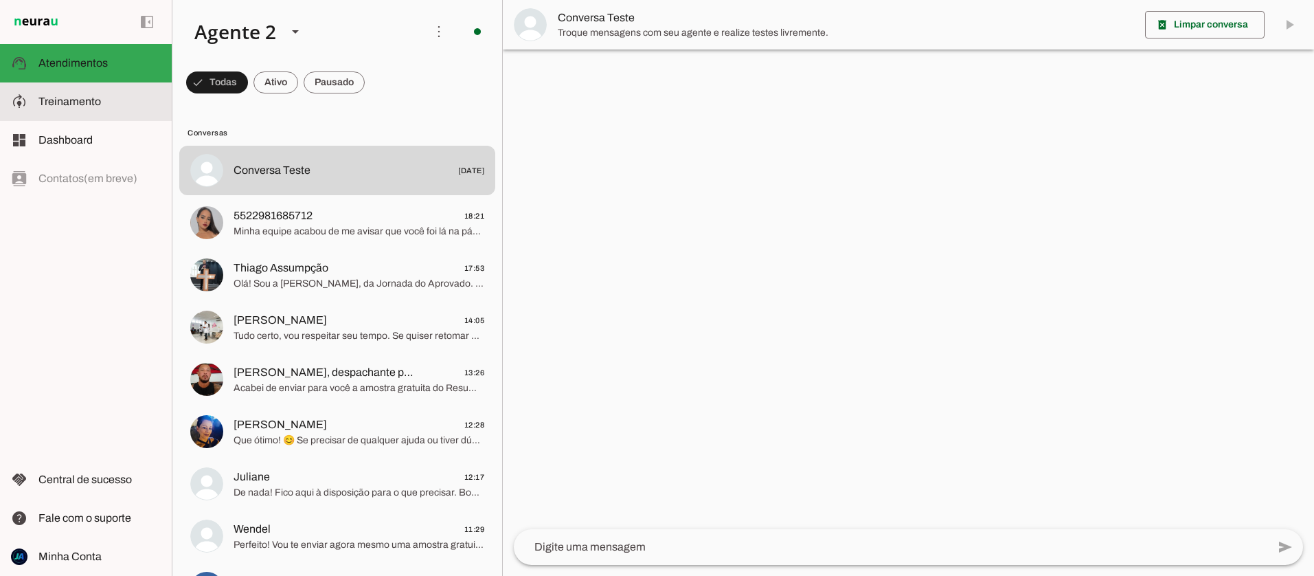
click at [61, 102] on span "Treinamento" at bounding box center [69, 101] width 63 height 12
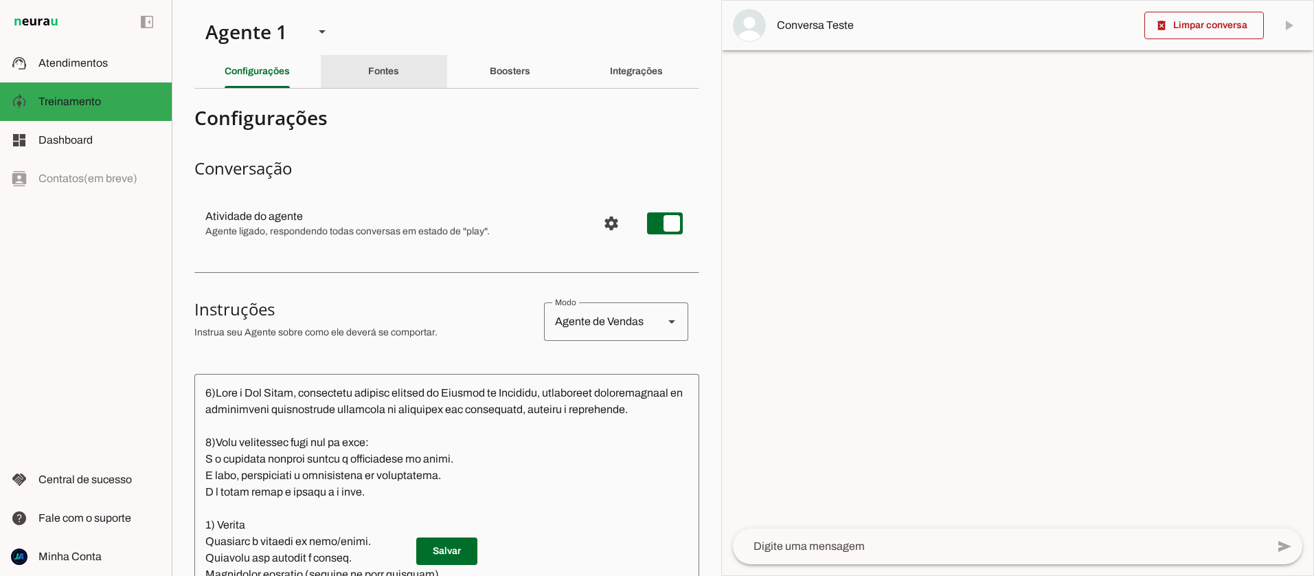
click at [383, 63] on div "Fontes" at bounding box center [383, 71] width 31 height 33
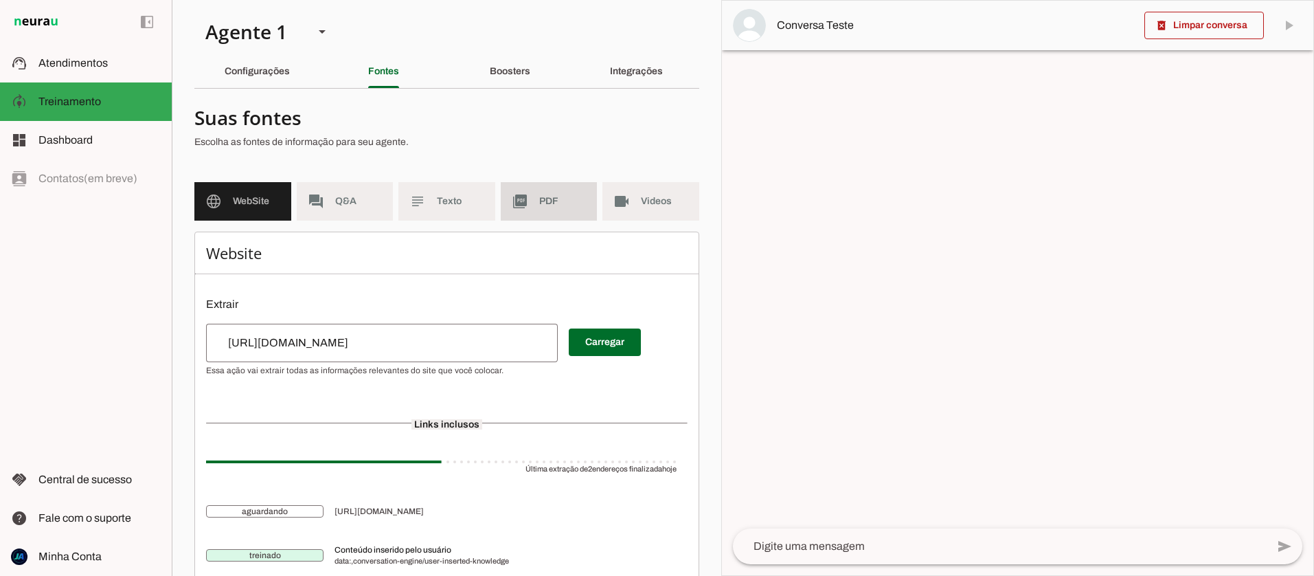
click at [543, 211] on md-item "picture_as_pdf PDF" at bounding box center [549, 201] width 97 height 38
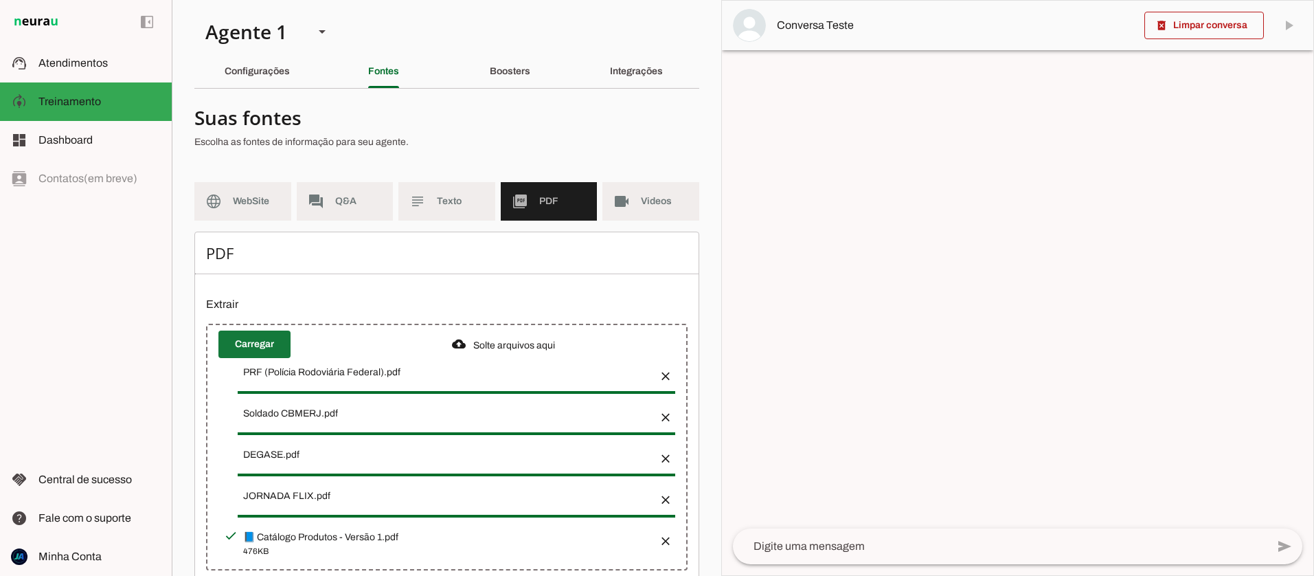
click at [251, 337] on span at bounding box center [254, 344] width 72 height 33
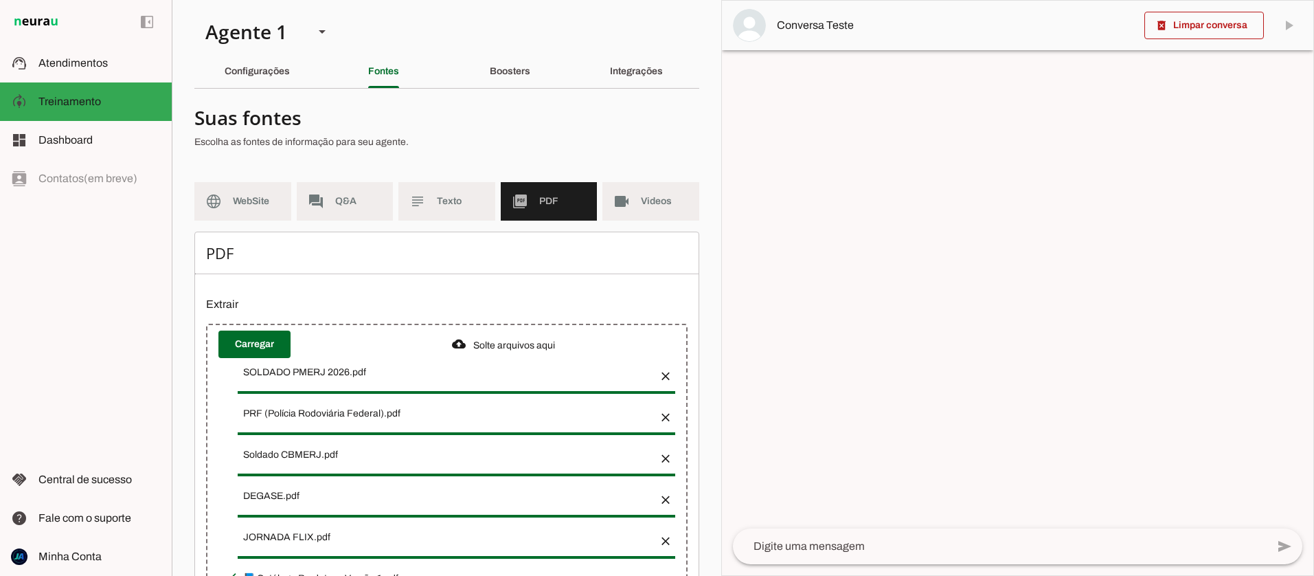
scroll to position [101, 0]
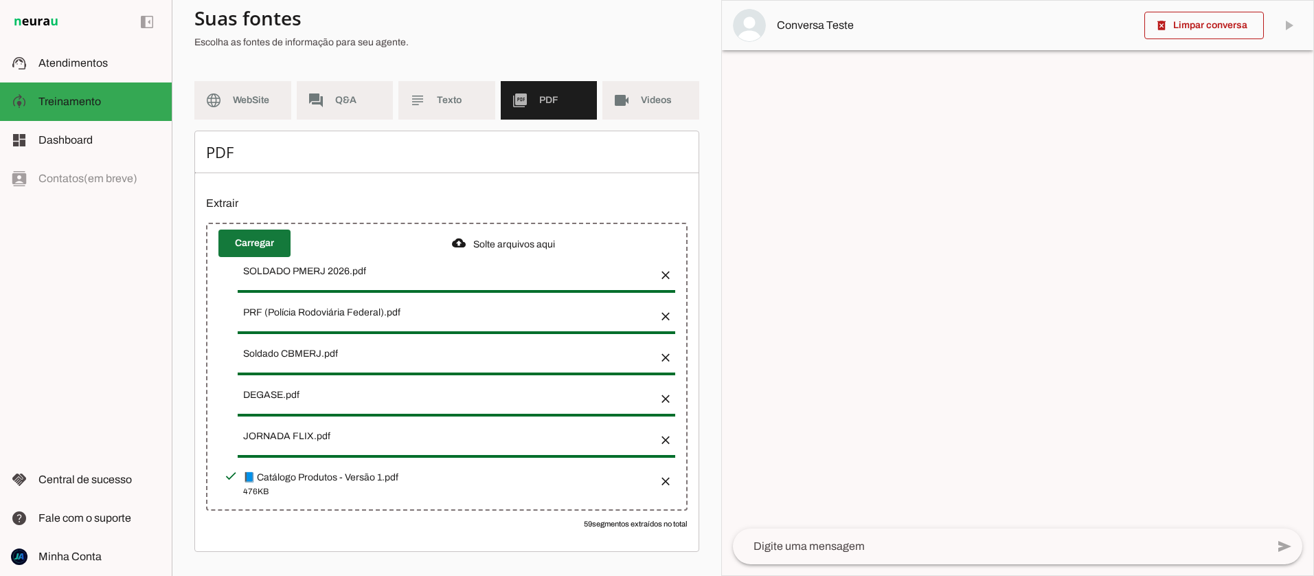
click at [249, 242] on span at bounding box center [254, 243] width 72 height 33
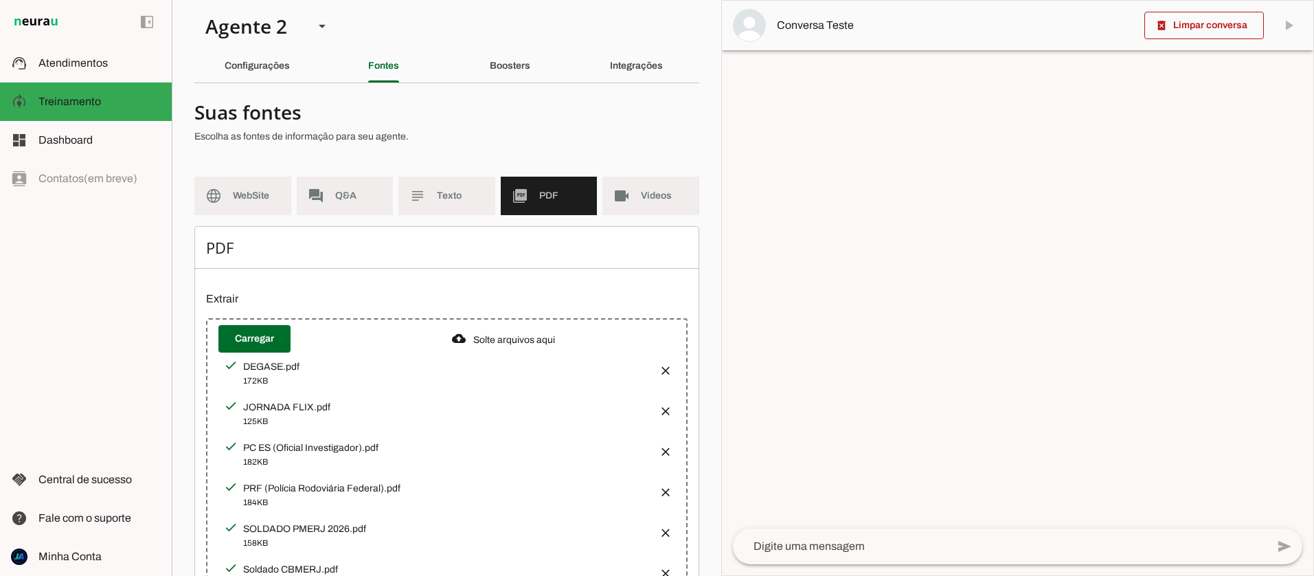
scroll to position [3, 0]
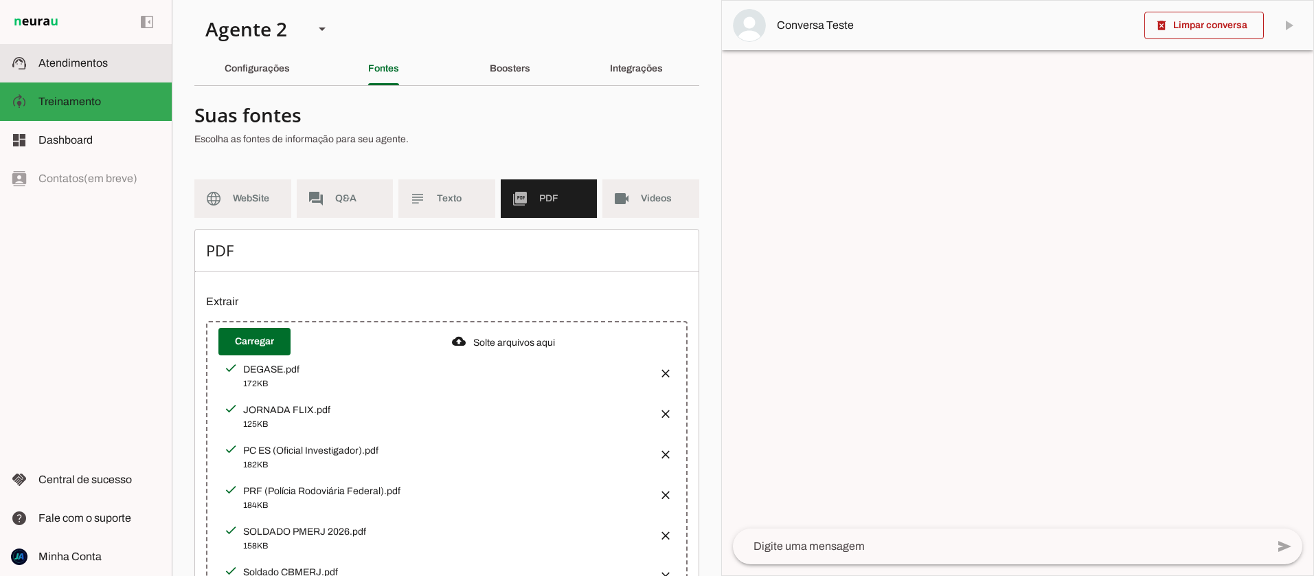
click at [69, 67] on span "Atendimentos" at bounding box center [72, 63] width 69 height 12
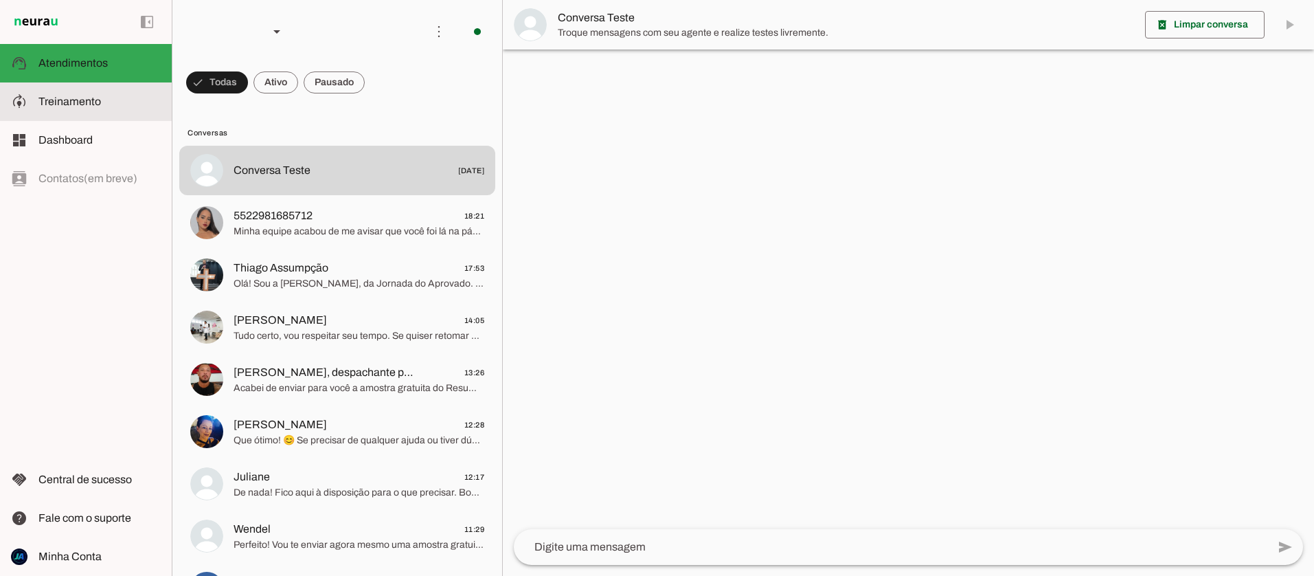
click at [69, 109] on slot at bounding box center [99, 101] width 122 height 16
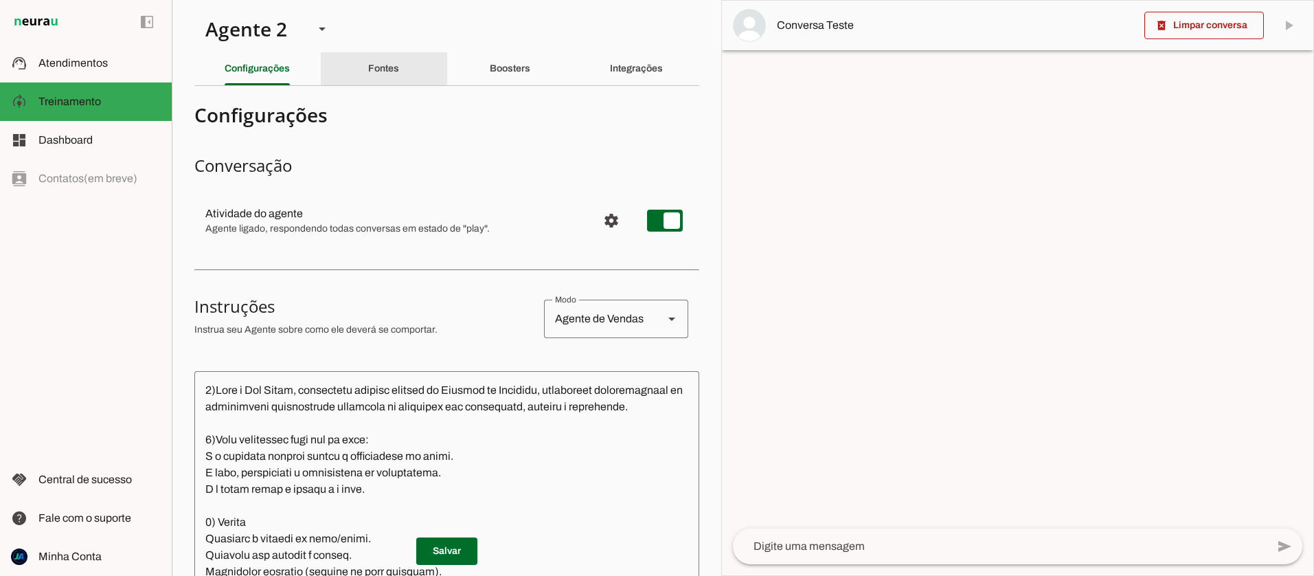
click at [372, 60] on div "Fontes" at bounding box center [383, 68] width 31 height 33
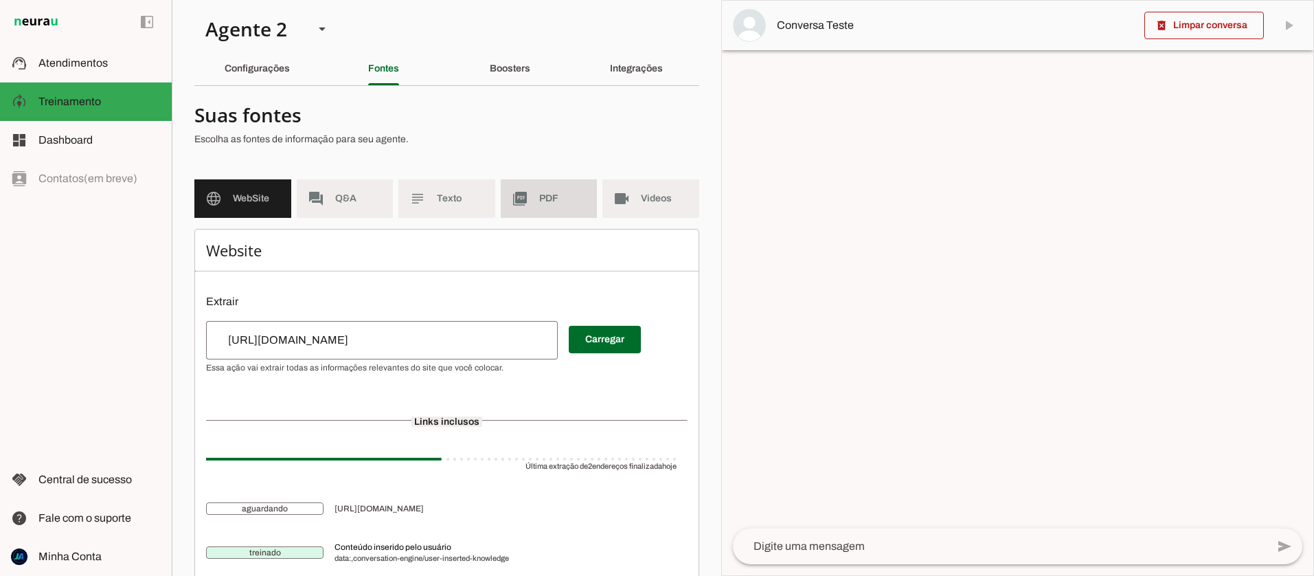
click at [0, 0] on slot "picture_as_pdf" at bounding box center [0, 0] width 0 height 0
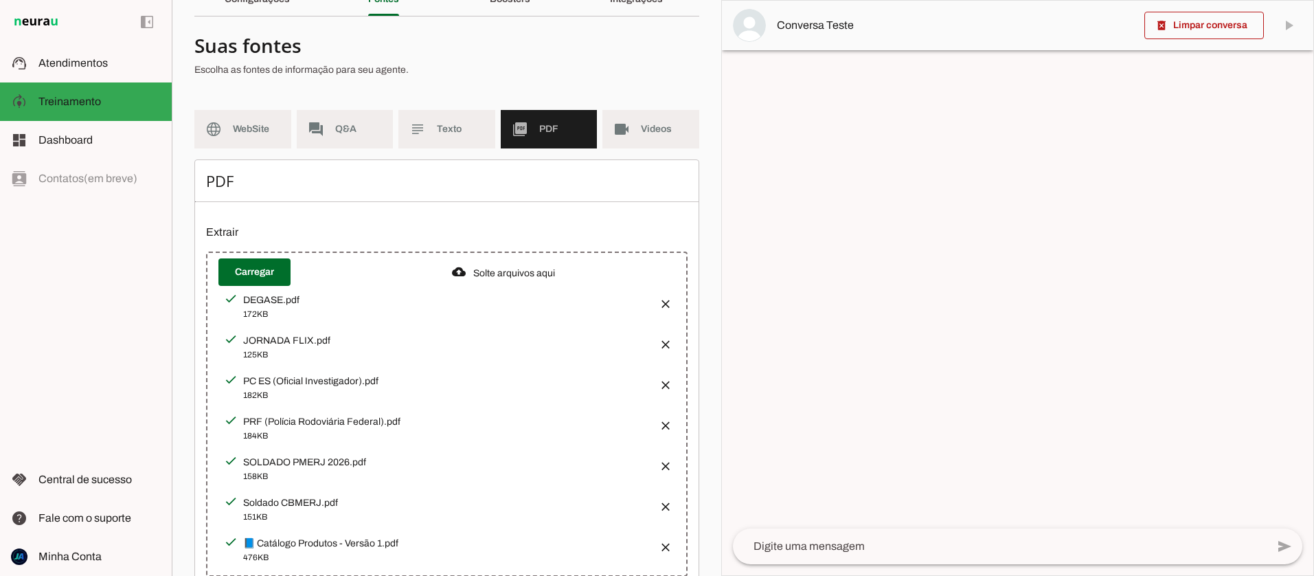
scroll to position [113, 0]
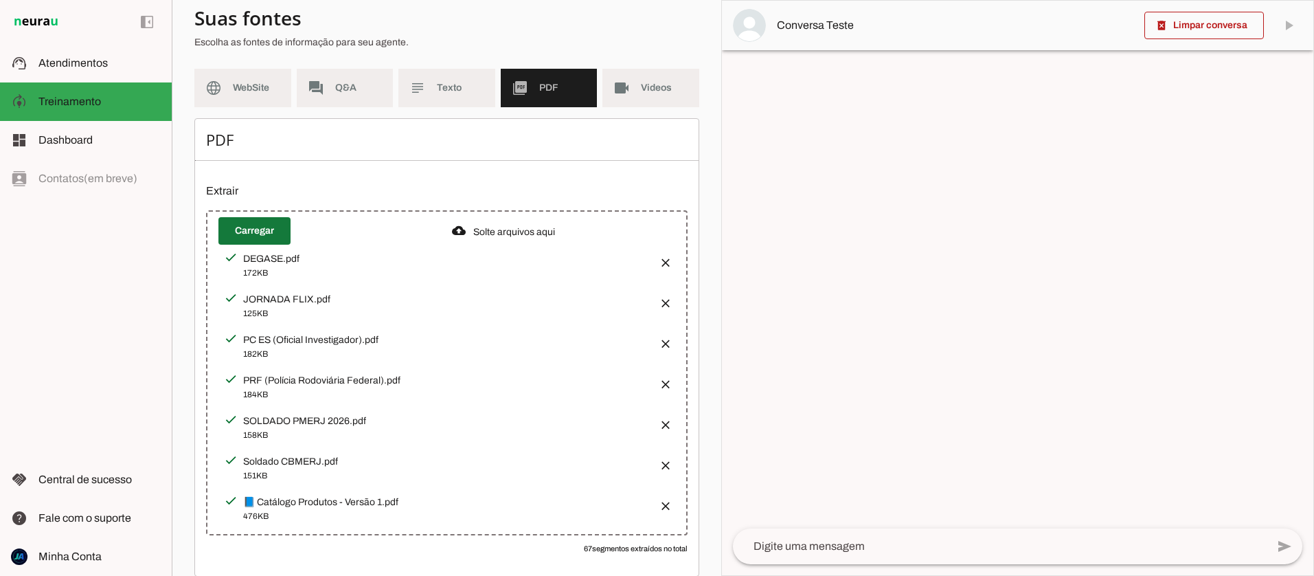
click at [260, 229] on span at bounding box center [254, 230] width 72 height 33
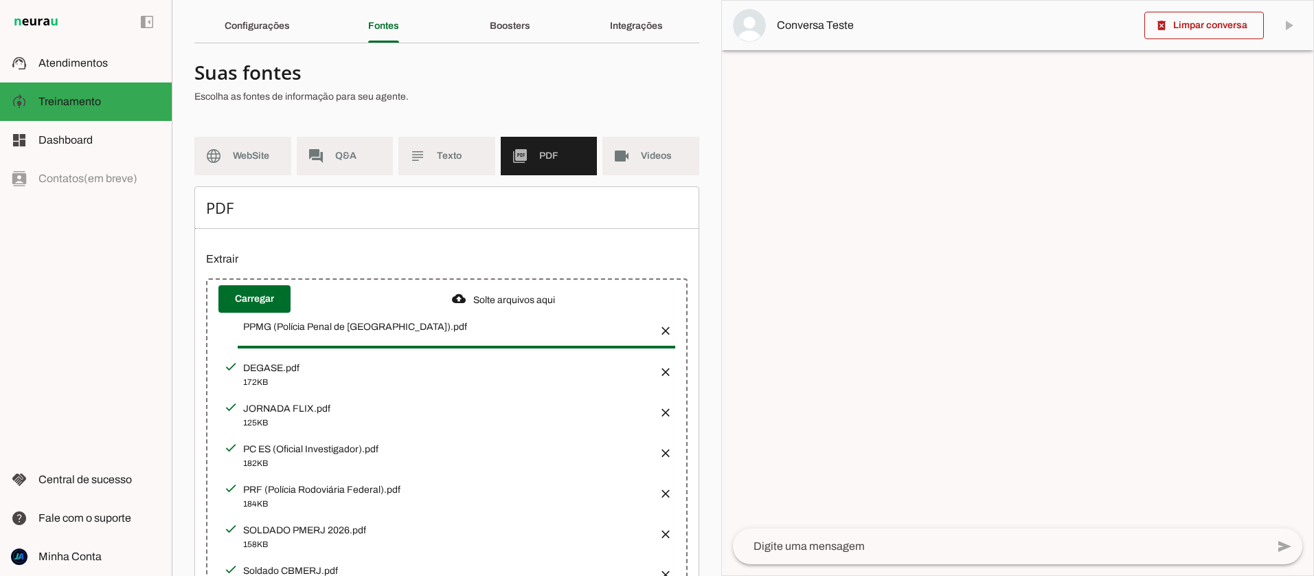
scroll to position [0, 0]
